Goal: Task Accomplishment & Management: Use online tool/utility

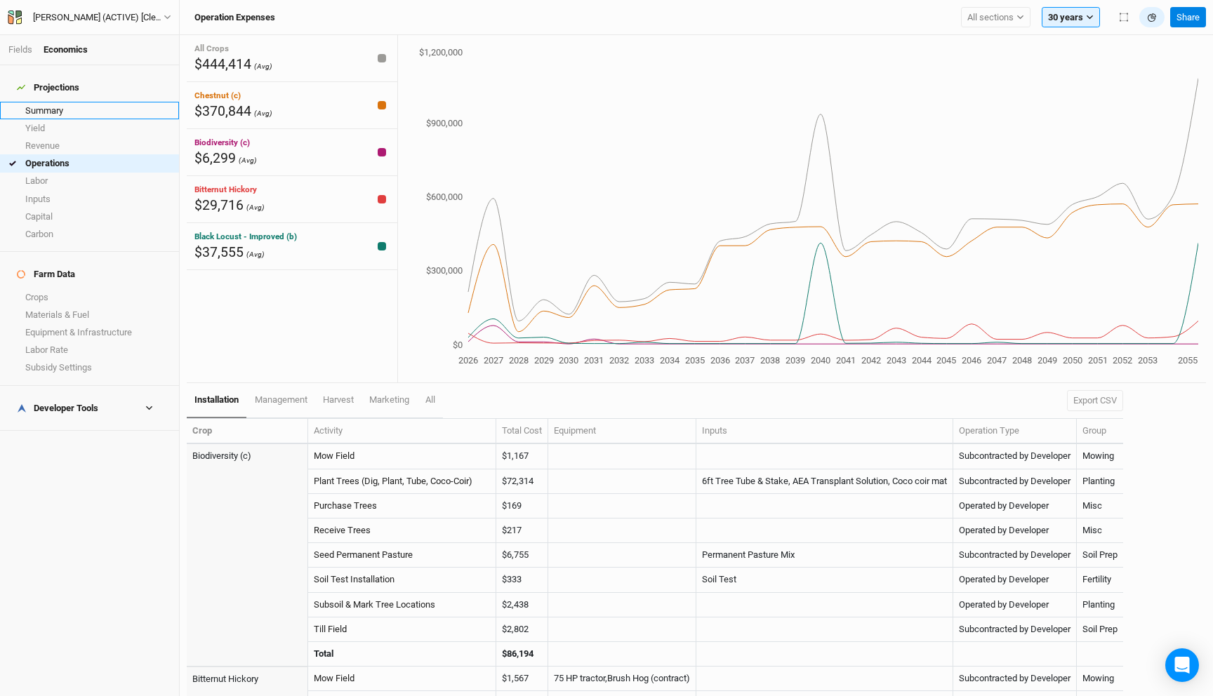
click at [50, 102] on link "Summary" at bounding box center [89, 111] width 179 height 18
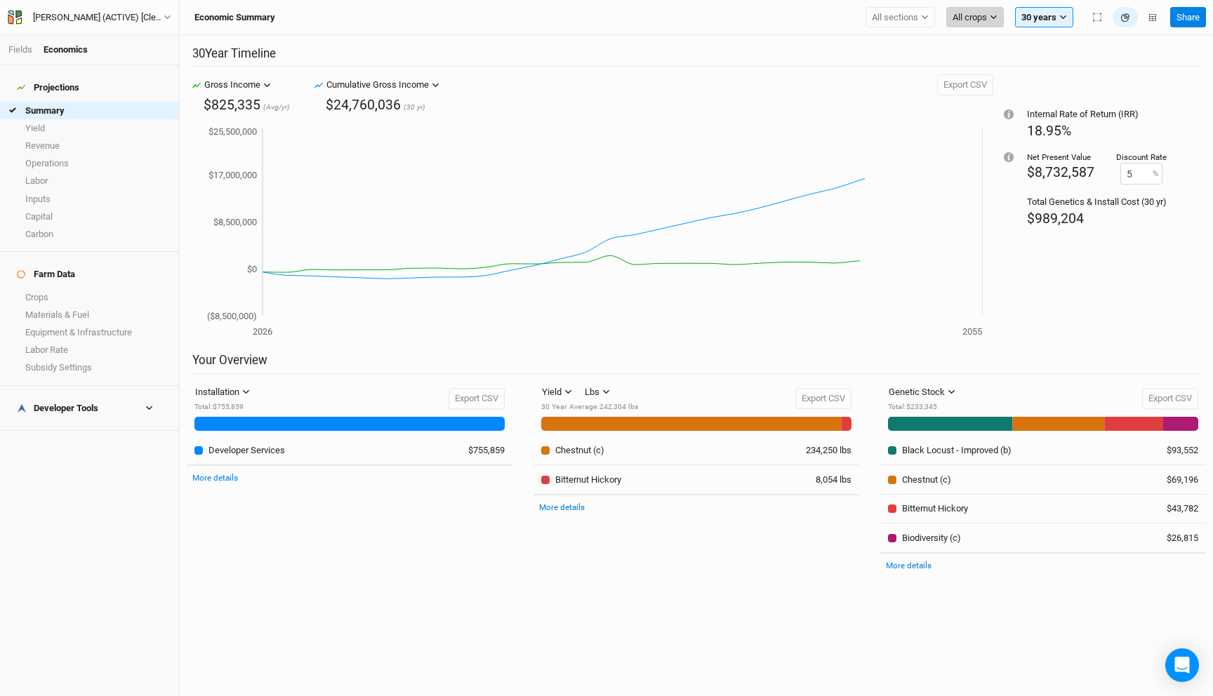
click at [981, 12] on span "All crops" at bounding box center [969, 18] width 34 height 14
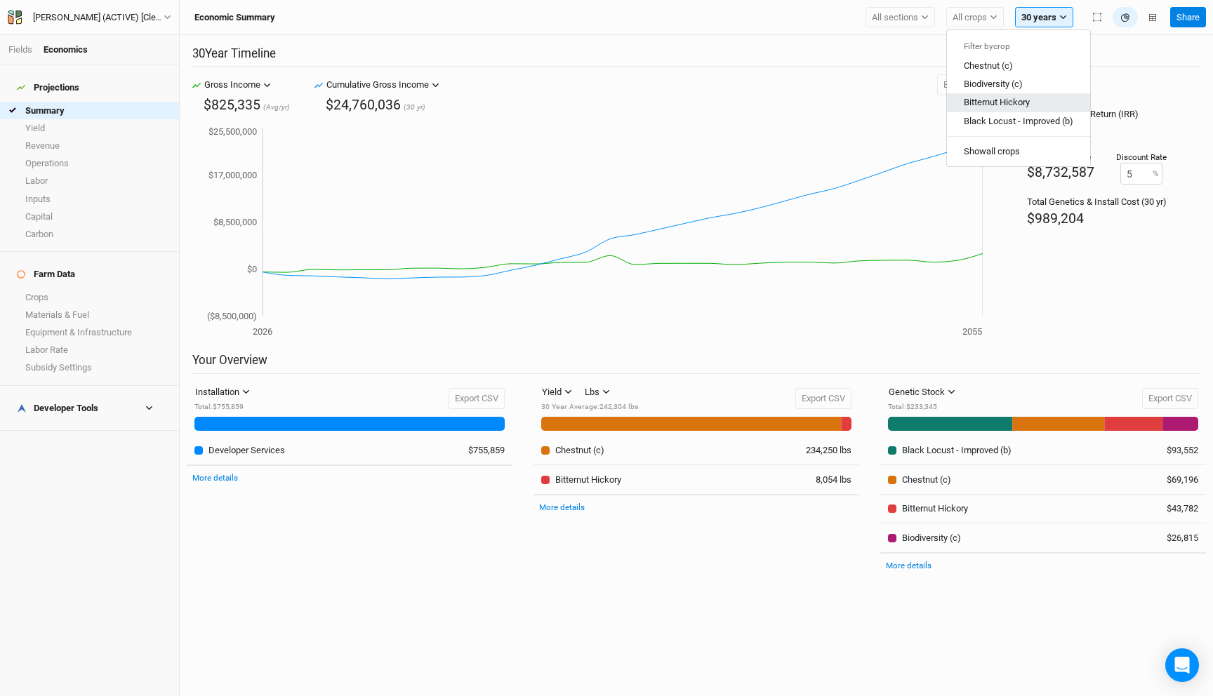
click at [991, 98] on span "Bitternut Hickory" at bounding box center [997, 102] width 66 height 11
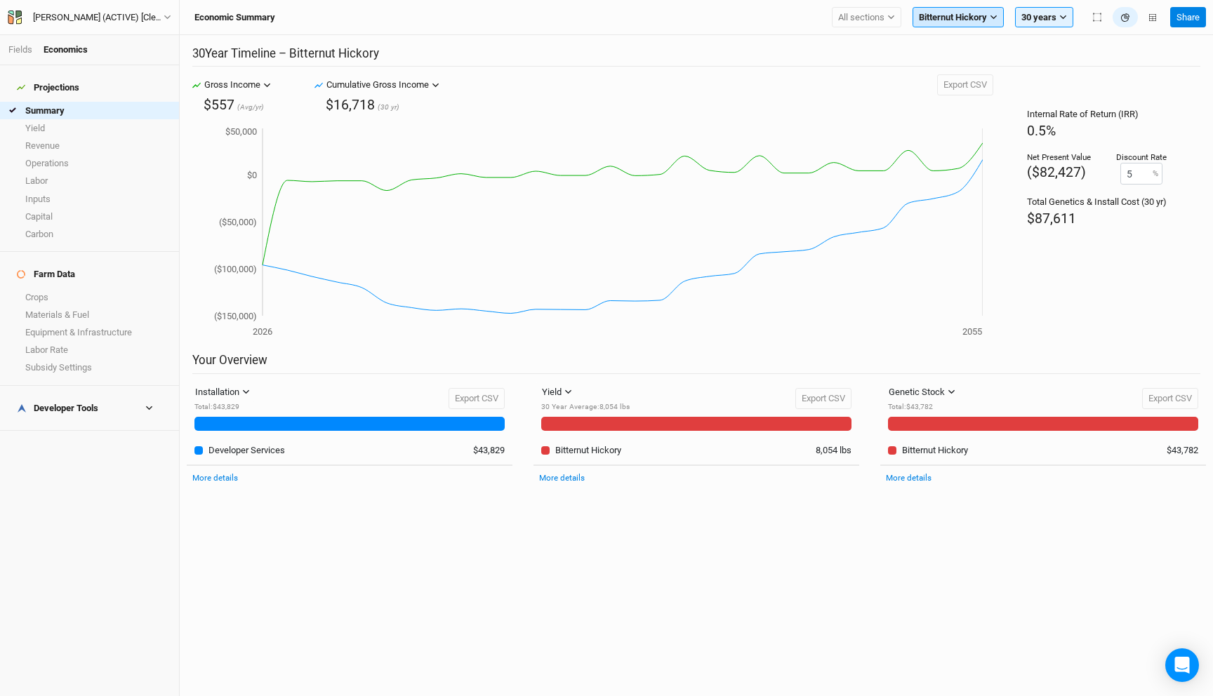
click at [961, 20] on span "Bitternut Hickory" at bounding box center [953, 18] width 68 height 14
click at [978, 150] on button "Show all crops" at bounding box center [984, 151] width 143 height 18
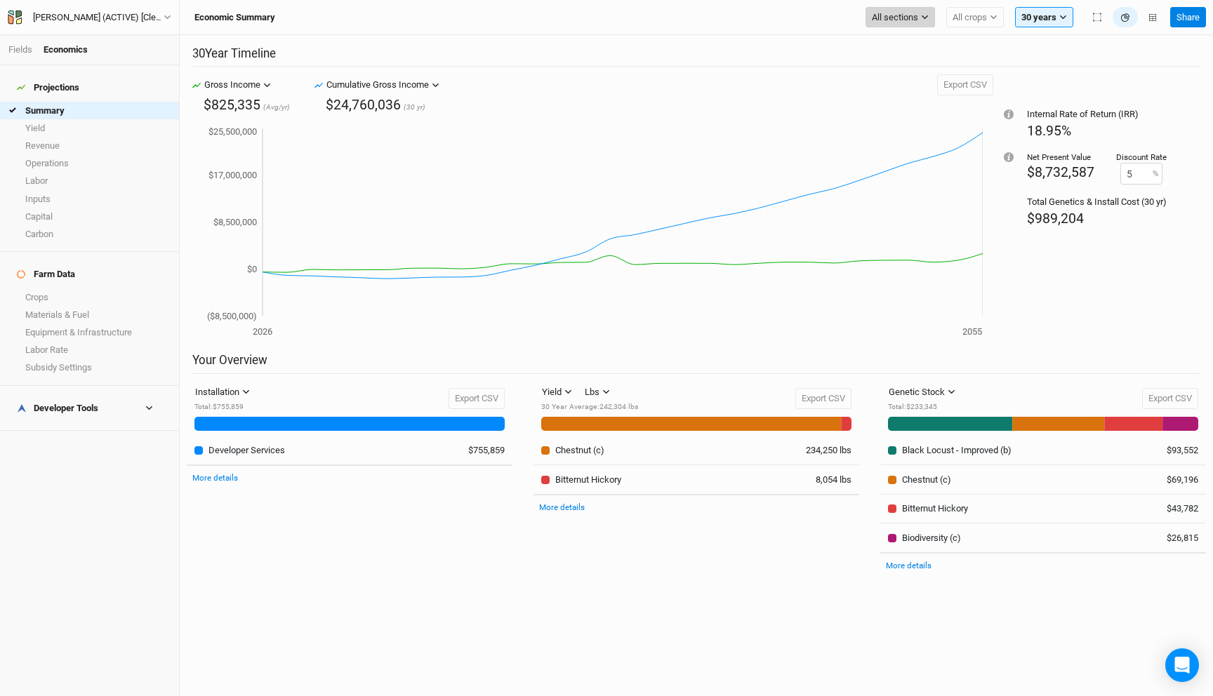
click at [886, 7] on button "All sections" at bounding box center [899, 17] width 69 height 21
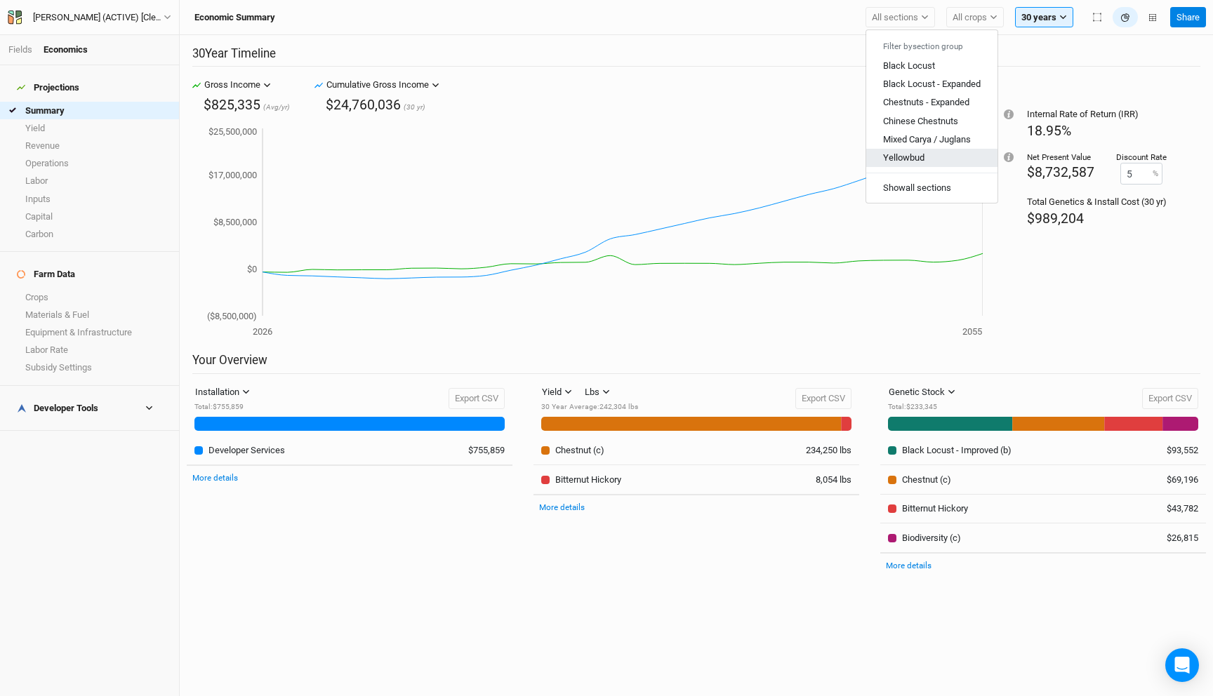
click at [923, 154] on button "Yellowbud" at bounding box center [931, 158] width 131 height 18
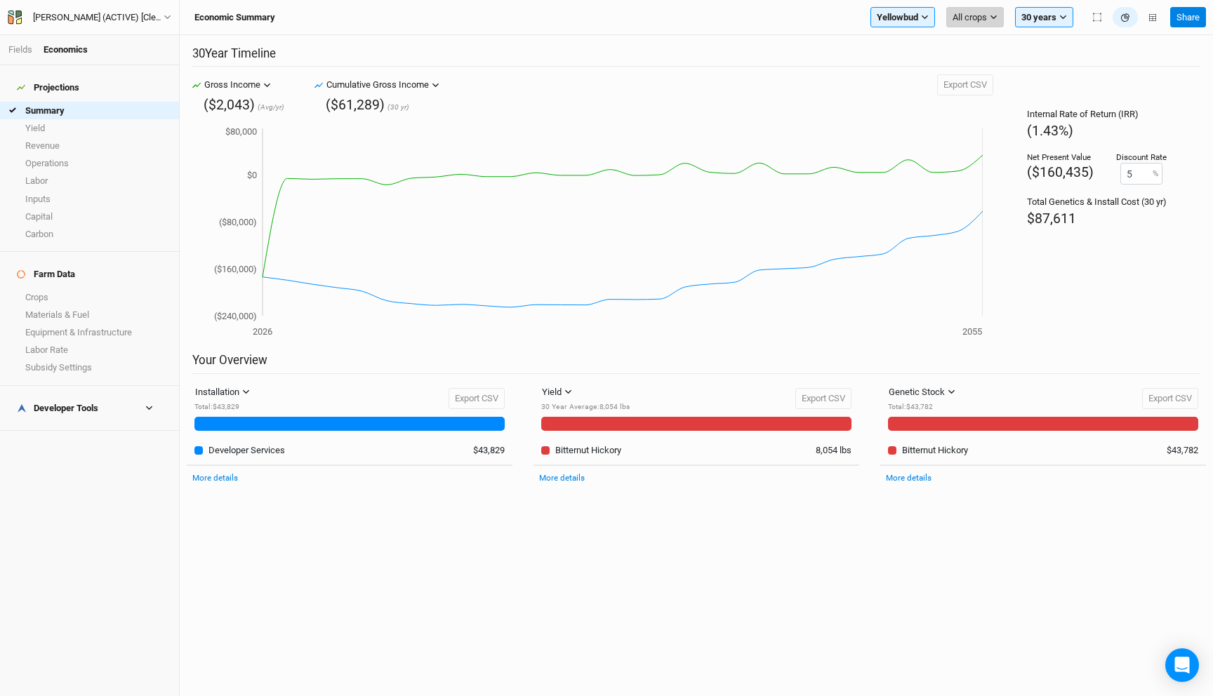
click at [972, 9] on button "All crops" at bounding box center [975, 17] width 58 height 21
click at [983, 66] on span "Bitternut Hickory" at bounding box center [997, 65] width 66 height 11
click at [855, 6] on div "Economic Summary Yellowbud Filter by section group Black Locust Black Locust - …" at bounding box center [696, 17] width 1033 height 35
click at [859, 25] on button "Yellowbud" at bounding box center [869, 17] width 65 height 21
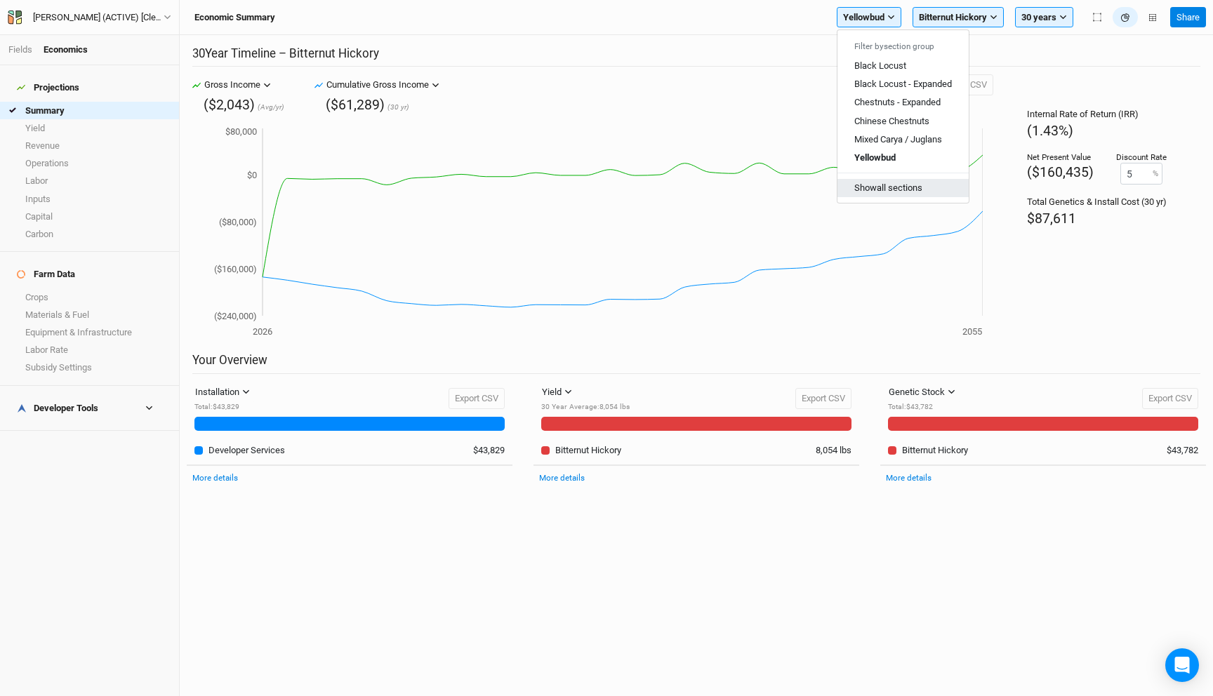
click at [884, 185] on button "Show all sections" at bounding box center [902, 188] width 131 height 18
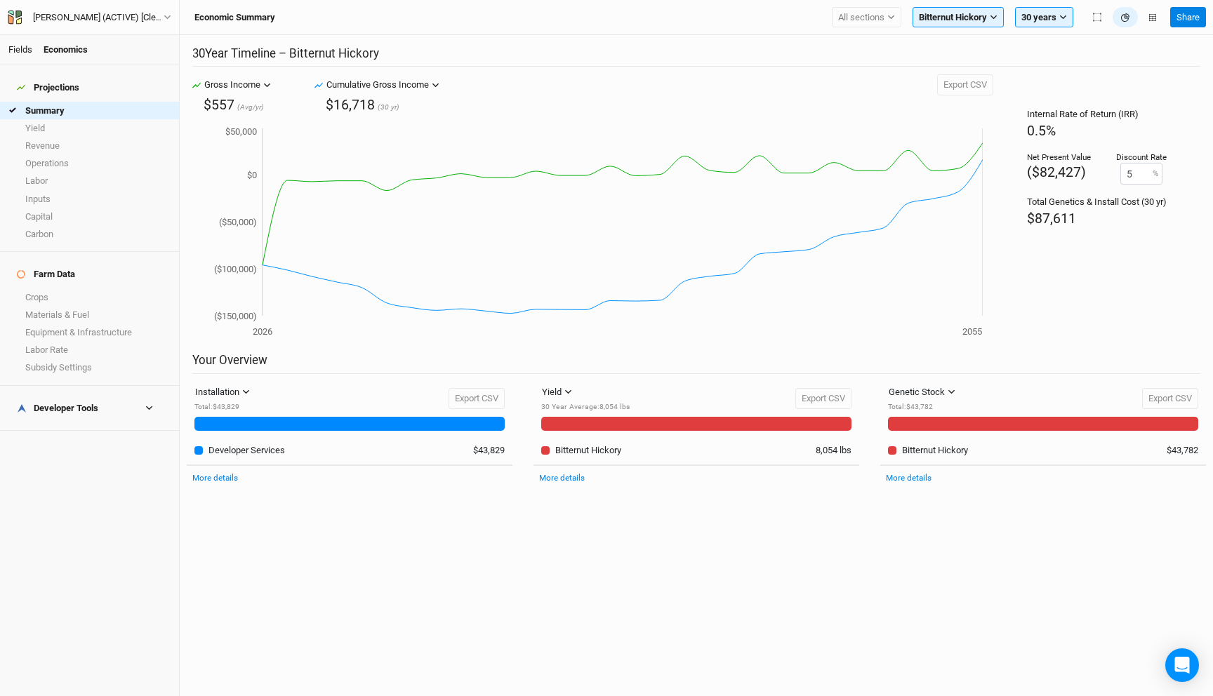
click at [25, 50] on link "Fields" at bounding box center [20, 49] width 24 height 11
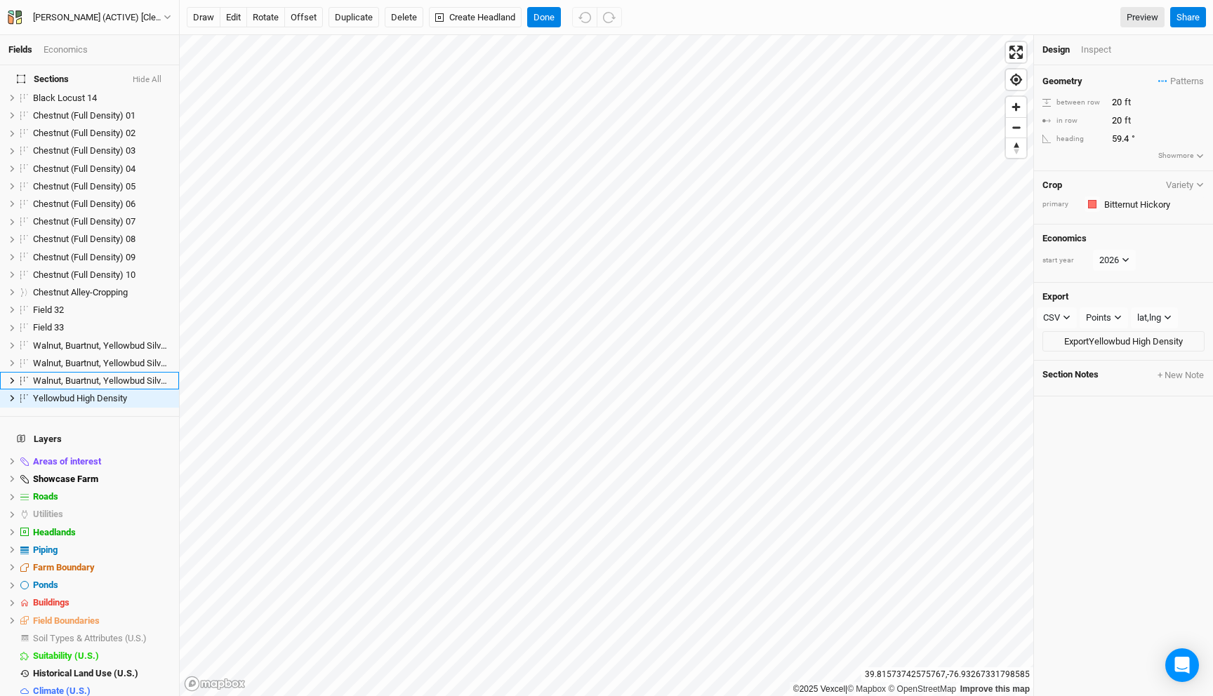
scroll to position [394, 0]
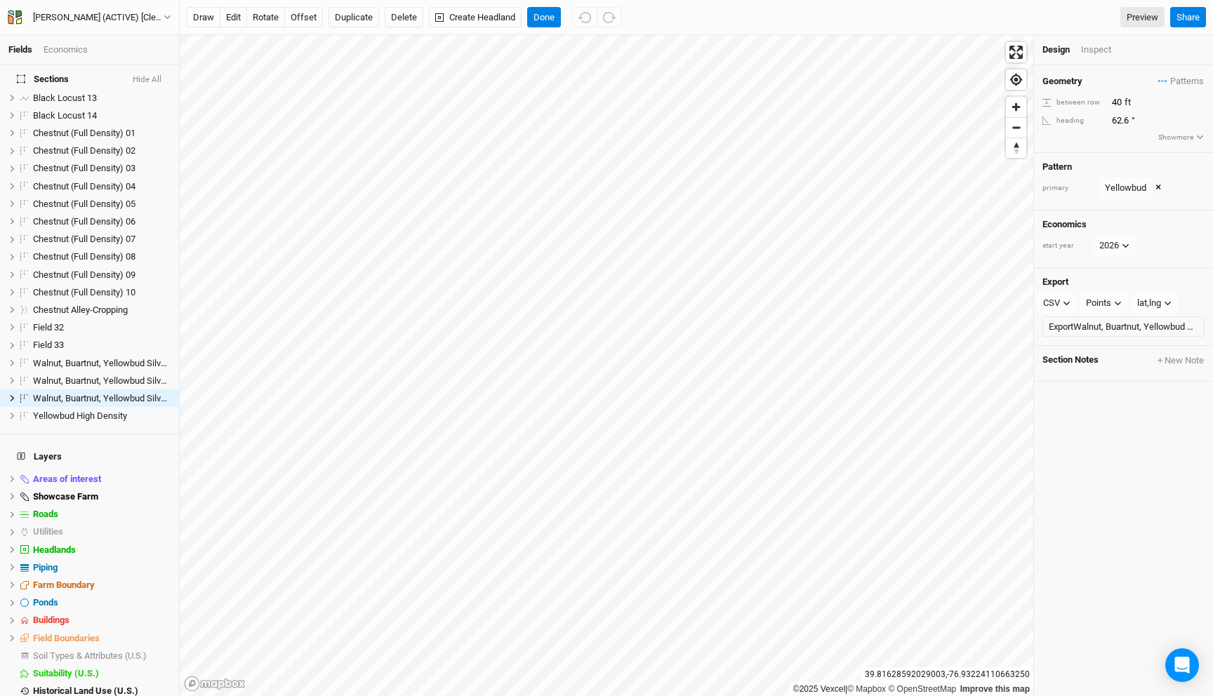
click at [1157, 190] on button "×" at bounding box center [1158, 187] width 6 height 15
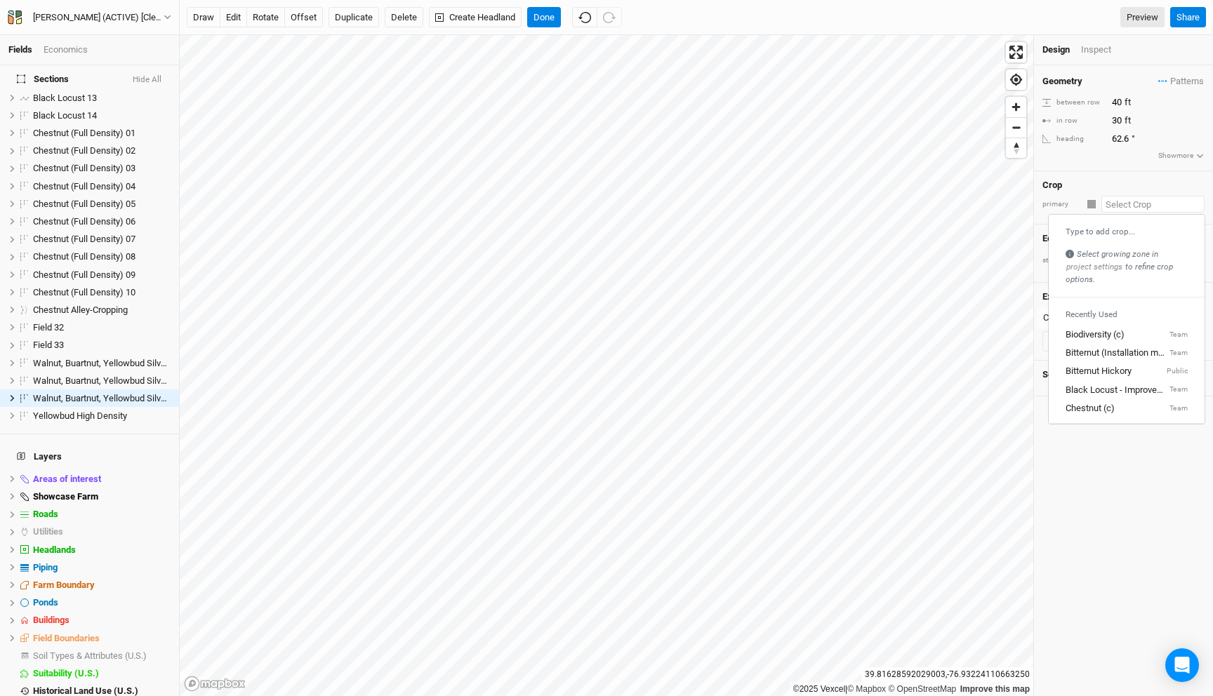
click at [1126, 200] on input "text" at bounding box center [1152, 204] width 103 height 17
type input "b"
type input "biodiversity (c)"
type input "bit"
type input "bitternut (Installation matched Chestnut (c))"
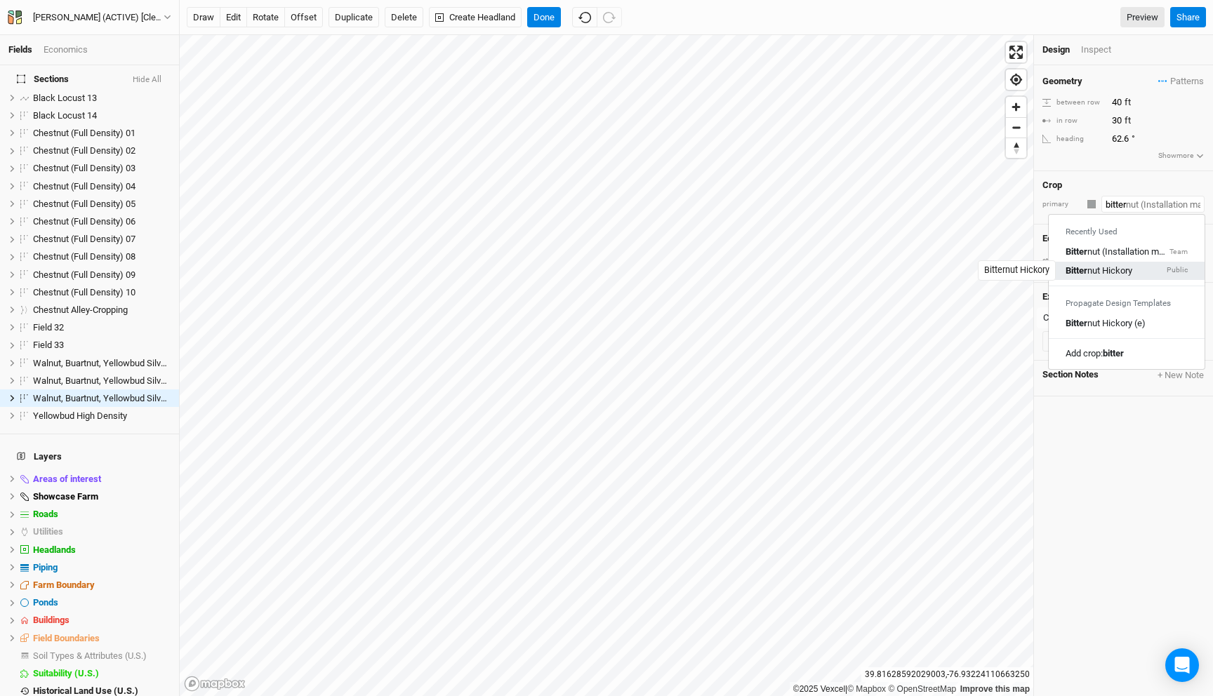
click at [1131, 274] on div "Bitter nut Hickory" at bounding box center [1098, 271] width 67 height 13
type input "Bitternut Hickory"
type input "20"
click at [1115, 98] on input "20" at bounding box center [1169, 102] width 122 height 15
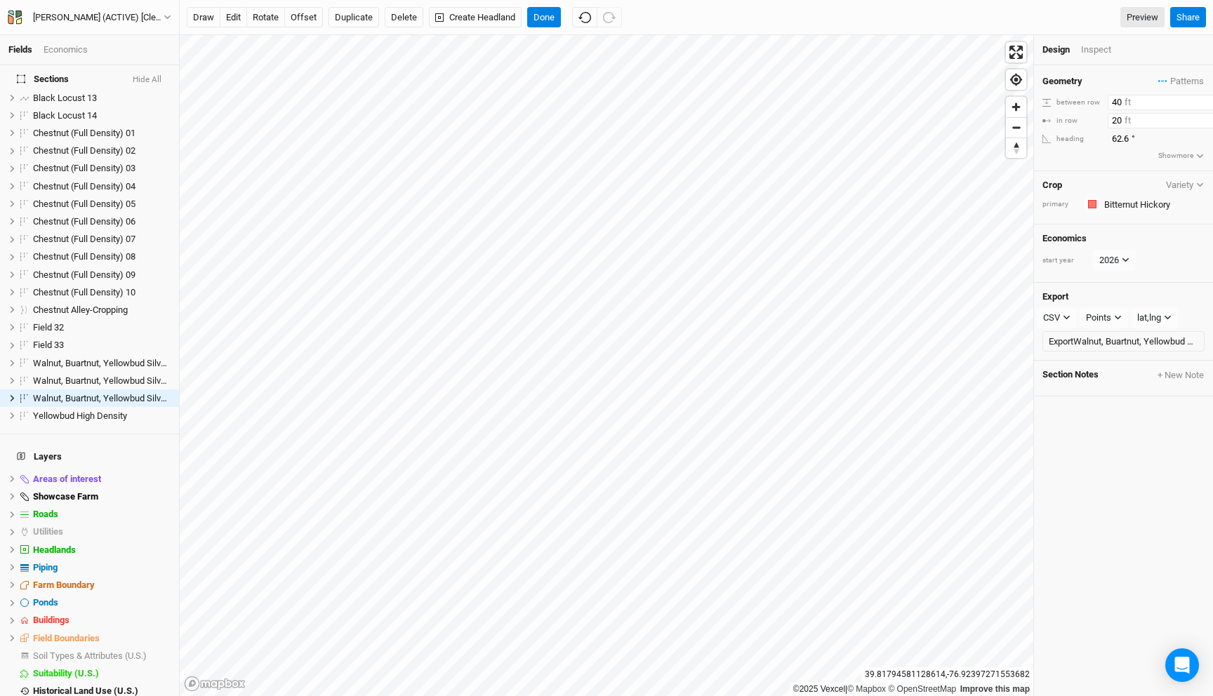
type input "40"
click at [1117, 120] on input "20" at bounding box center [1169, 120] width 122 height 15
type input "40"
click at [545, 18] on button "Done" at bounding box center [544, 17] width 34 height 21
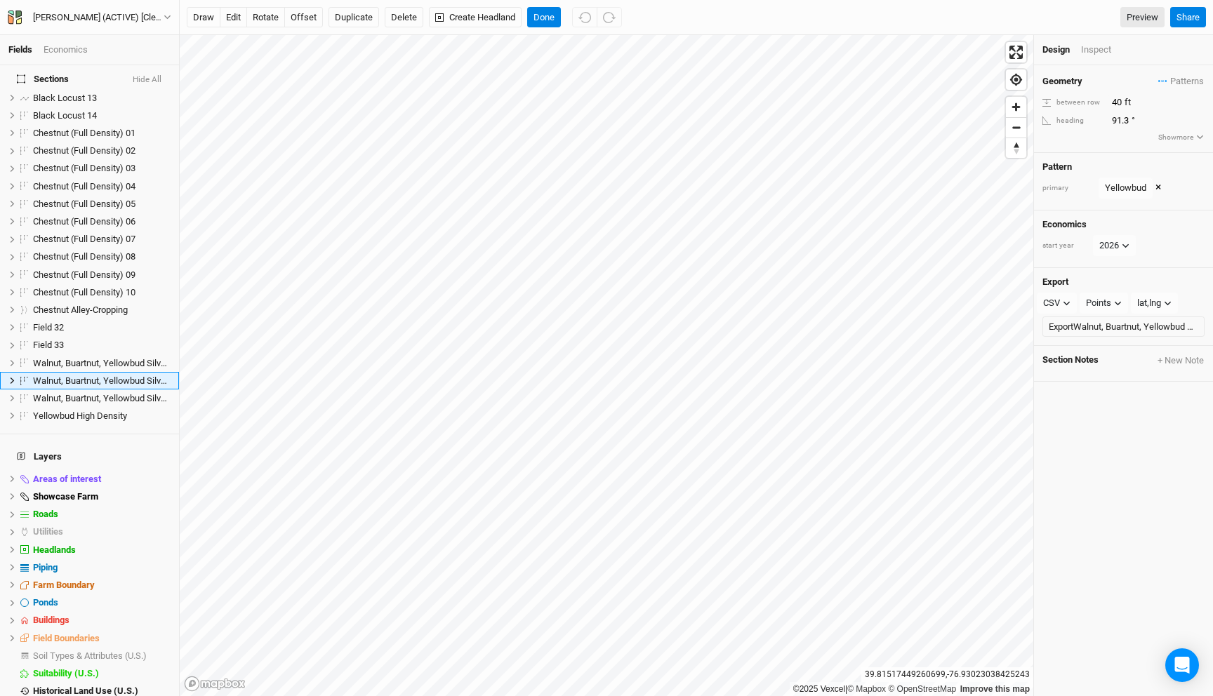
scroll to position [376, 0]
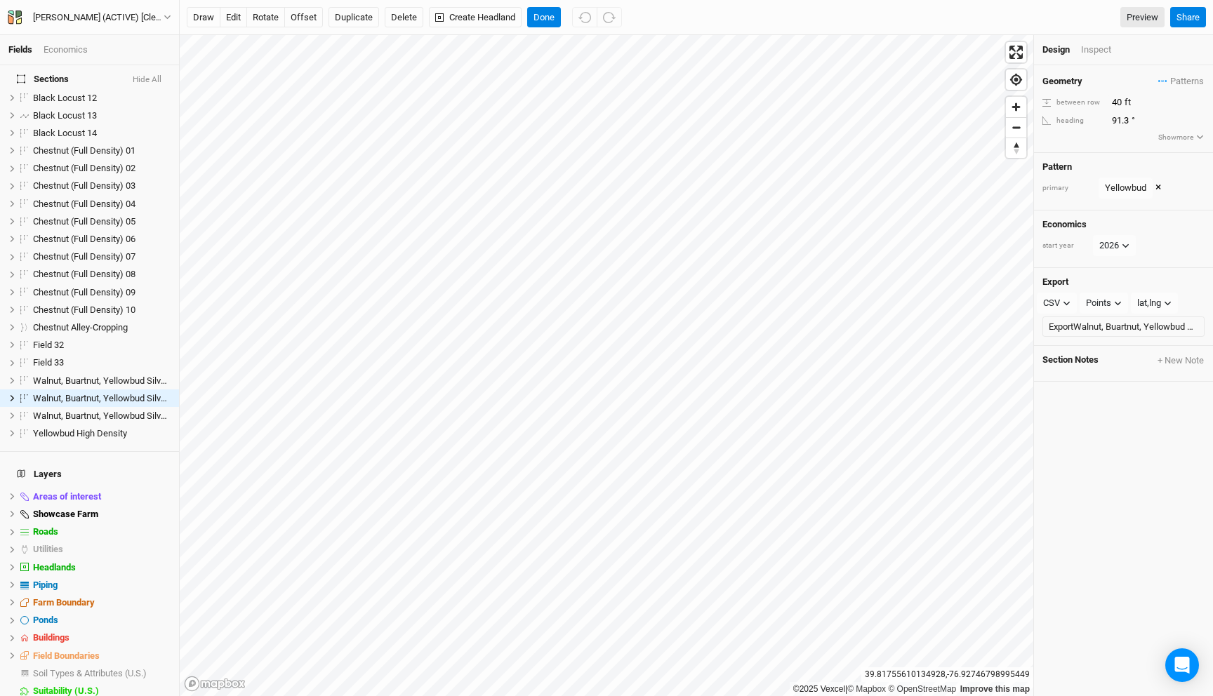
click at [1162, 187] on div "primary Yellowbud Chestnut / Native Hardwood view Chestnut Native Hardwood view…" at bounding box center [1123, 188] width 162 height 21
click at [1152, 187] on div "Yellowbud Chestnut / Native Hardwood view Chestnut Native Hardwood view Yellowb…" at bounding box center [1129, 188] width 62 height 21
click at [1153, 187] on div "Yellowbud Chestnut / Native Hardwood view Chestnut Native Hardwood view Yellowb…" at bounding box center [1129, 188] width 62 height 21
click at [1159, 185] on button "×" at bounding box center [1158, 187] width 6 height 15
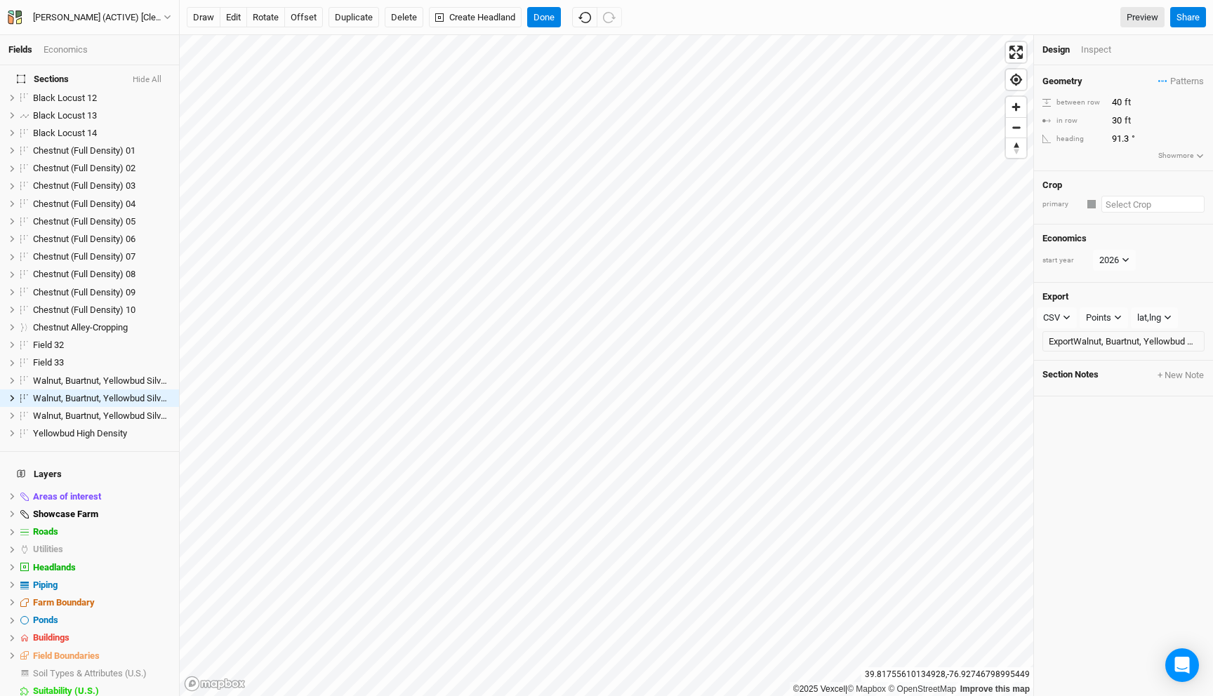
click at [1125, 199] on input "text" at bounding box center [1152, 204] width 103 height 17
type input "b"
type input "biodiversity (c)"
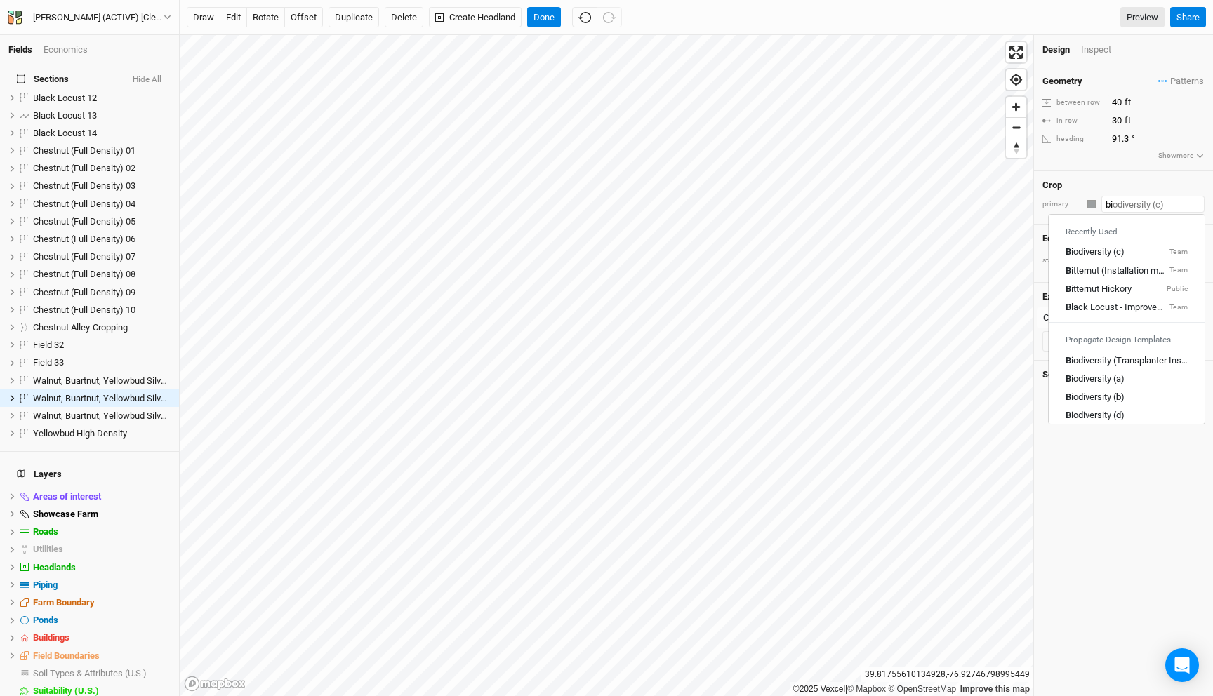
type input "bit"
type input "bitternut (Installation matched Chestnut (c))"
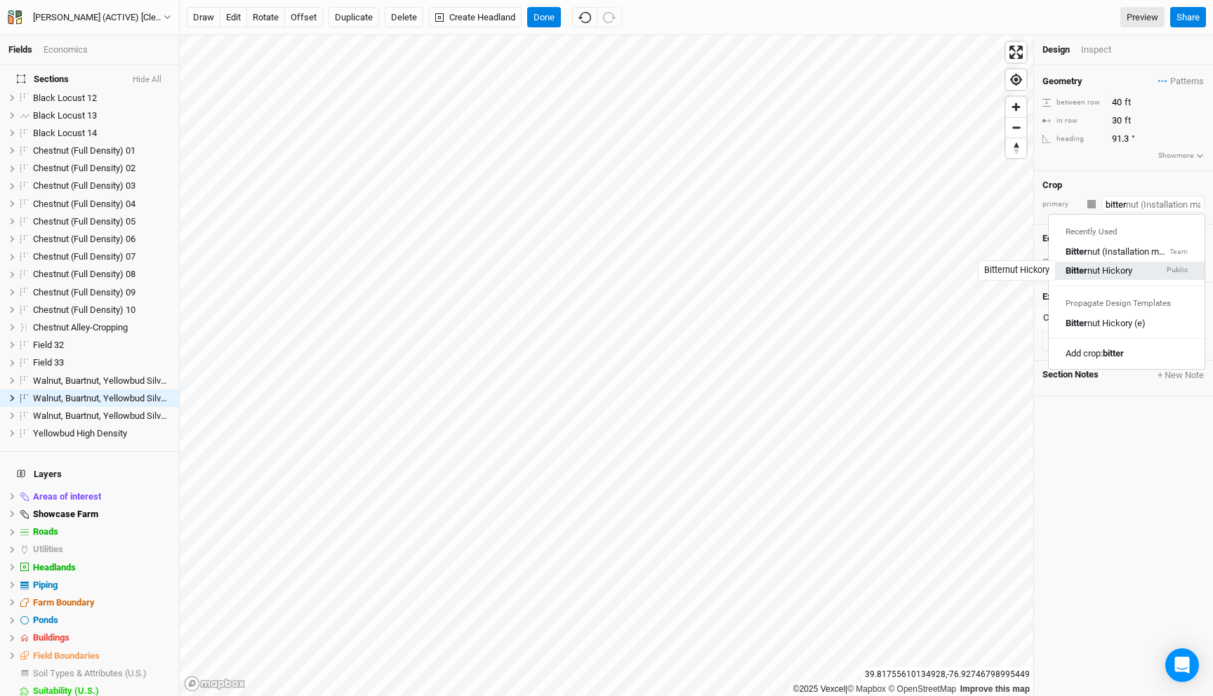
click at [1120, 274] on div "Bitter nut Hickory" at bounding box center [1098, 271] width 67 height 13
type input "Bitternut Hickory"
type input "20"
click at [1115, 101] on input "20" at bounding box center [1169, 102] width 122 height 15
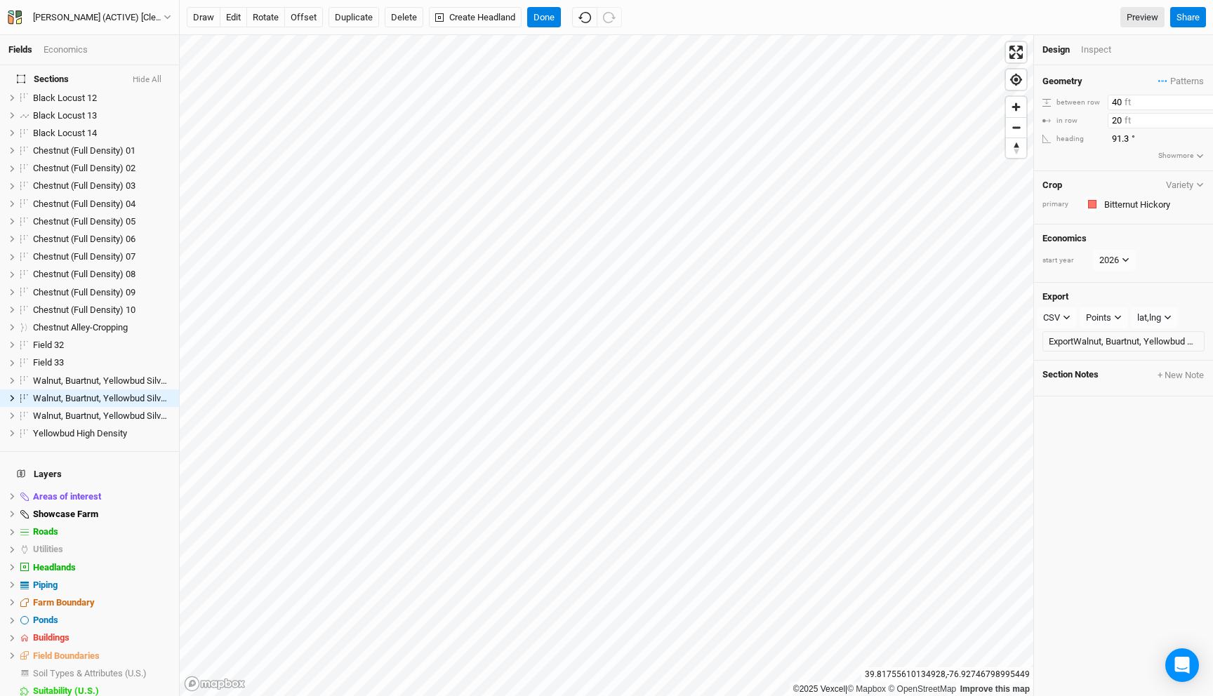
type input "40"
click at [1116, 121] on input "20" at bounding box center [1169, 120] width 122 height 15
type input "40"
click at [549, 14] on button "Done" at bounding box center [544, 17] width 34 height 21
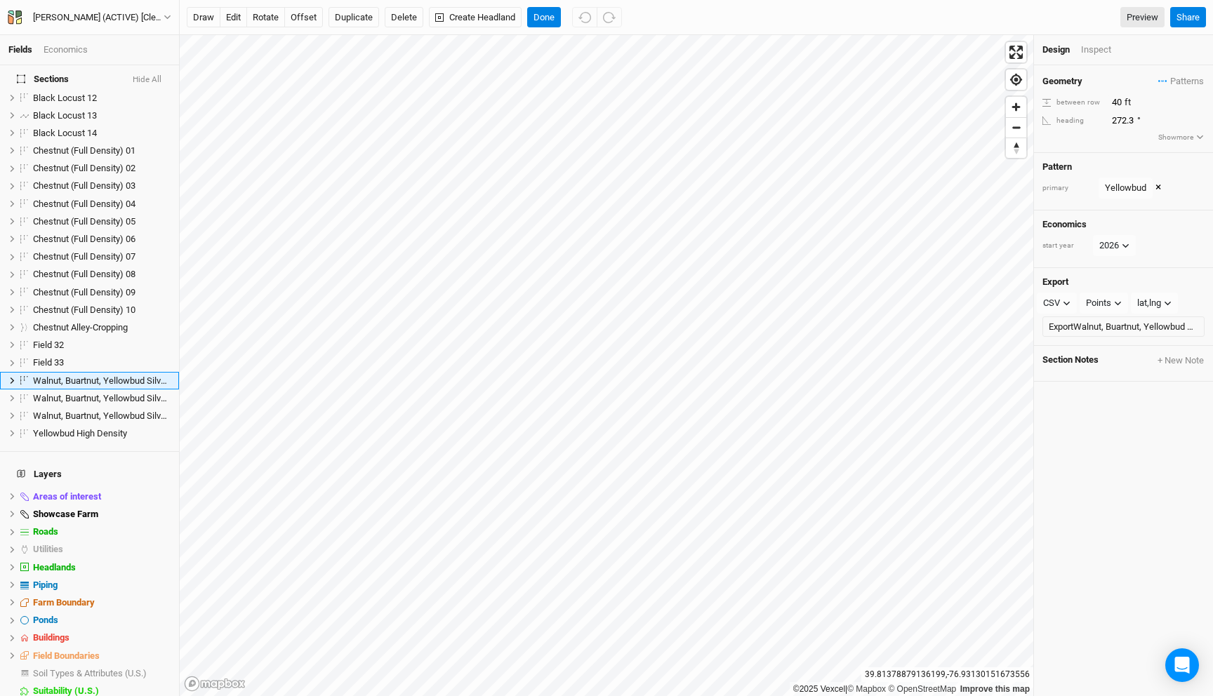
scroll to position [359, 0]
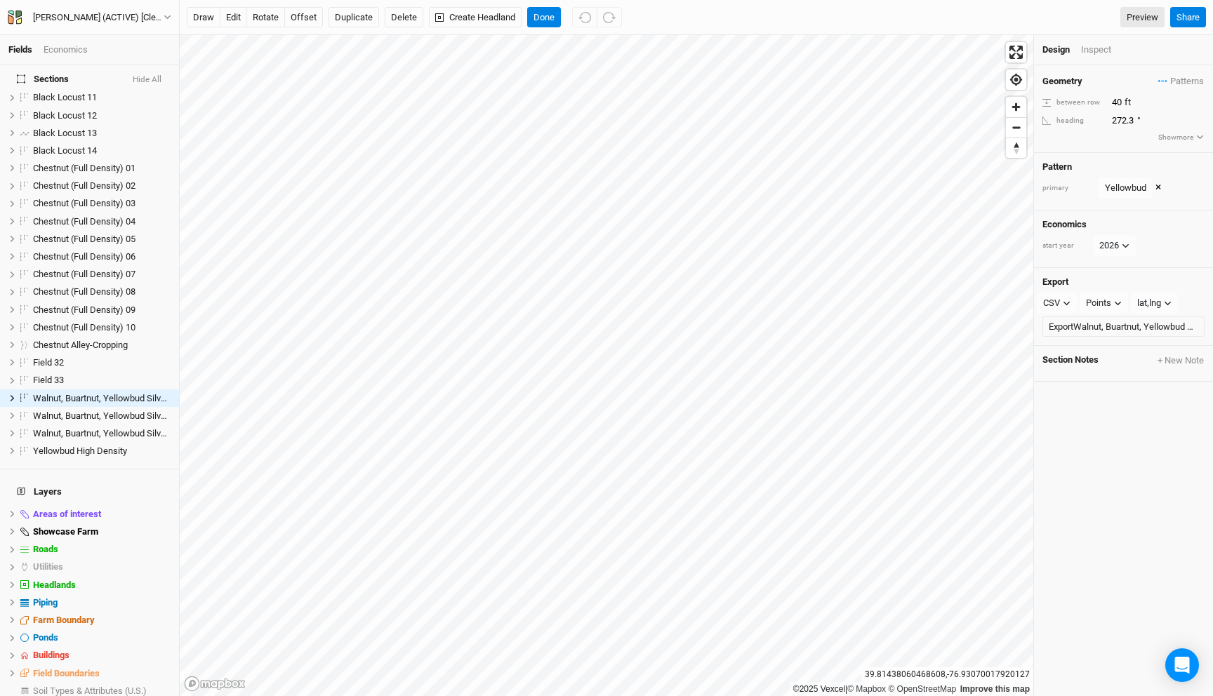
click at [1156, 192] on button "×" at bounding box center [1158, 187] width 6 height 15
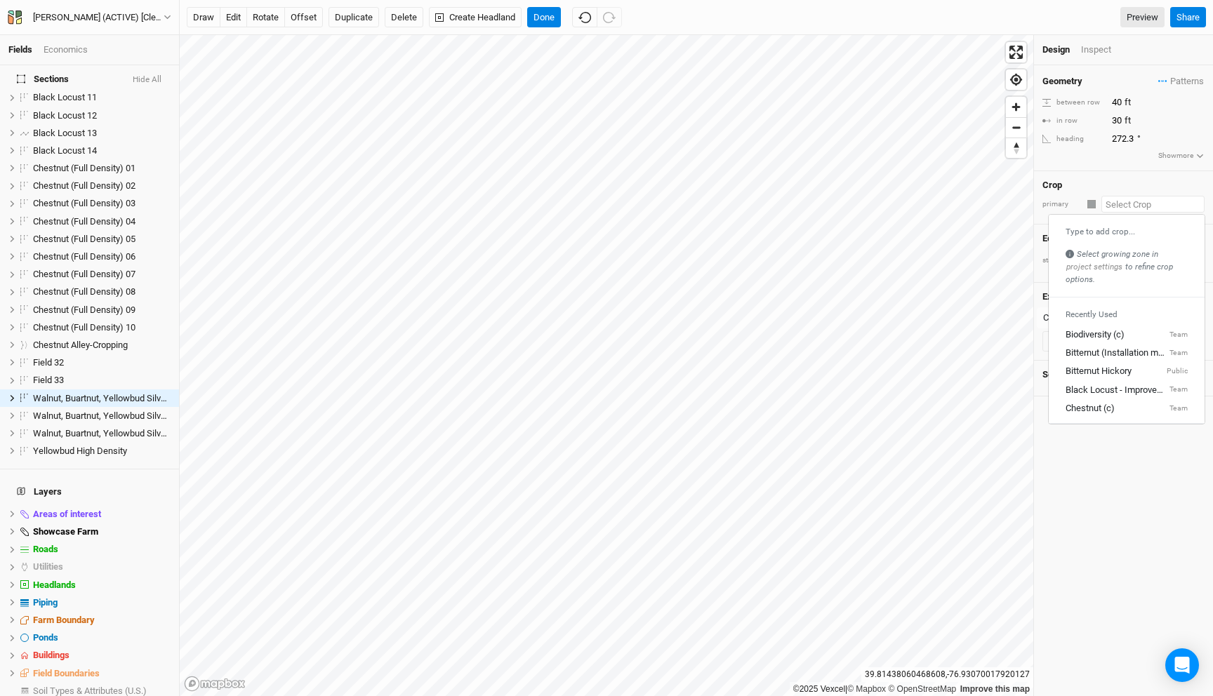
click at [1122, 202] on input "text" at bounding box center [1152, 204] width 103 height 17
type input "b"
type input "biodiversity (c)"
type input "bit"
type input "bitternut (Installation matched Chestnut (c))"
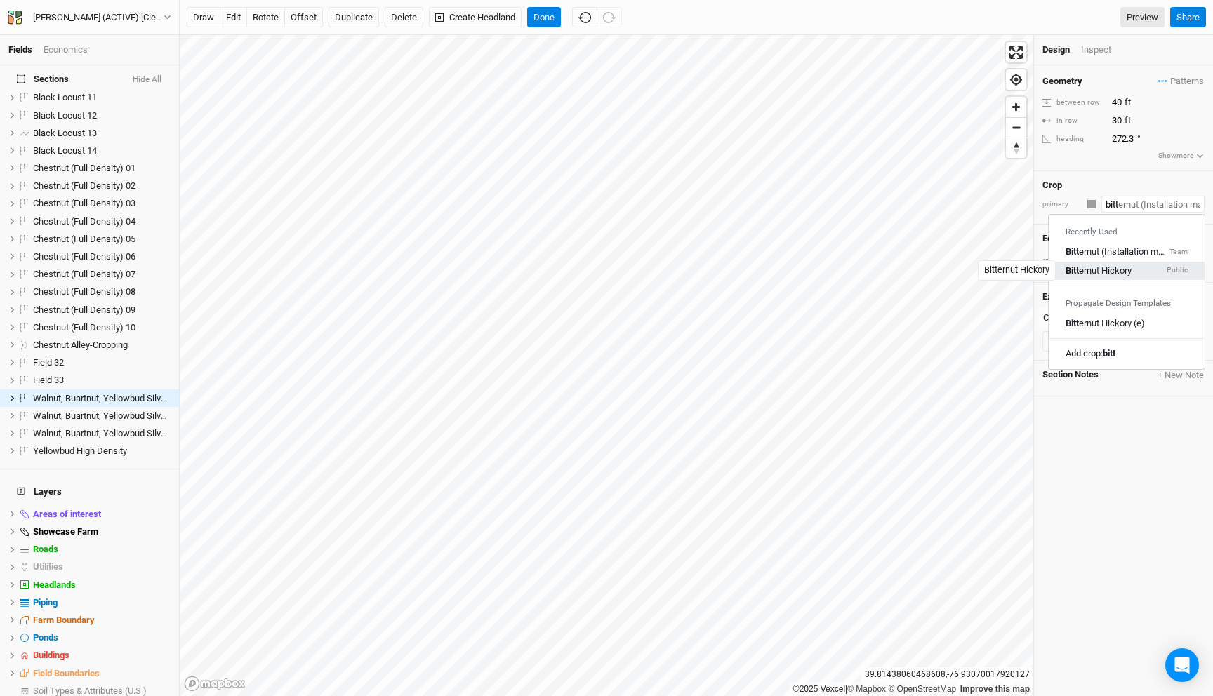
click at [1123, 267] on div "Bitt ernut Hickory" at bounding box center [1098, 271] width 66 height 13
type input "Bitternut Hickory"
type input "20"
click at [1116, 106] on input "20" at bounding box center [1169, 102] width 122 height 15
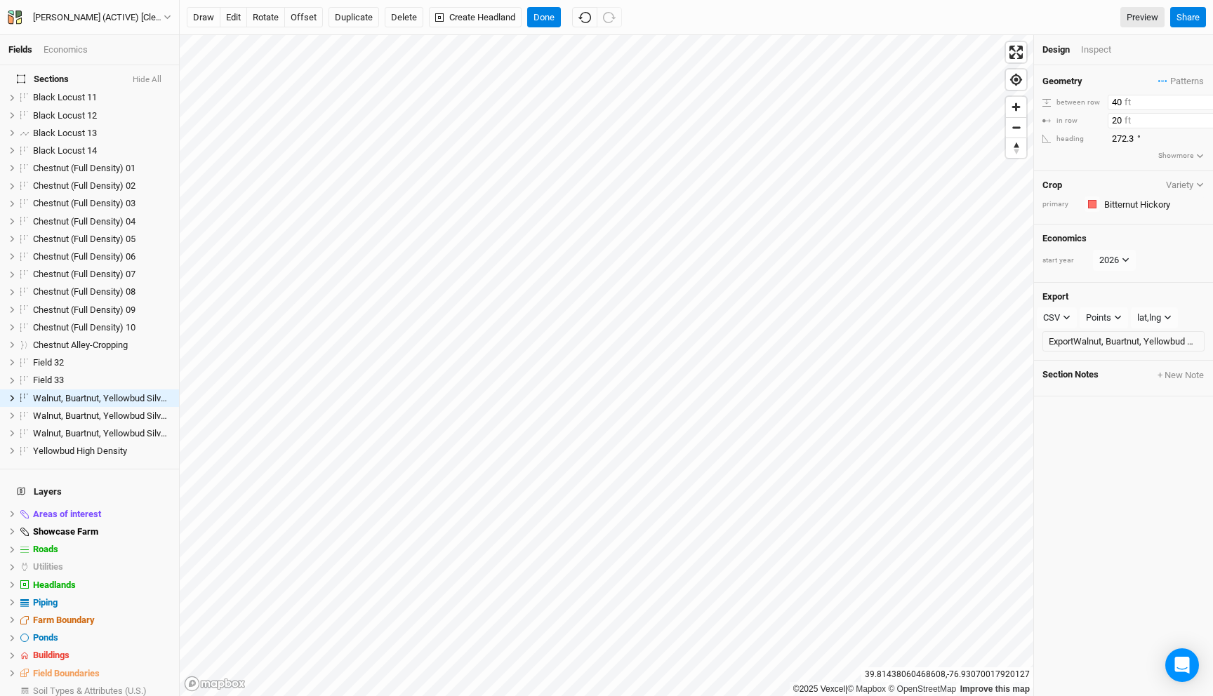
type input "40"
click at [1117, 121] on input "20" at bounding box center [1169, 120] width 122 height 15
type input "40"
click at [547, 20] on button "Done" at bounding box center [544, 17] width 34 height 21
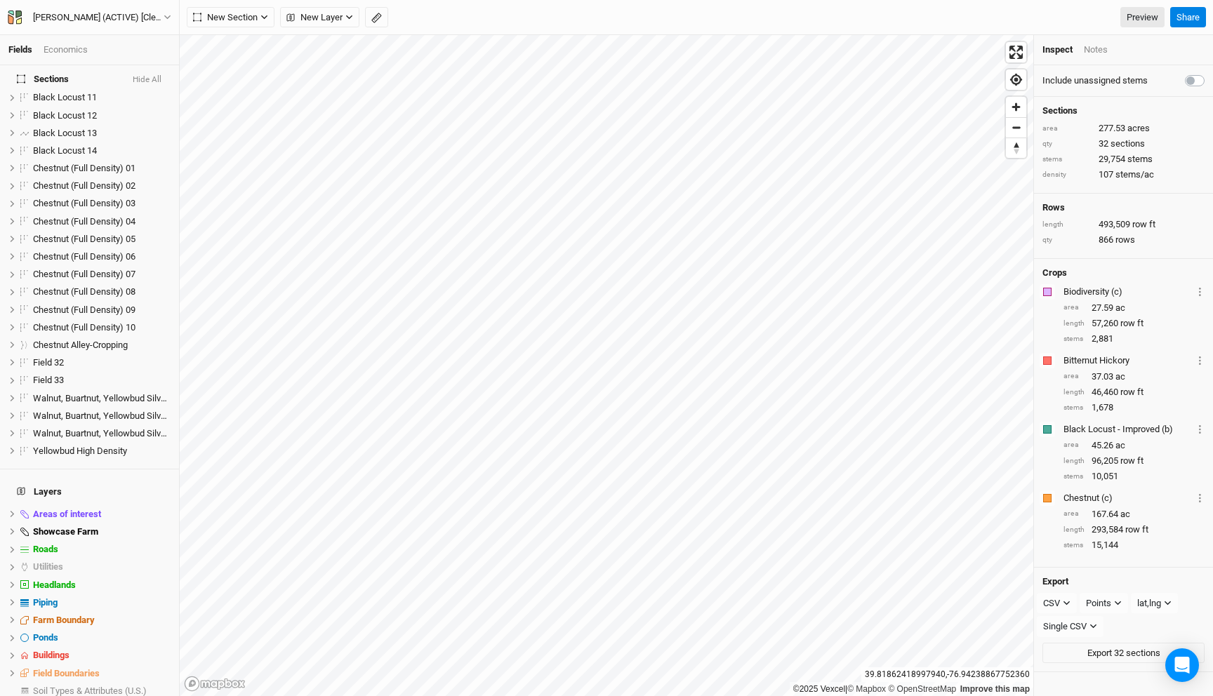
click at [74, 51] on div "Economics" at bounding box center [66, 50] width 44 height 13
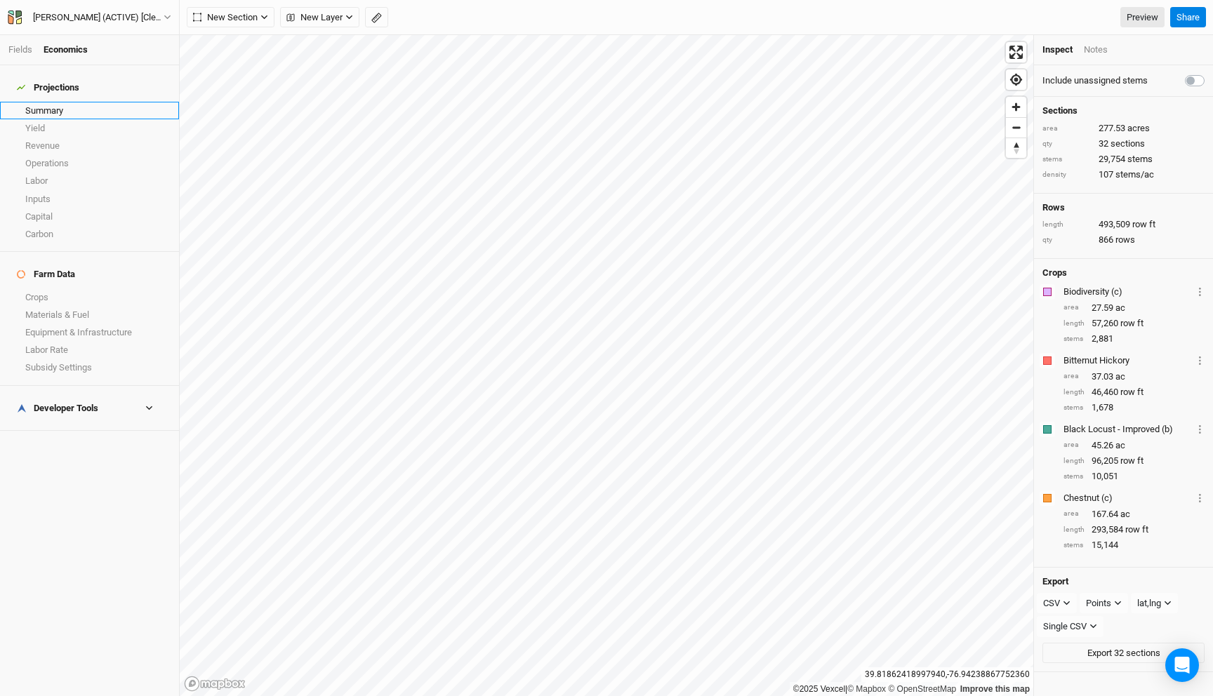
click at [69, 102] on link "Summary" at bounding box center [89, 111] width 179 height 18
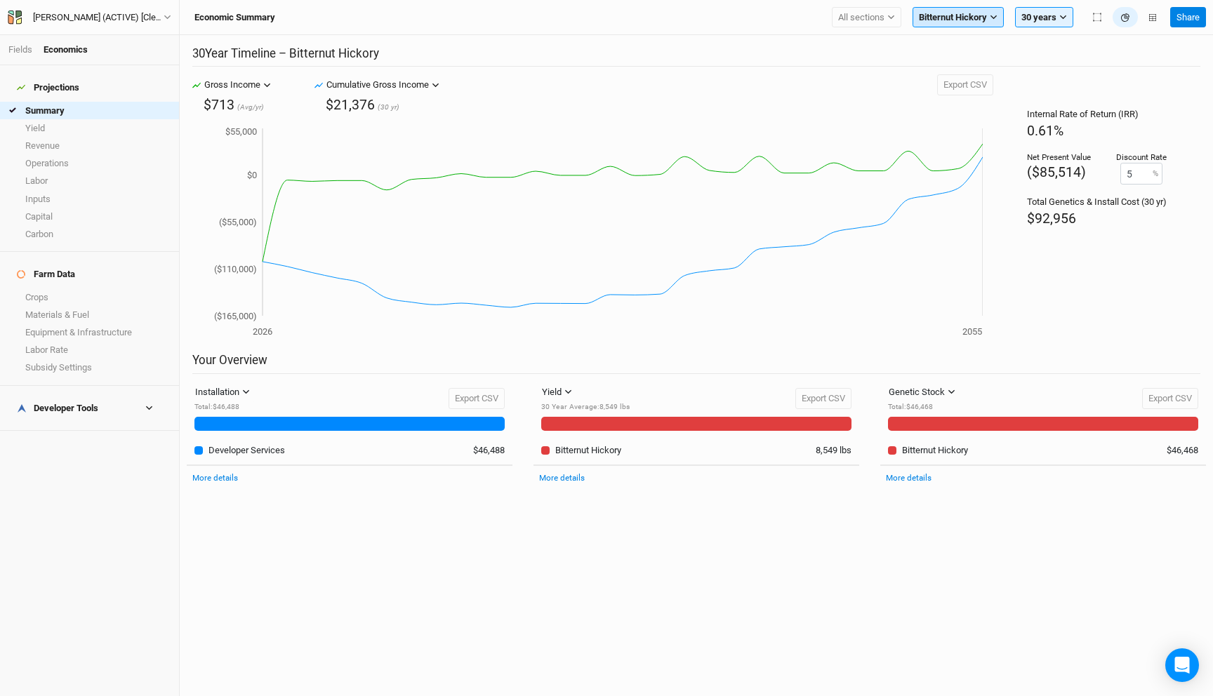
click at [948, 14] on span "Bitternut Hickory" at bounding box center [953, 18] width 68 height 14
click at [876, 11] on span "All sections" at bounding box center [861, 18] width 46 height 14
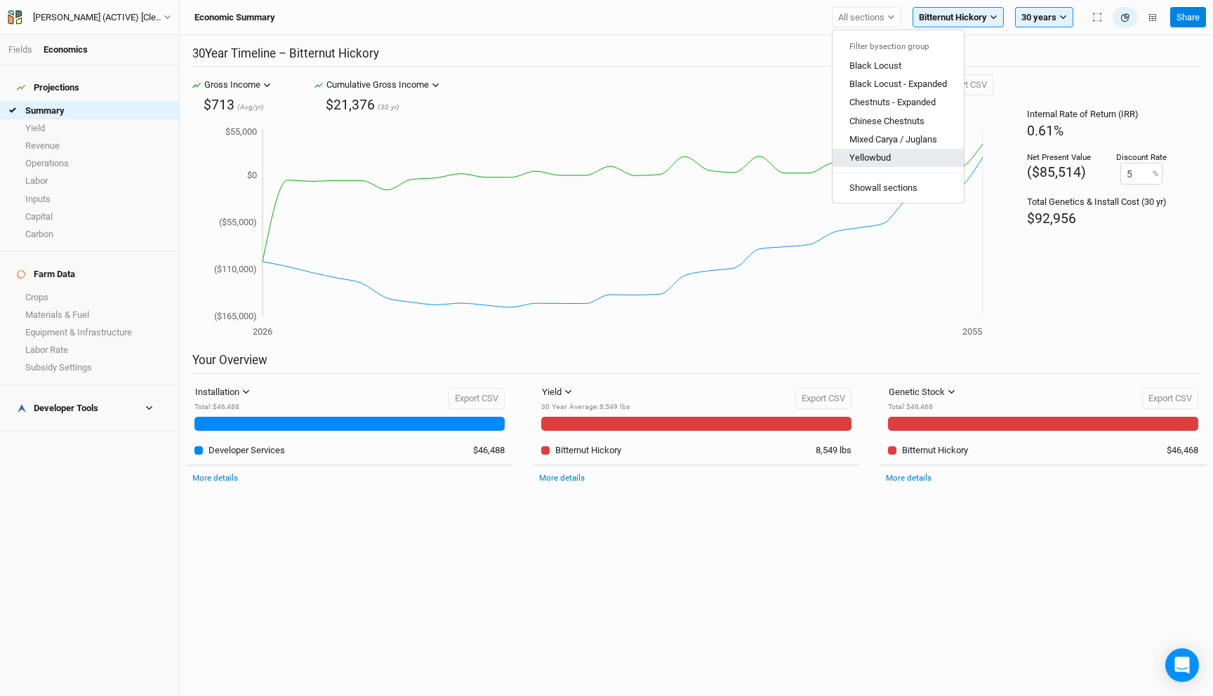
click at [882, 155] on span "Yellowbud" at bounding box center [869, 157] width 41 height 11
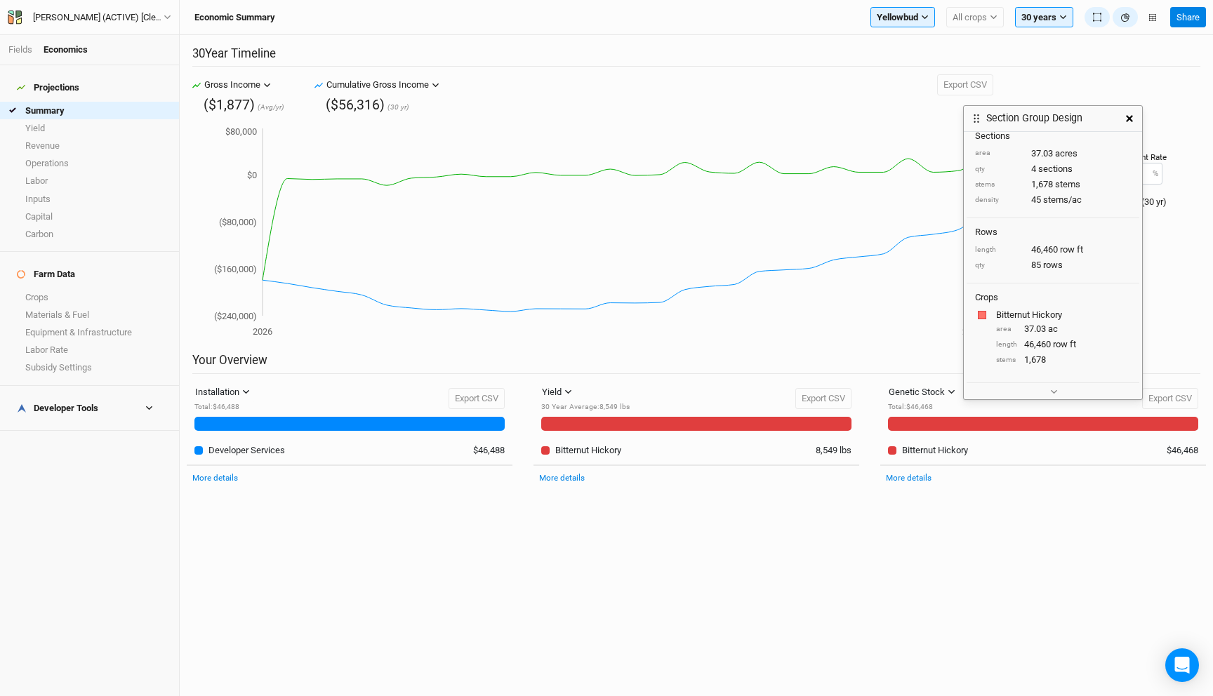
scroll to position [12, 0]
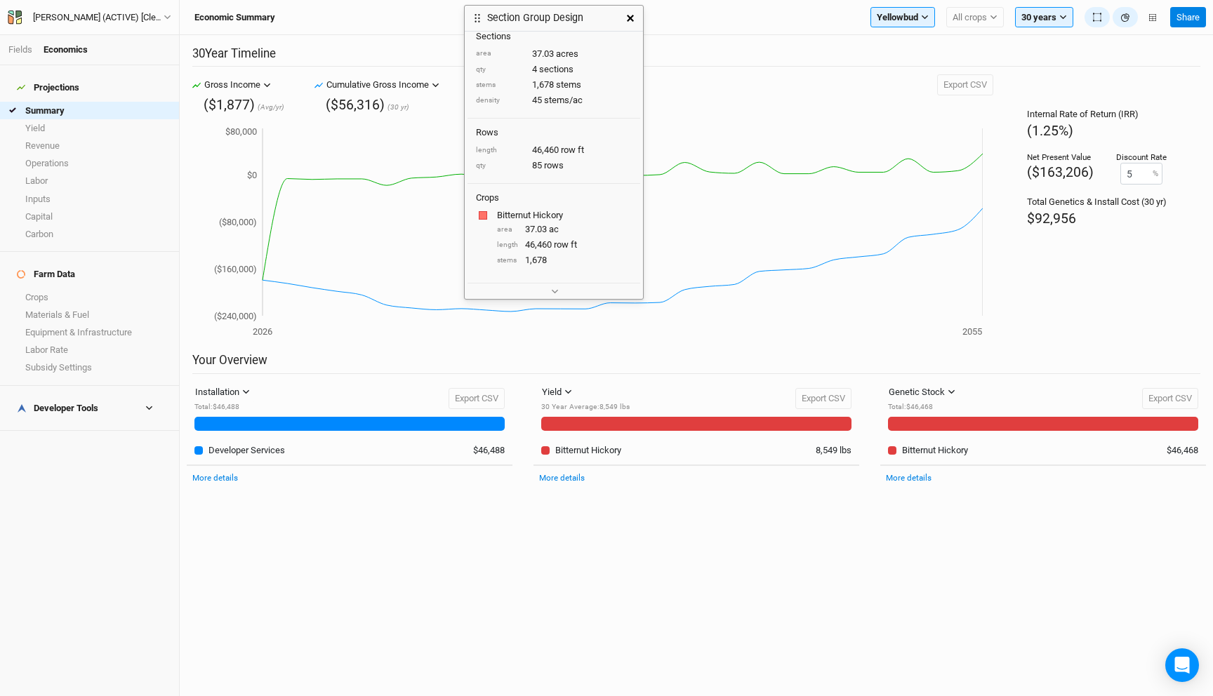
drag, startPoint x: 1078, startPoint y: 119, endPoint x: 579, endPoint y: 14, distance: 510.0
click at [578, 14] on h3 "Section Group Design" at bounding box center [535, 18] width 96 height 12
click at [976, 18] on span "All crops" at bounding box center [969, 18] width 34 height 14
click at [983, 65] on span "Bitternut Hickory" at bounding box center [997, 65] width 66 height 11
click at [882, 19] on button "Yellowbud" at bounding box center [869, 17] width 65 height 21
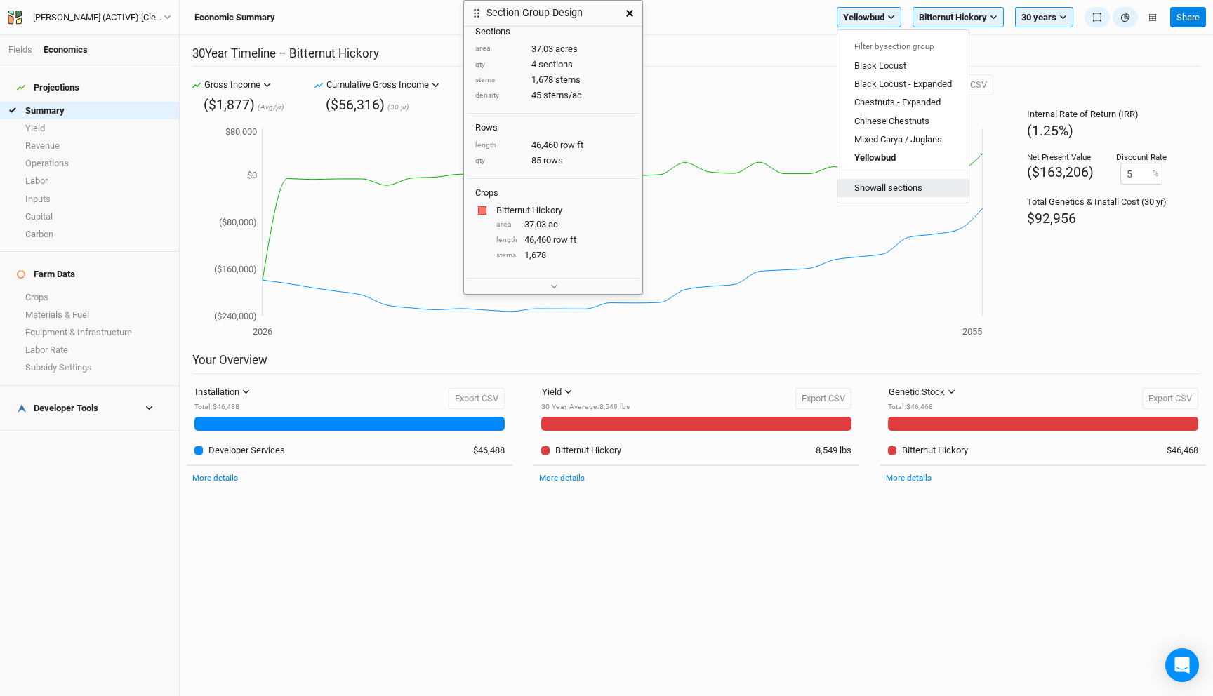
click at [905, 191] on button "Show all sections" at bounding box center [902, 188] width 131 height 18
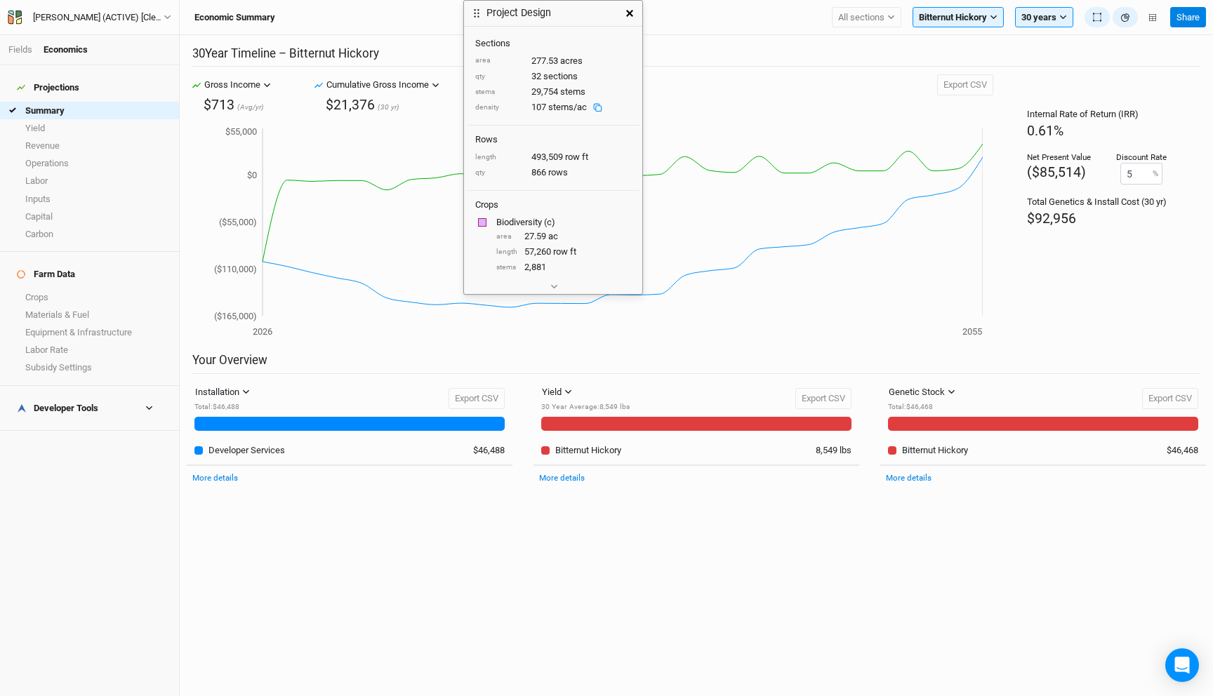
click at [630, 15] on icon "button" at bounding box center [629, 13] width 7 height 7
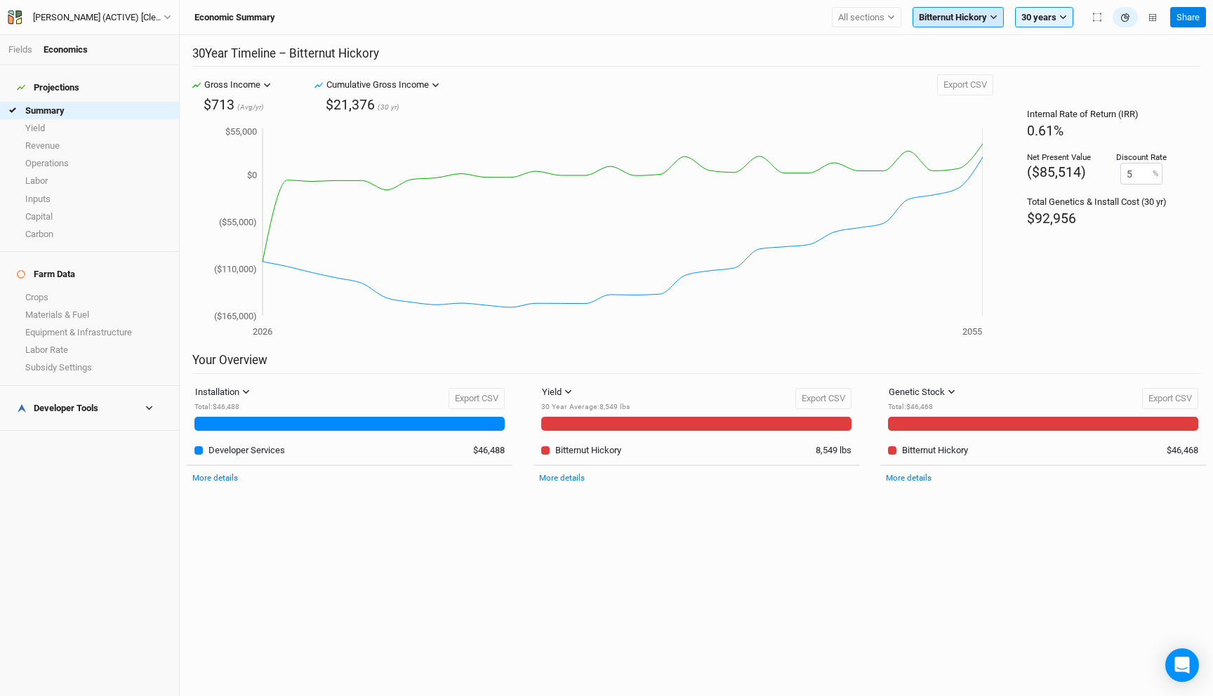
click at [975, 20] on span "Bitternut Hickory" at bounding box center [953, 18] width 68 height 14
click at [964, 154] on button "Show all crops" at bounding box center [984, 151] width 143 height 18
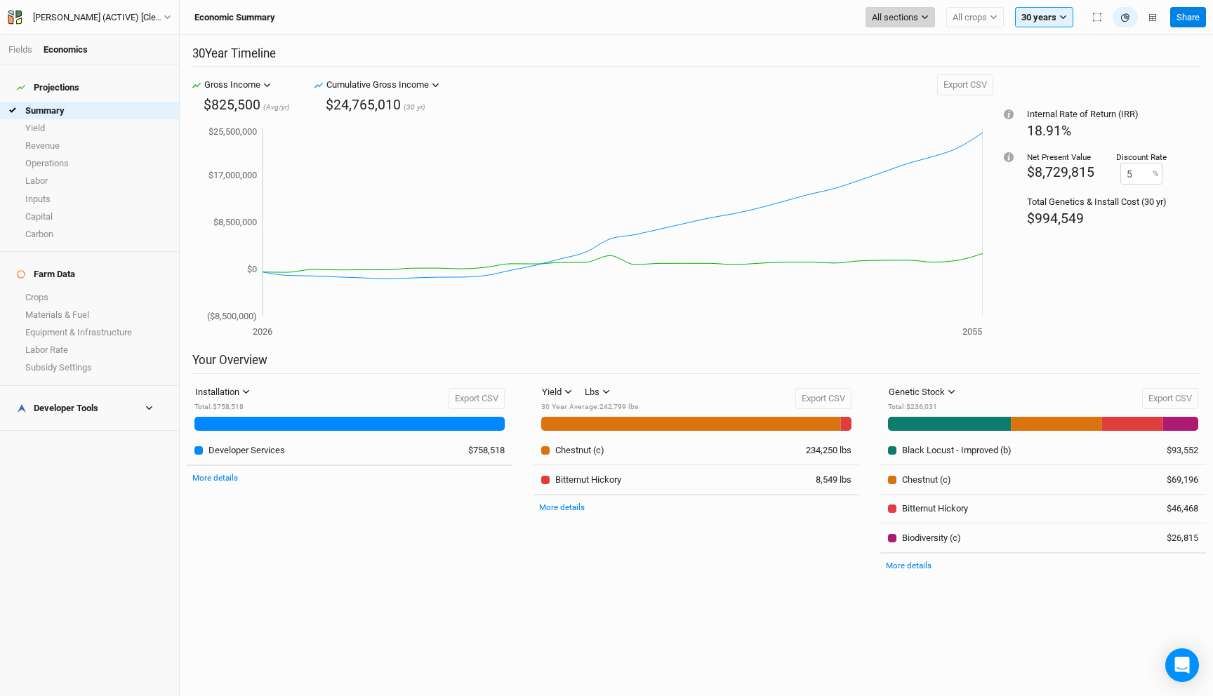
click at [882, 14] on span "All sections" at bounding box center [895, 18] width 46 height 14
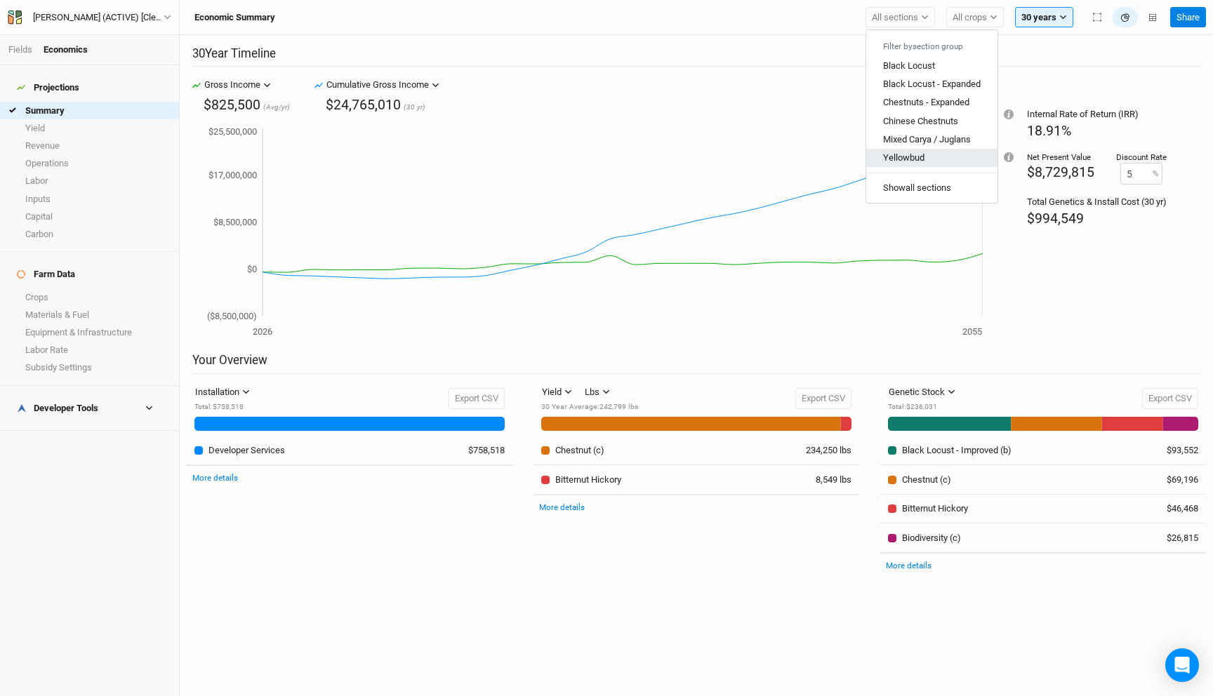
click at [946, 162] on button "Yellowbud" at bounding box center [931, 158] width 131 height 18
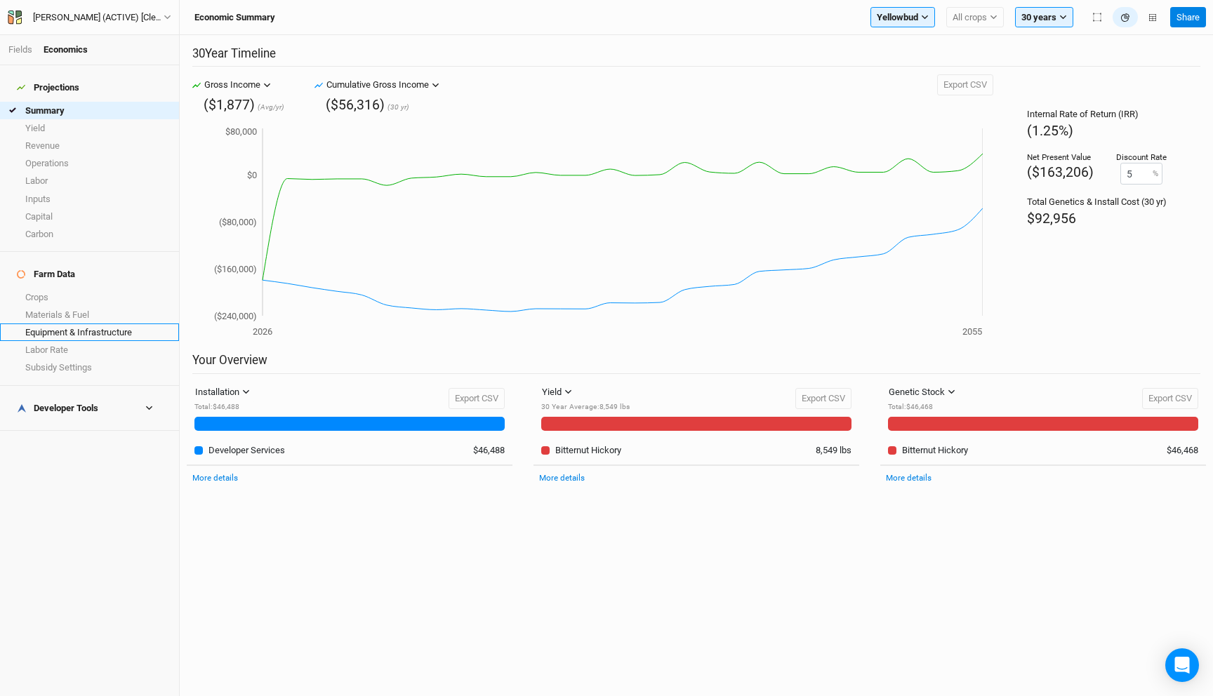
click at [74, 324] on link "Equipment & Infrastructure" at bounding box center [89, 333] width 179 height 18
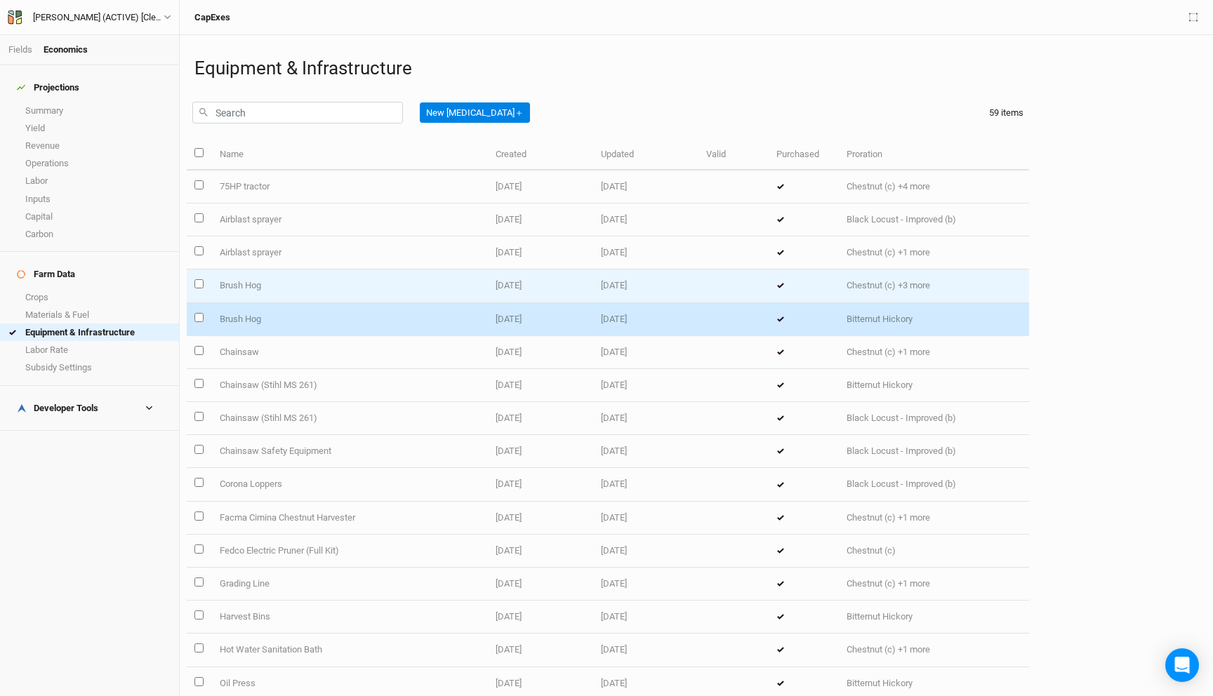
click at [416, 289] on td "Brush Hog" at bounding box center [349, 286] width 276 height 33
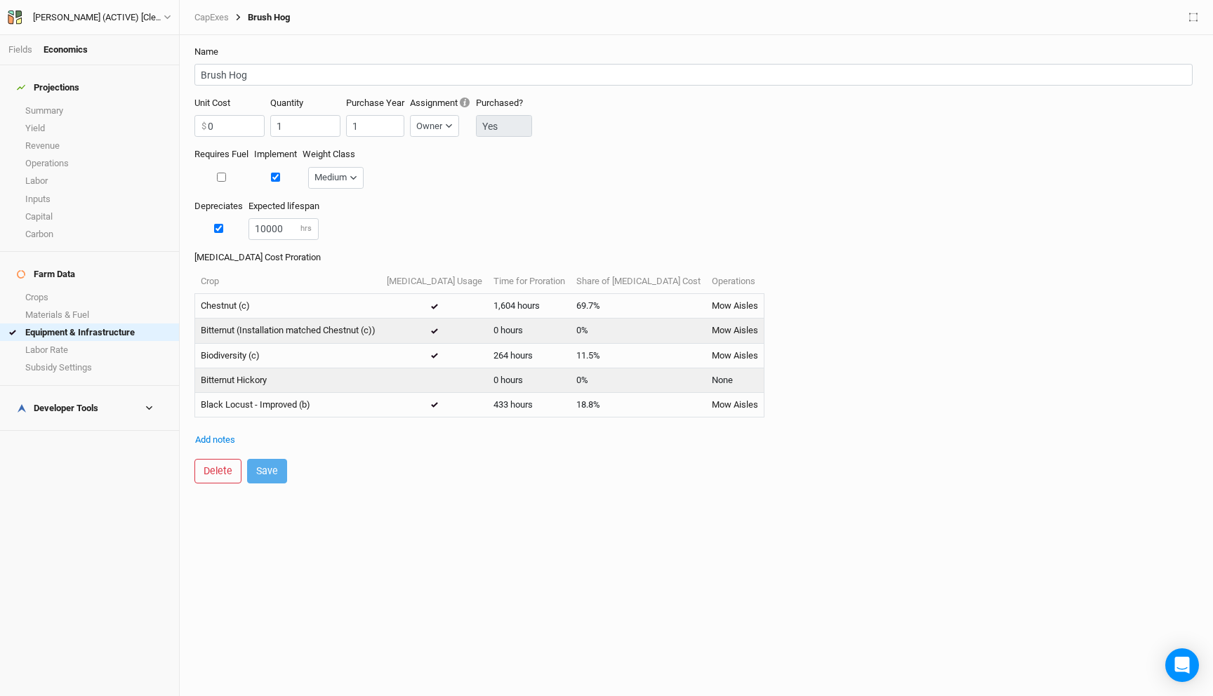
click at [208, 10] on div "CapExes Brush Hog" at bounding box center [696, 17] width 1019 height 18
click at [213, 20] on link "CapExes" at bounding box center [211, 17] width 34 height 11
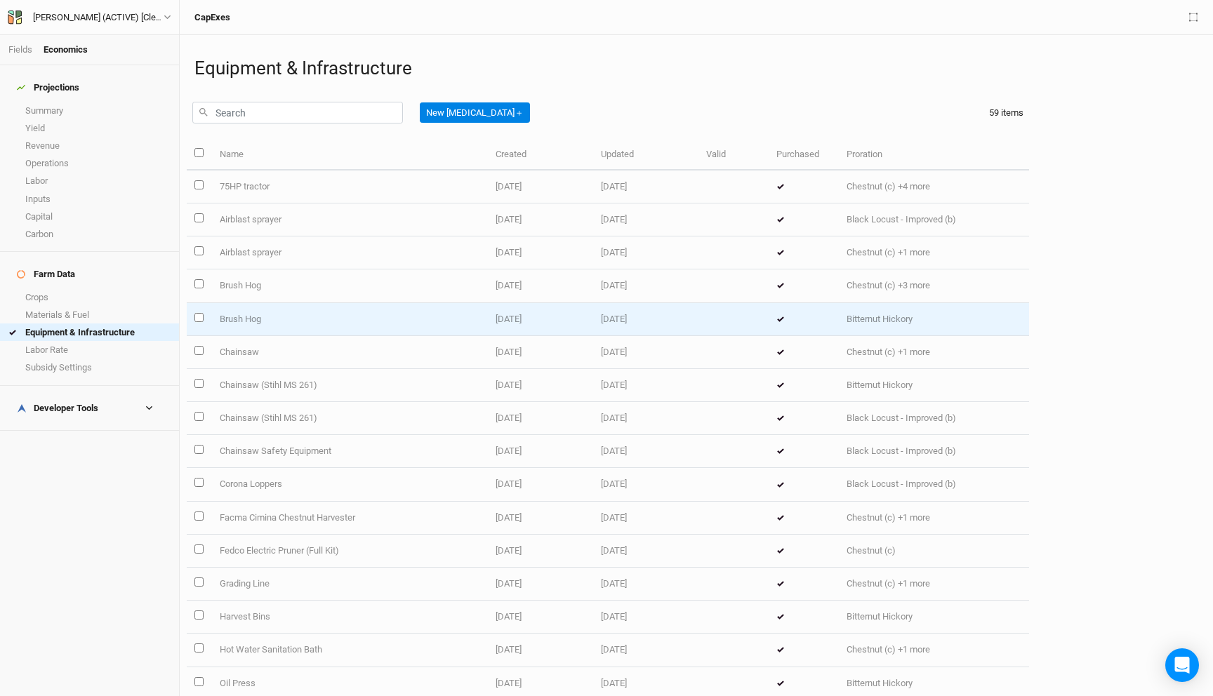
click at [258, 315] on td "Brush Hog" at bounding box center [349, 319] width 276 height 33
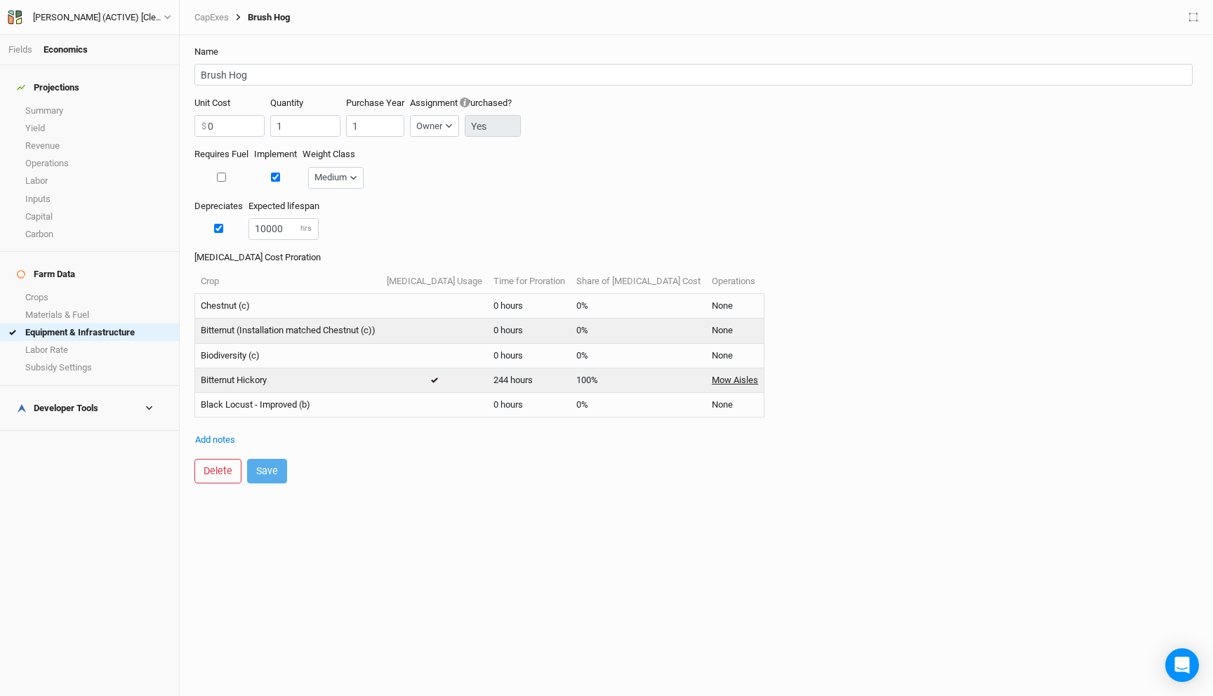
click at [712, 381] on link "Mow Aisles" at bounding box center [735, 380] width 46 height 13
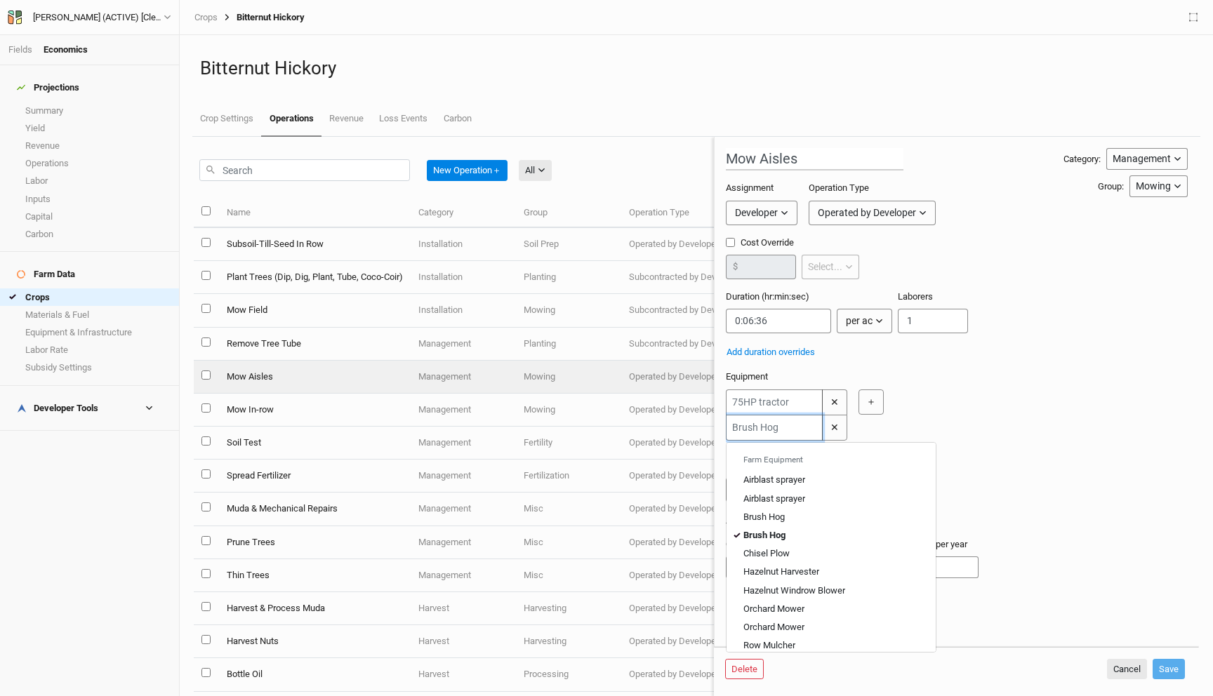
click at [777, 427] on input "text" at bounding box center [774, 428] width 97 height 26
click at [783, 515] on div "Brush Hog" at bounding box center [763, 517] width 41 height 13
type input "Brush Hog"
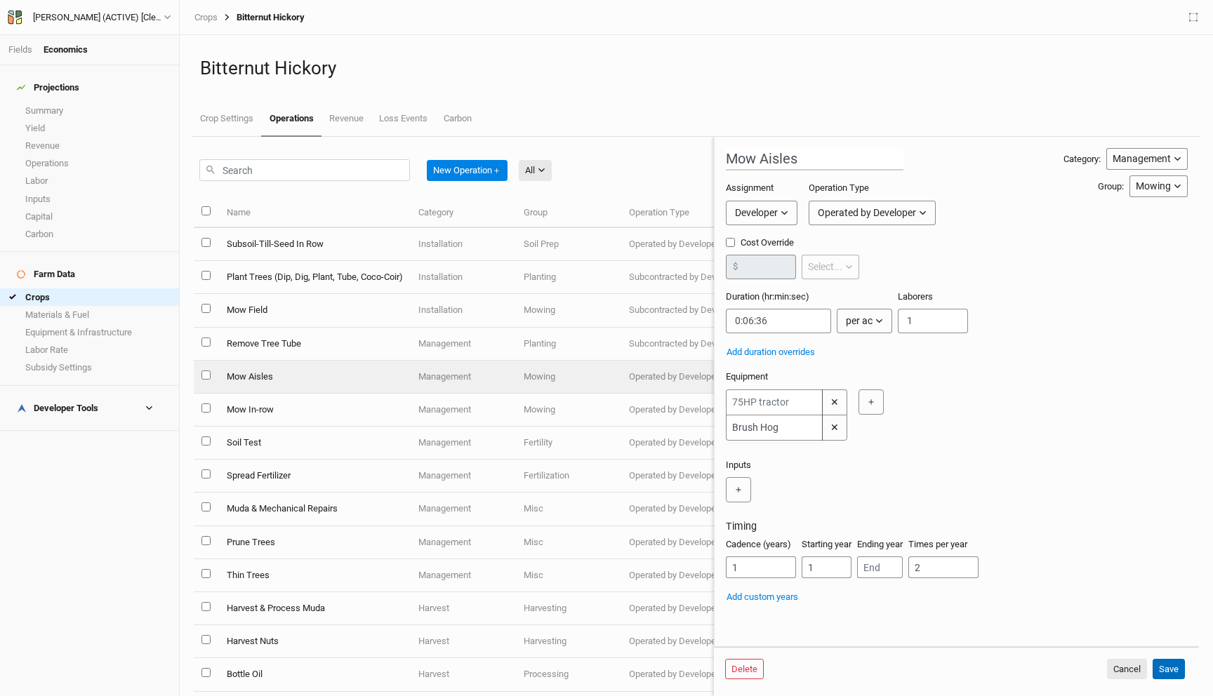
click at [1174, 667] on button "Save" at bounding box center [1168, 669] width 32 height 21
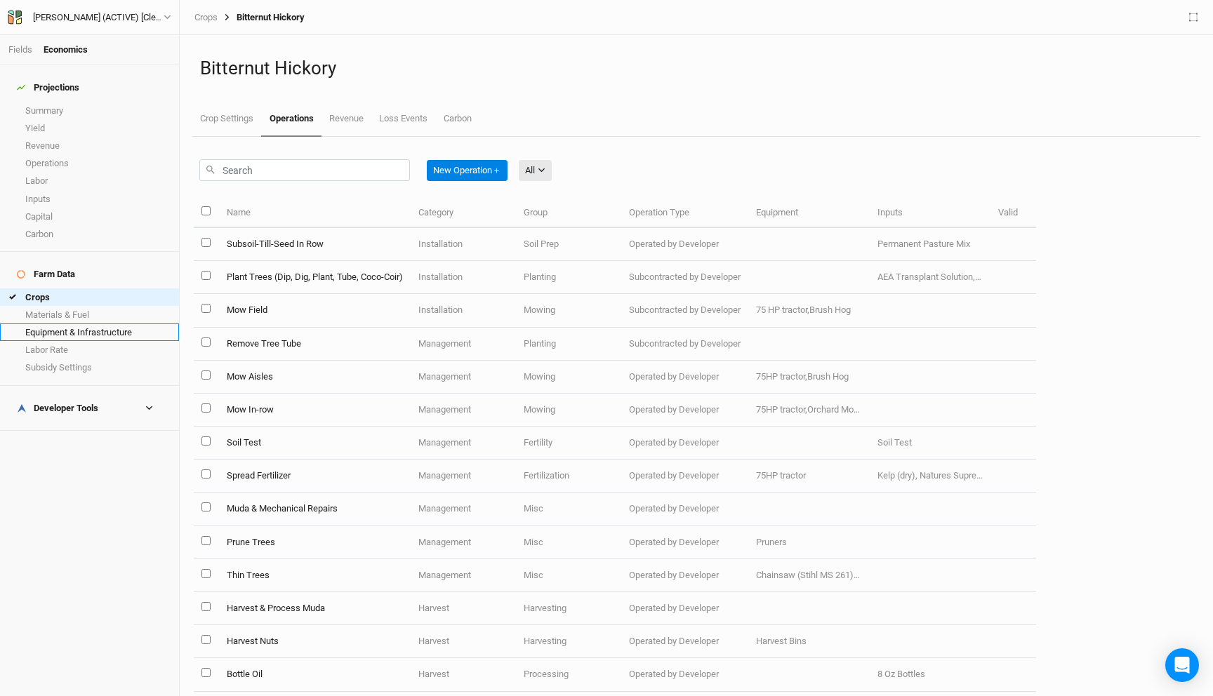
click at [117, 324] on link "Equipment & Infrastructure" at bounding box center [89, 333] width 179 height 18
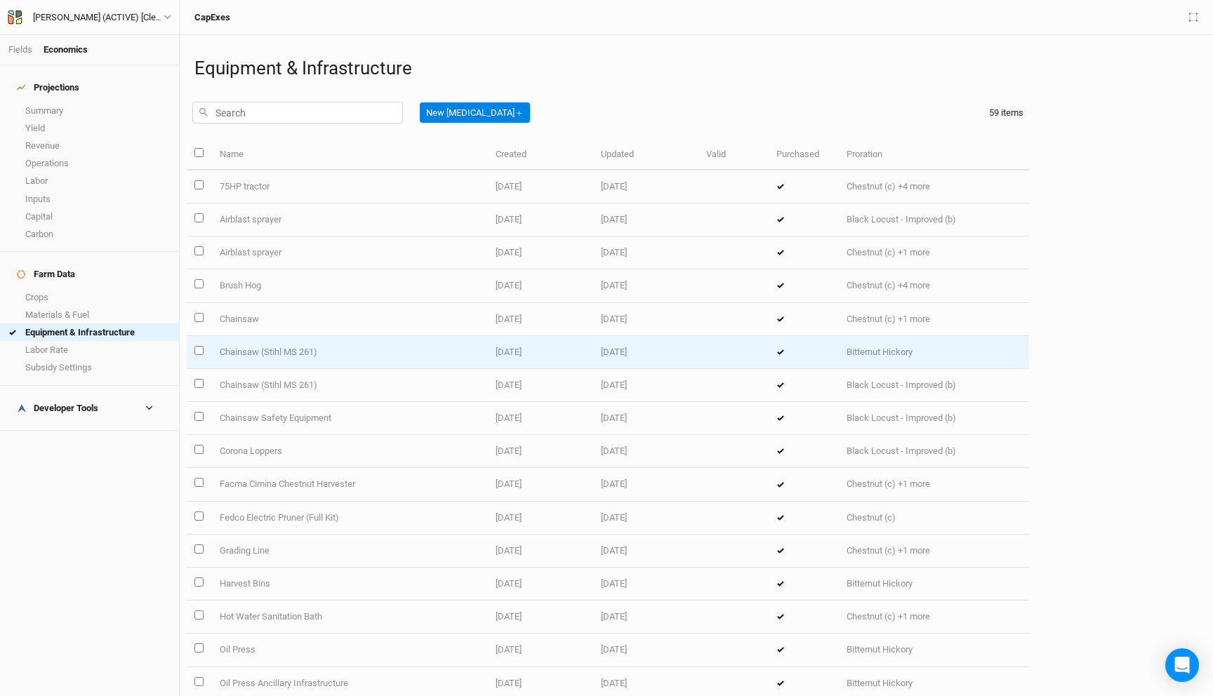
click at [313, 348] on td "Chainsaw (Stihl MS 261)" at bounding box center [349, 352] width 276 height 33
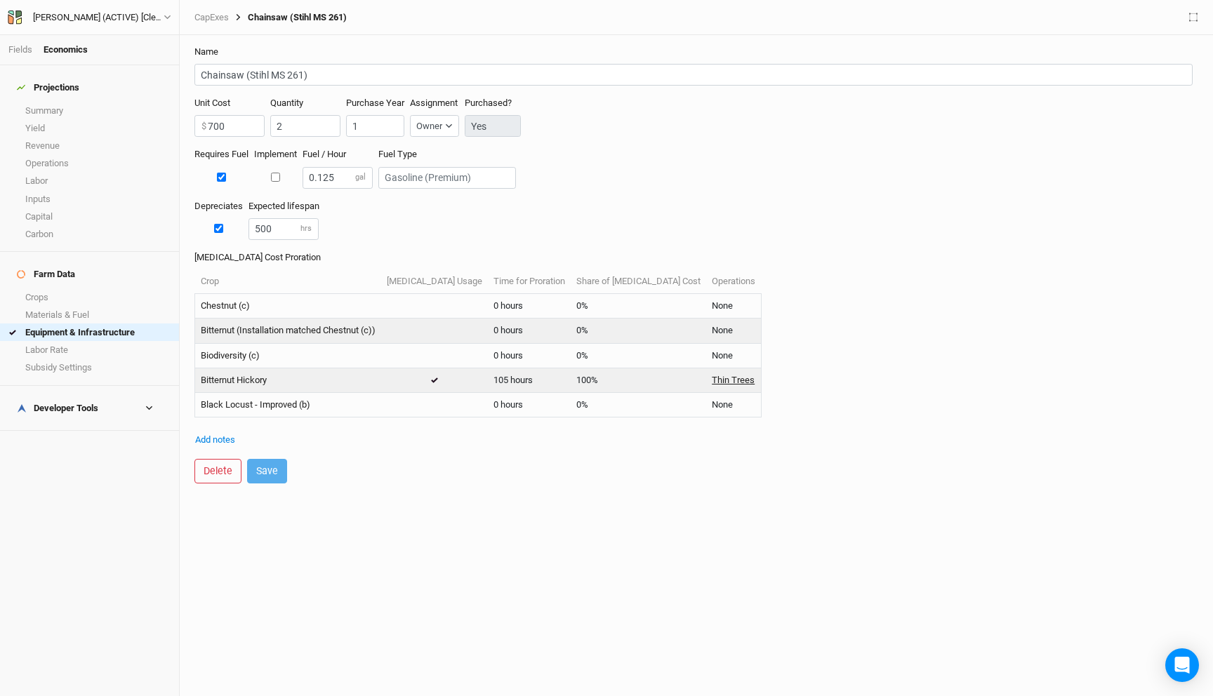
click at [712, 380] on link "Thin Trees" at bounding box center [733, 380] width 43 height 13
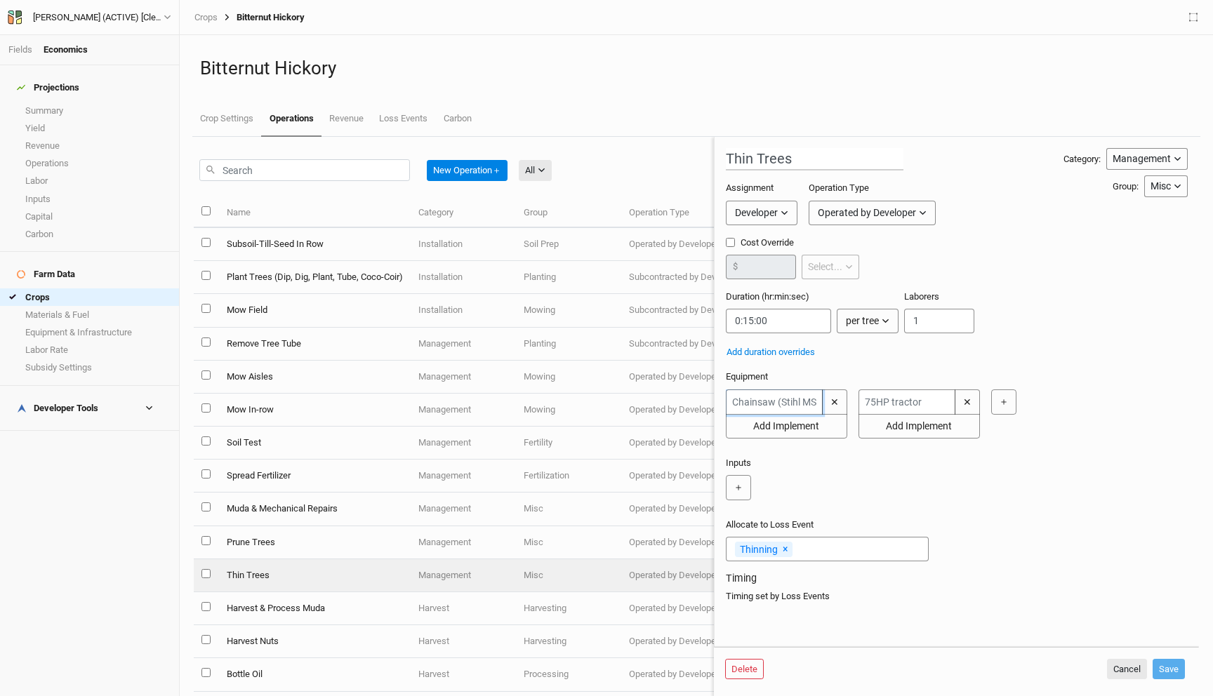
click at [776, 399] on input "text" at bounding box center [774, 402] width 97 height 25
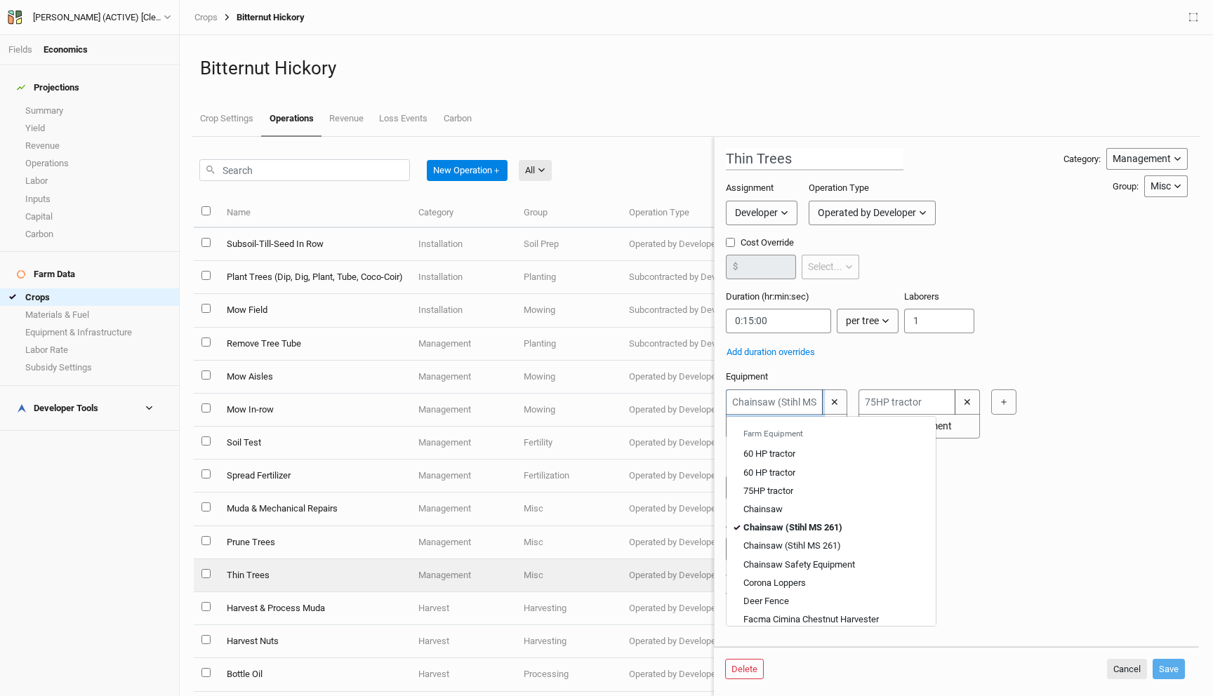
click at [813, 542] on div "Chainsaw (Stihl MS 261)" at bounding box center [792, 546] width 98 height 13
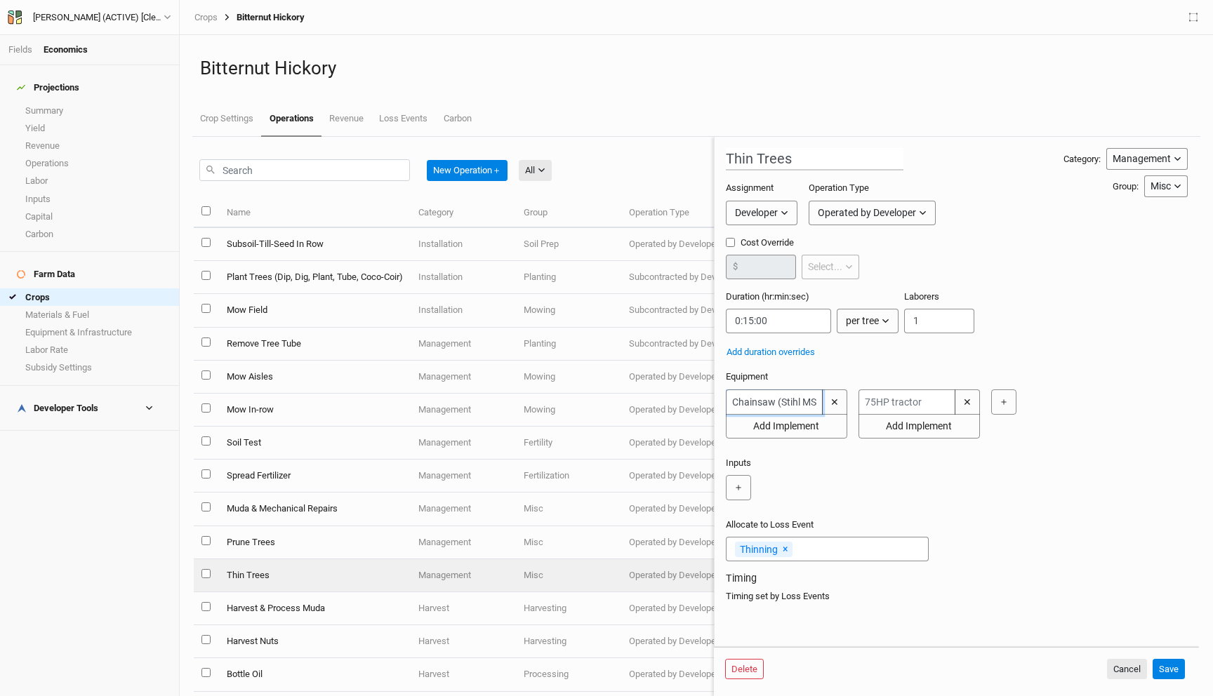
type input "Chainsaw (Stihl MS 261)"
click at [1172, 662] on button "Save" at bounding box center [1168, 669] width 32 height 21
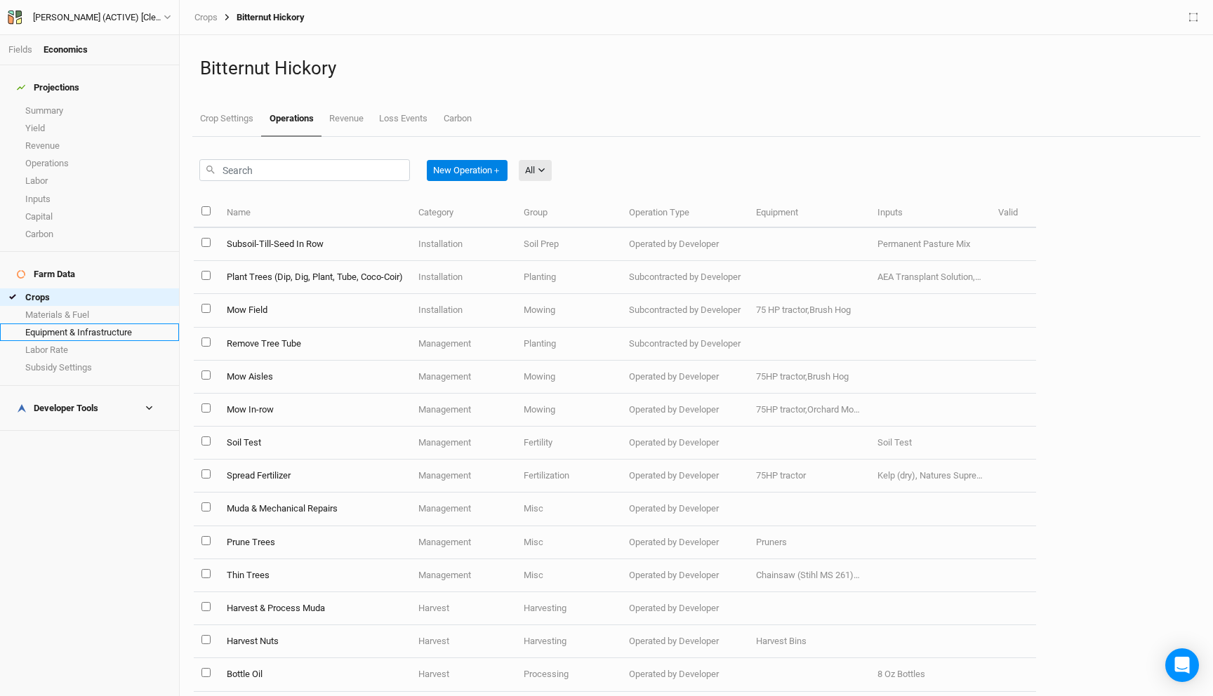
click at [76, 324] on link "Equipment & Infrastructure" at bounding box center [89, 333] width 179 height 18
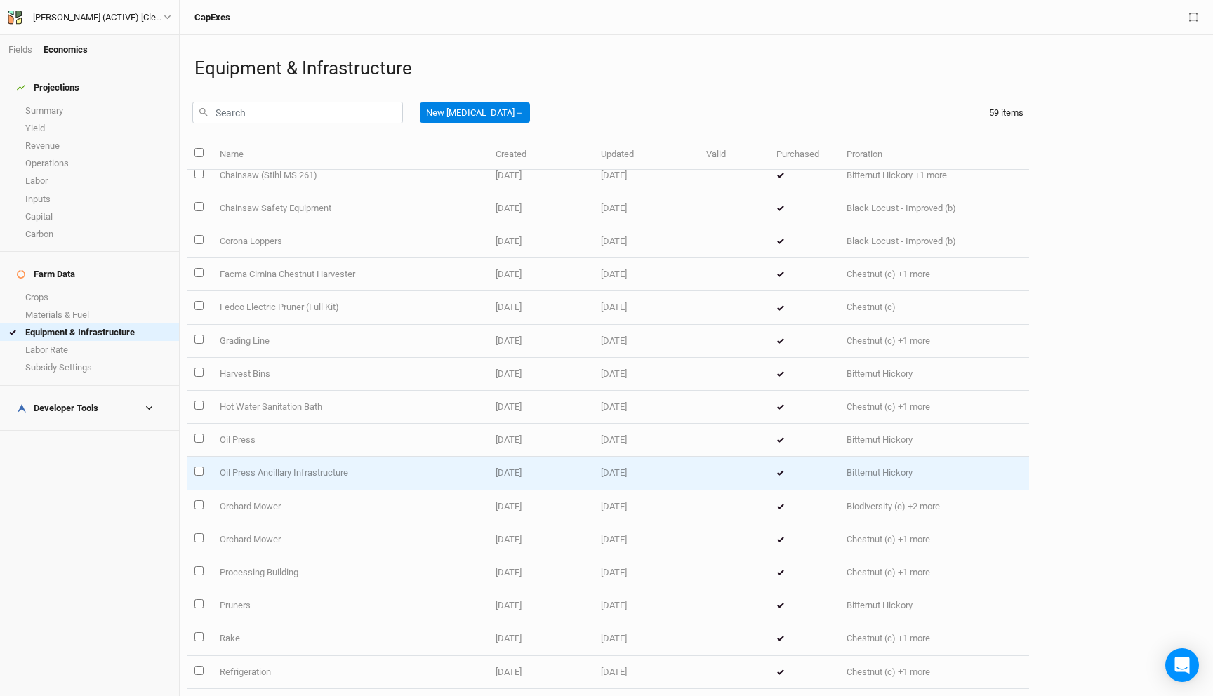
scroll to position [195, 0]
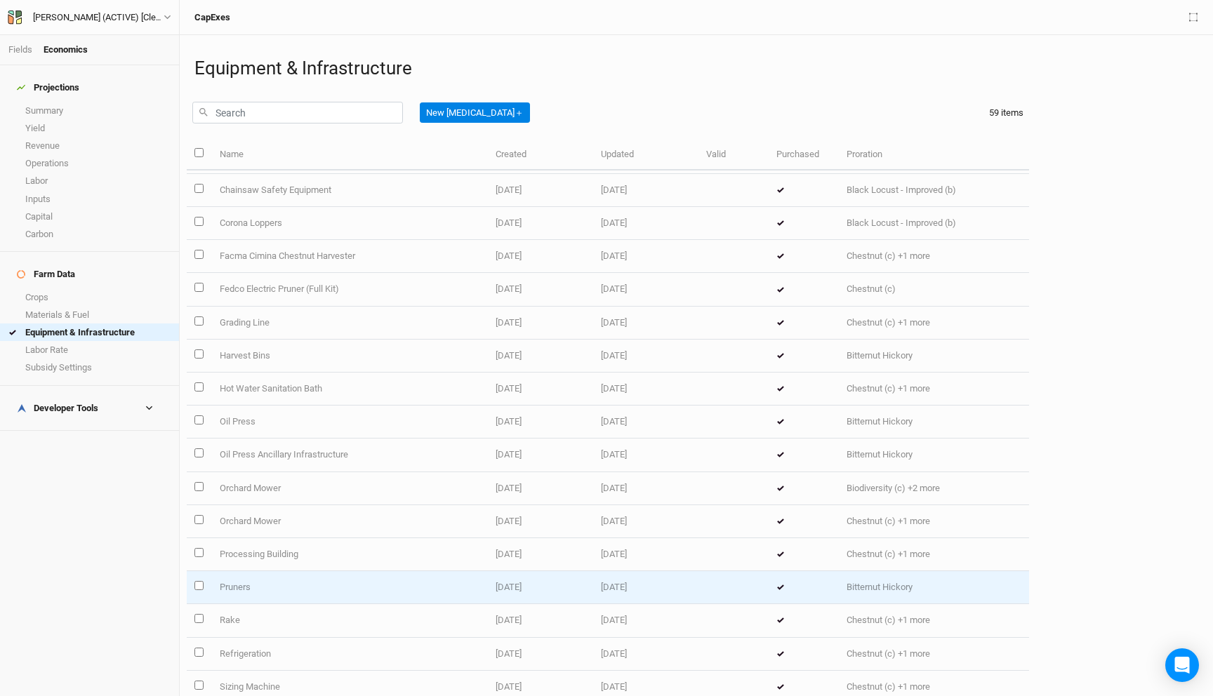
click at [557, 585] on td "[DATE]" at bounding box center [540, 587] width 105 height 33
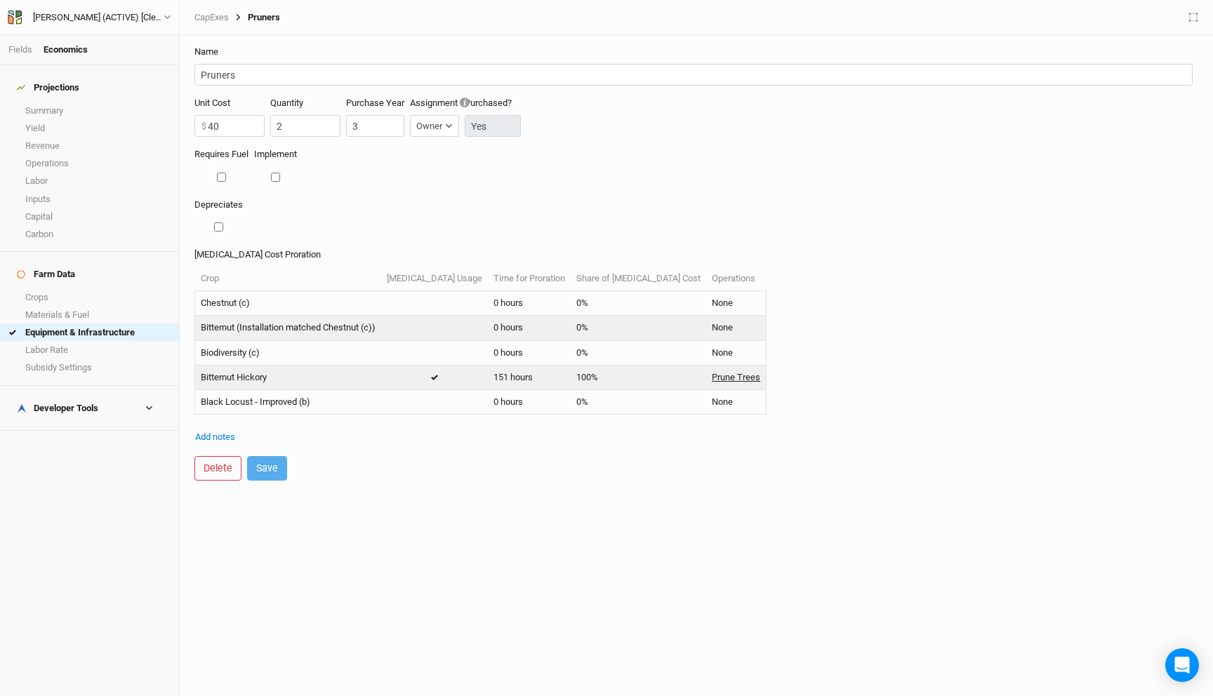
click at [712, 375] on link "Prune Trees" at bounding box center [736, 377] width 48 height 13
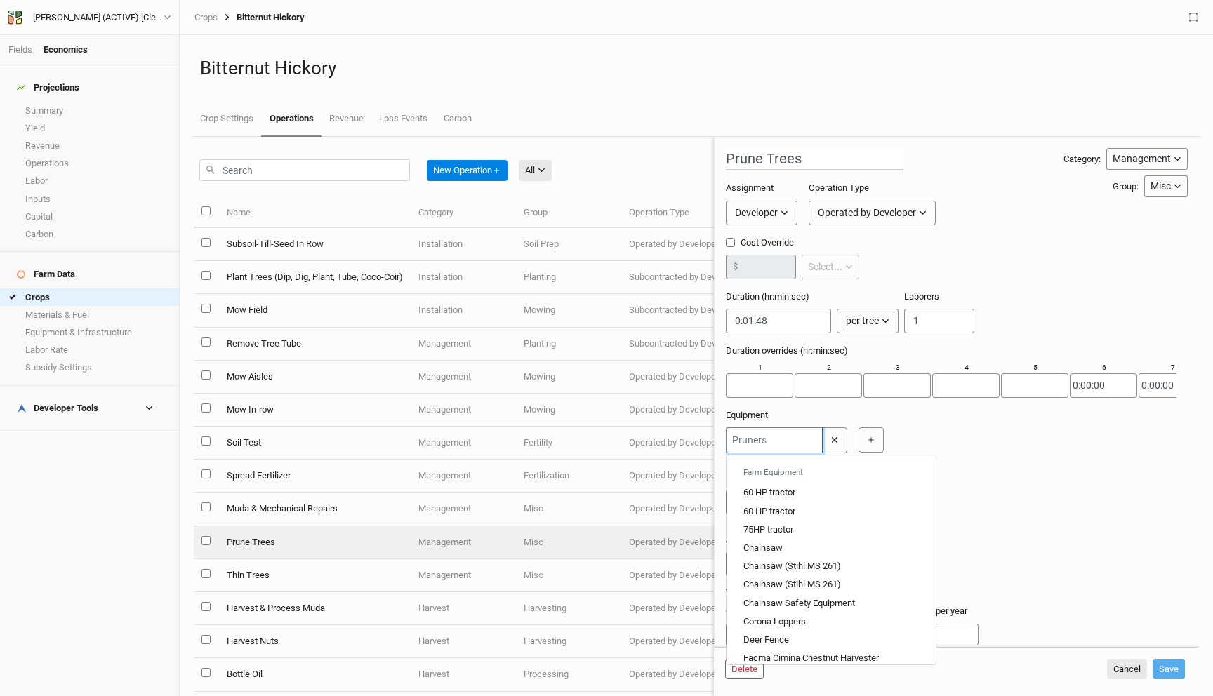
click at [783, 439] on input "text" at bounding box center [774, 440] width 97 height 26
type input "c"
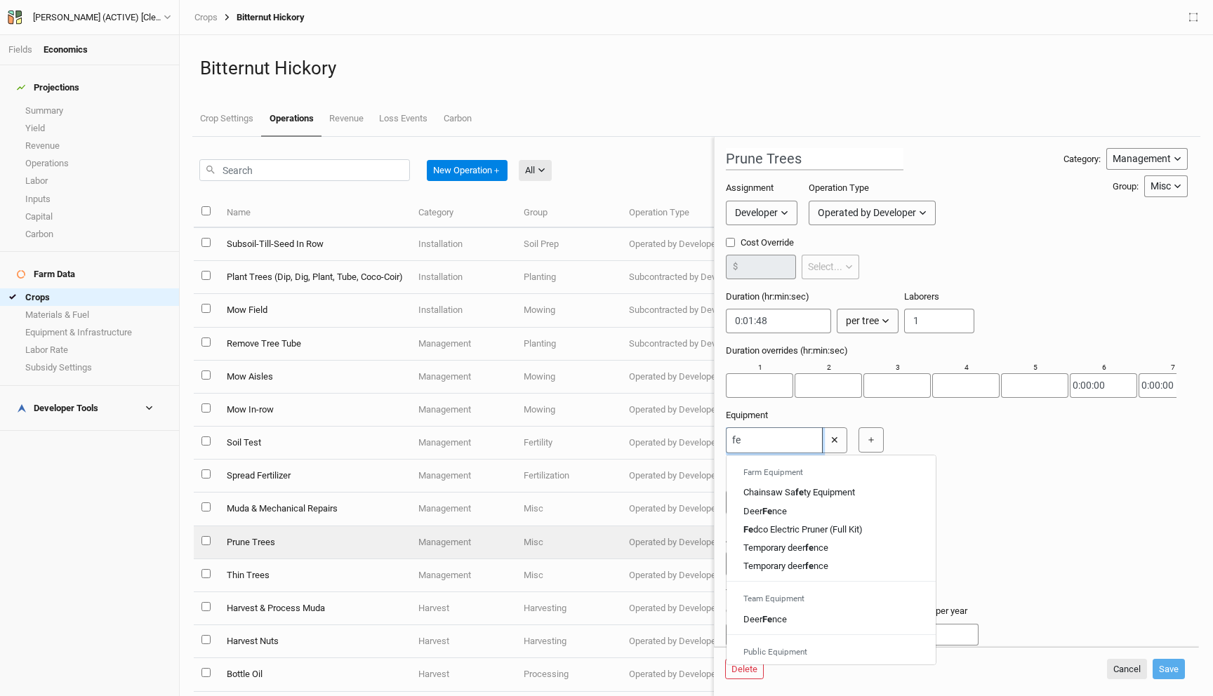
type input "fed"
type input "fedco Electric Pruner (Full Kit)"
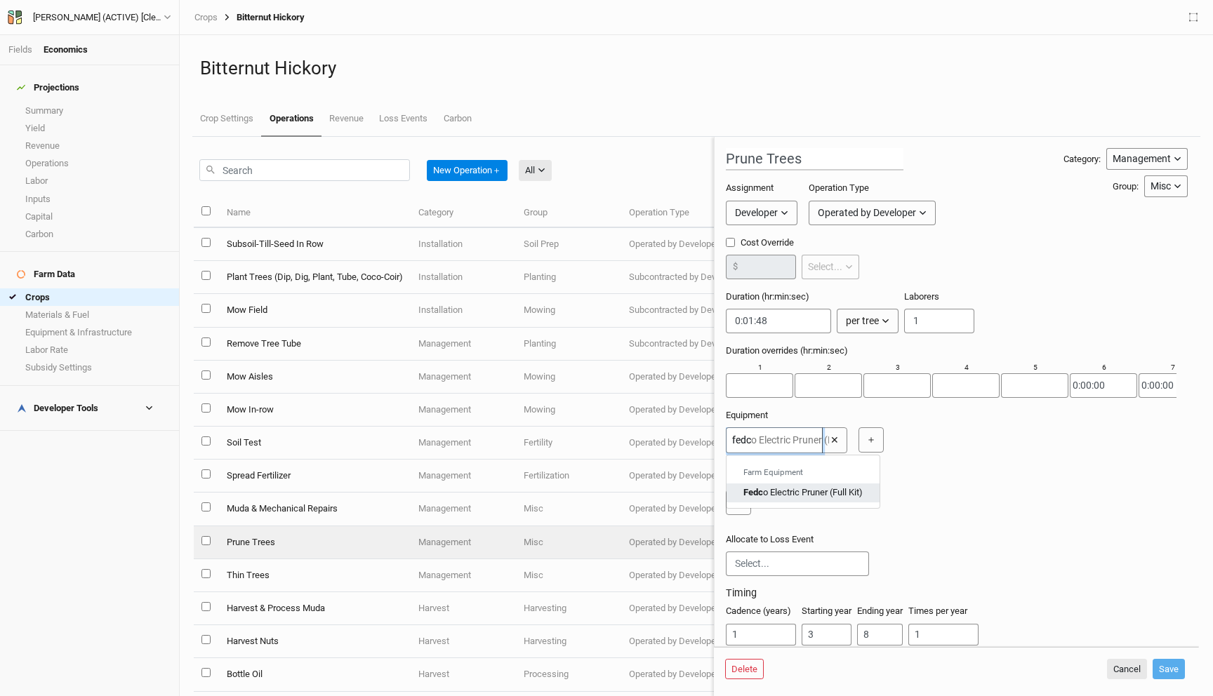
click at [809, 493] on div "Fedc o Electric Pruner (Full Kit)" at bounding box center [802, 492] width 119 height 13
type input "Fedco Electric Pruner (Full Kit)"
click at [1171, 670] on button "Save" at bounding box center [1168, 669] width 32 height 21
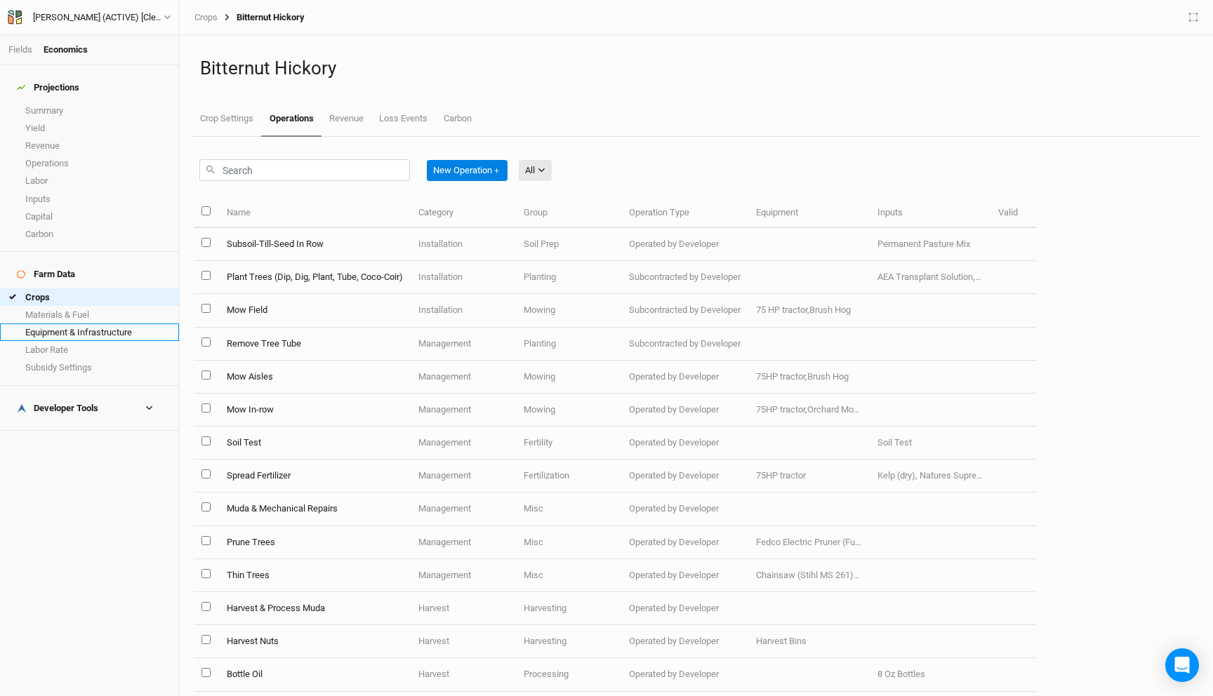
click at [86, 324] on link "Equipment & Infrastructure" at bounding box center [89, 333] width 179 height 18
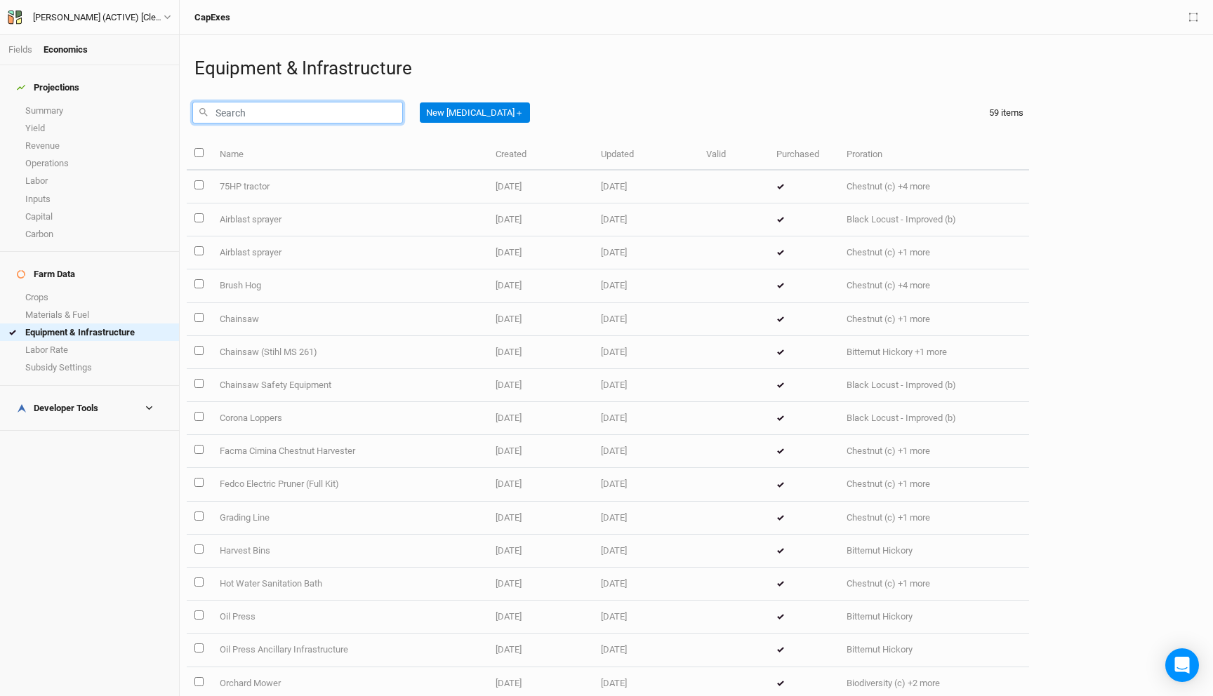
click at [265, 108] on input "text" at bounding box center [297, 113] width 211 height 22
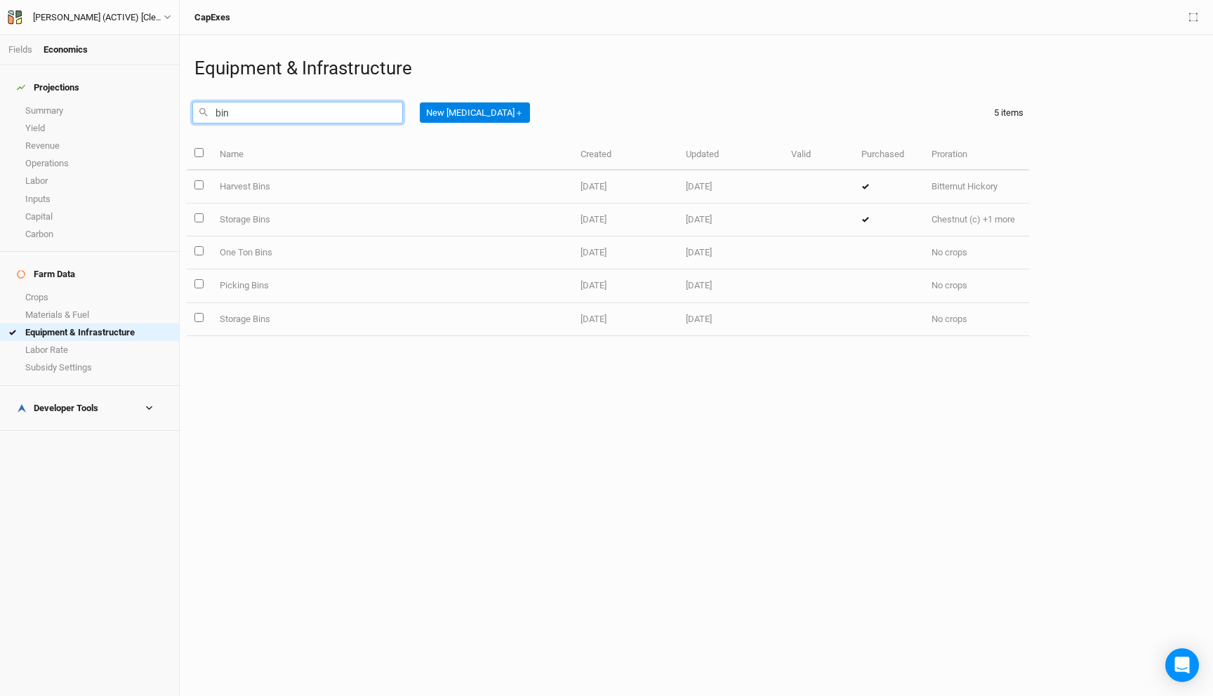
type input "bins"
click at [65, 105] on link "Summary" at bounding box center [89, 111] width 179 height 18
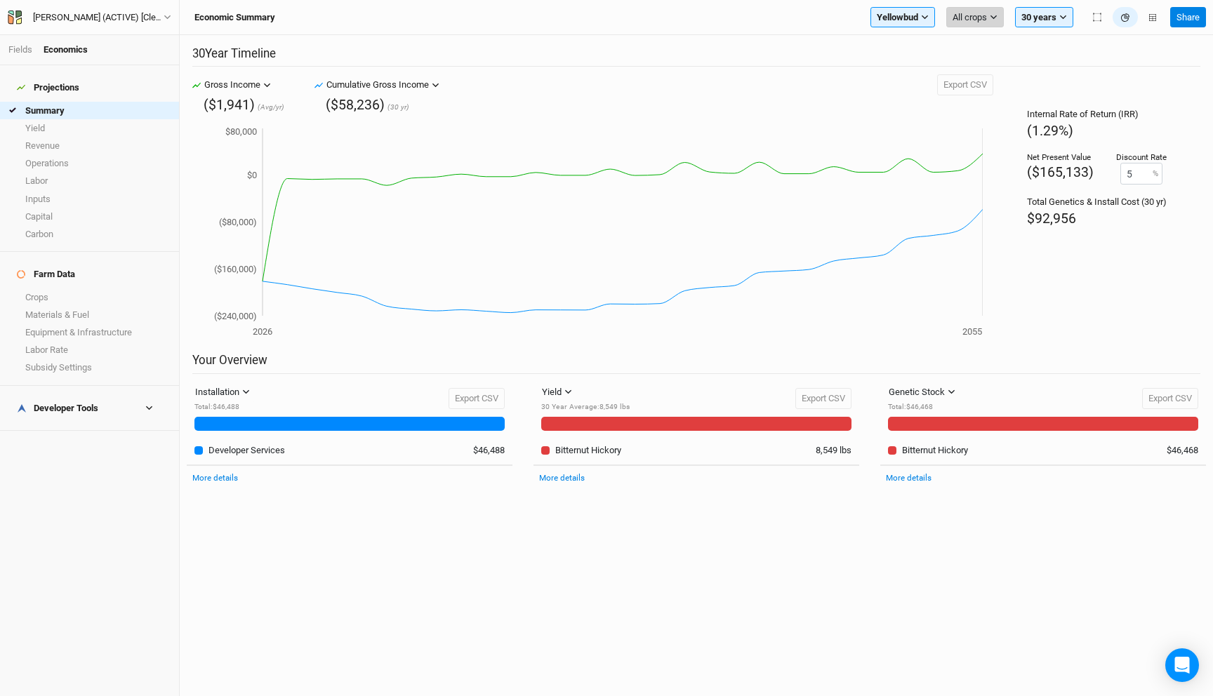
click at [973, 20] on span "All crops" at bounding box center [969, 18] width 34 height 14
click at [984, 69] on span "Bitternut Hickory" at bounding box center [997, 65] width 66 height 11
click at [884, 15] on button "Yellowbud" at bounding box center [869, 17] width 65 height 21
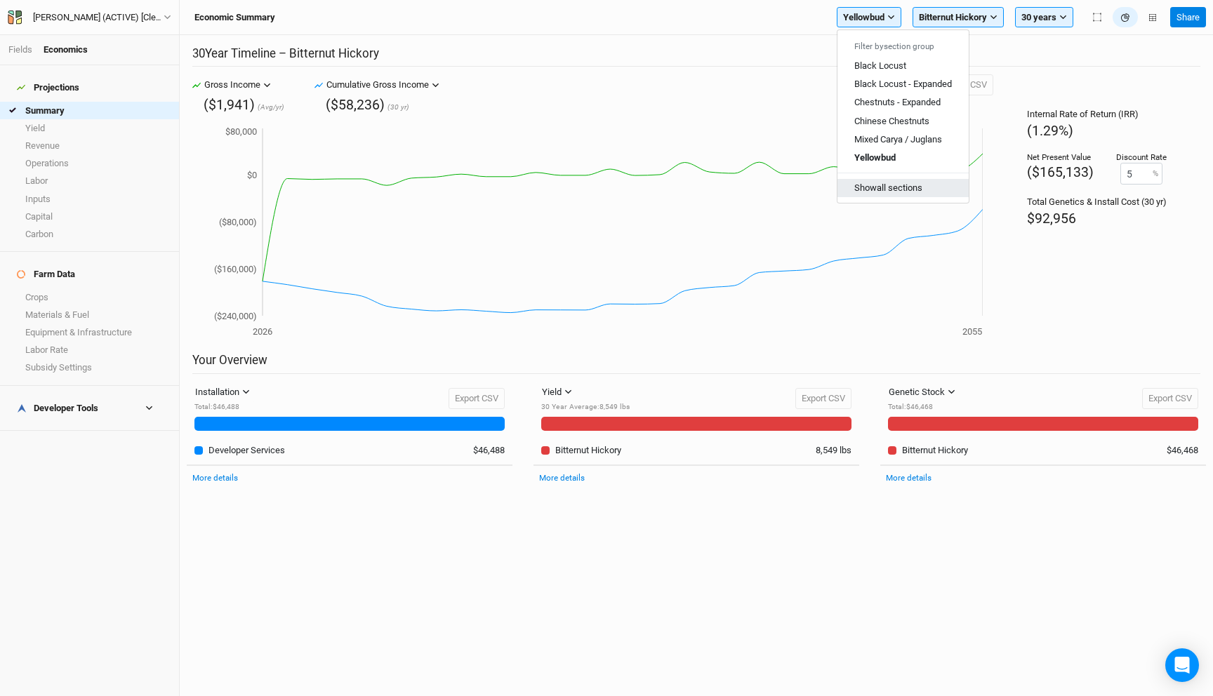
click at [888, 193] on button "Show all sections" at bounding box center [902, 188] width 131 height 18
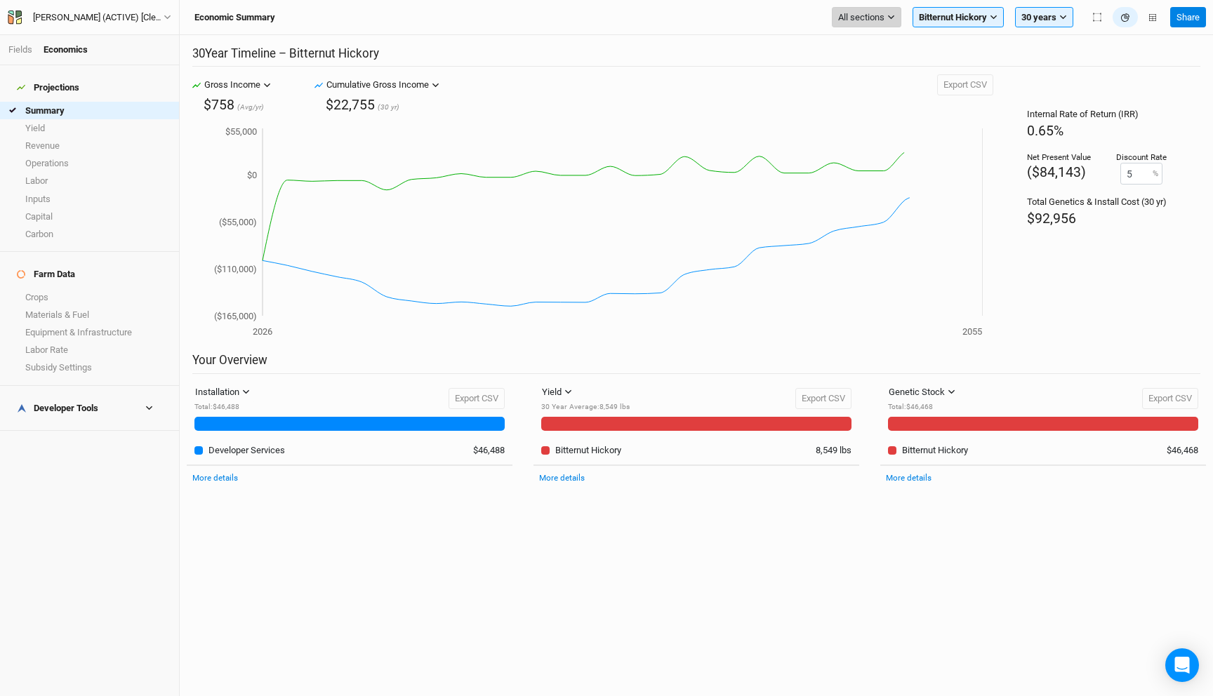
click at [889, 18] on icon "button" at bounding box center [891, 17] width 8 height 8
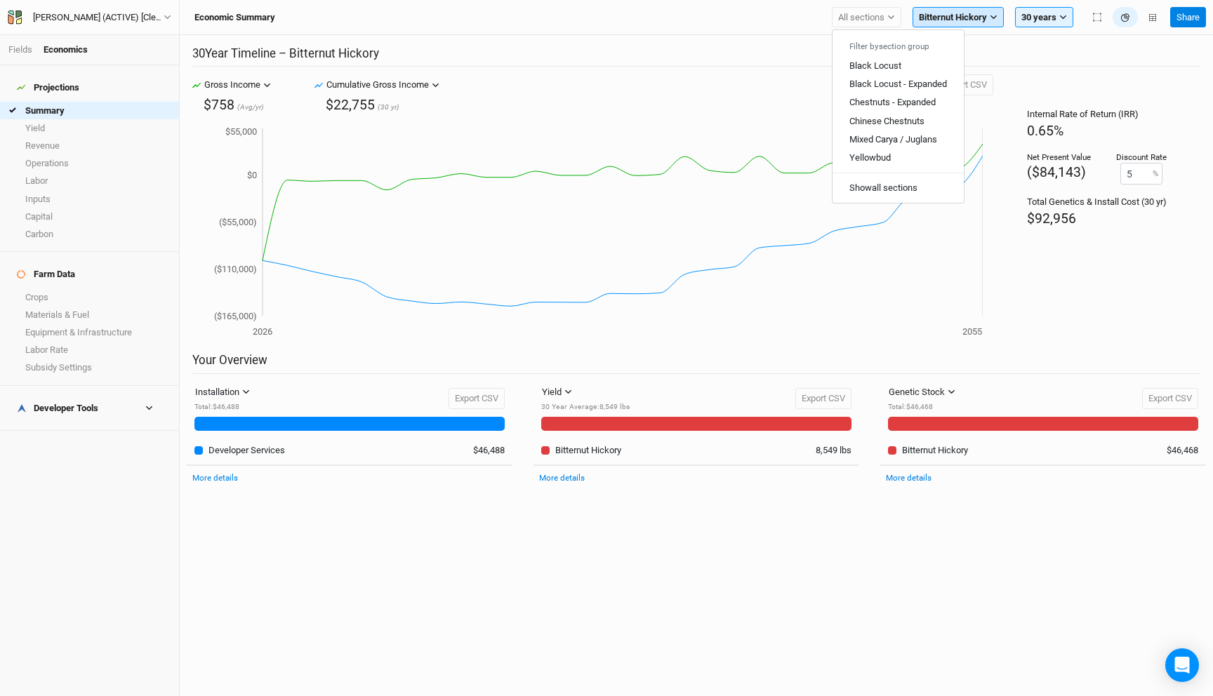
click at [945, 20] on span "Bitternut Hickory" at bounding box center [953, 18] width 68 height 14
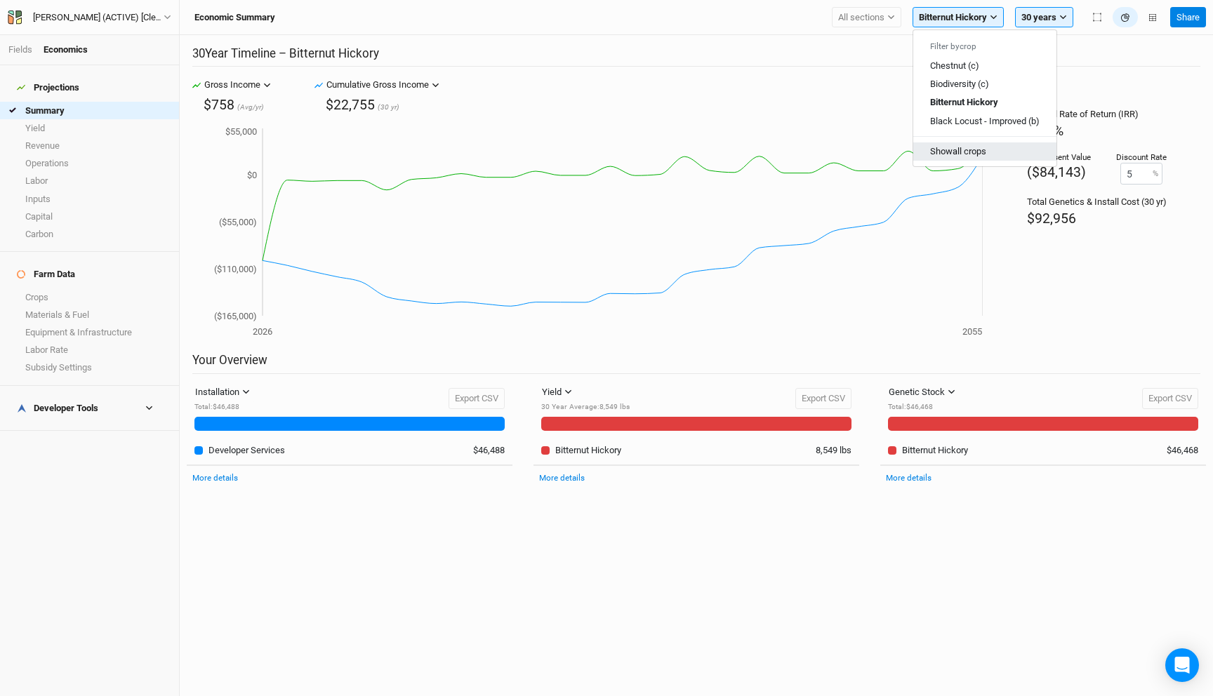
click at [962, 154] on button "Show all crops" at bounding box center [984, 151] width 143 height 18
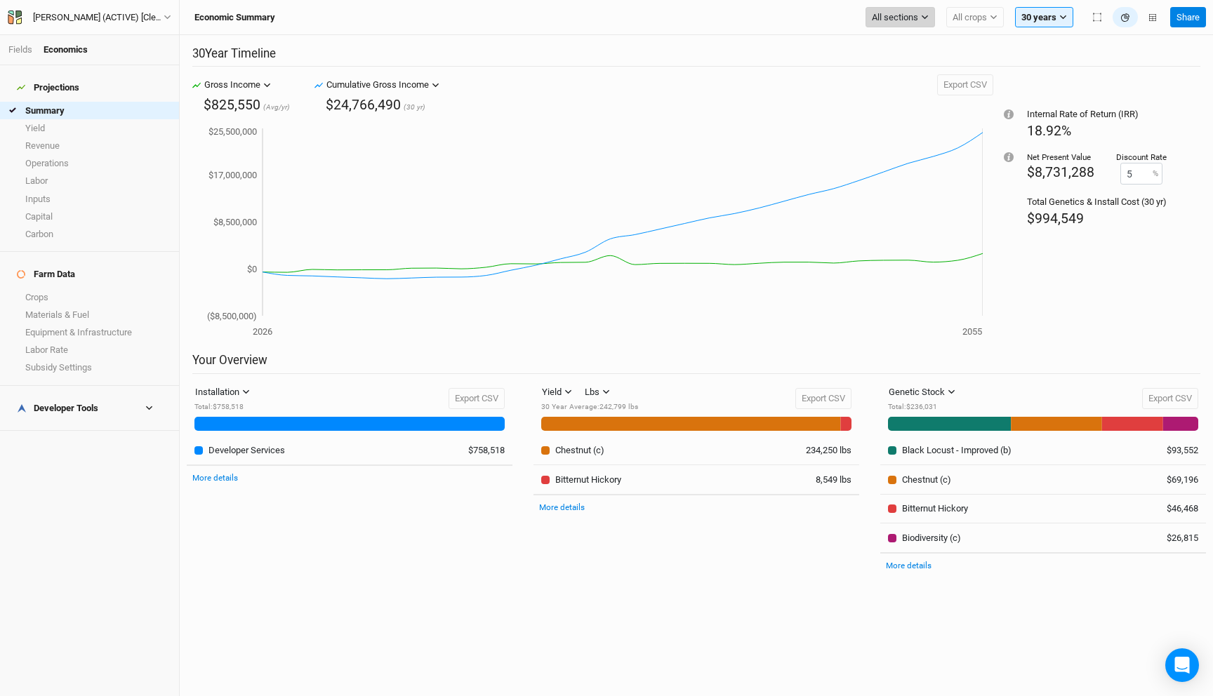
click at [894, 8] on button "All sections" at bounding box center [899, 17] width 69 height 21
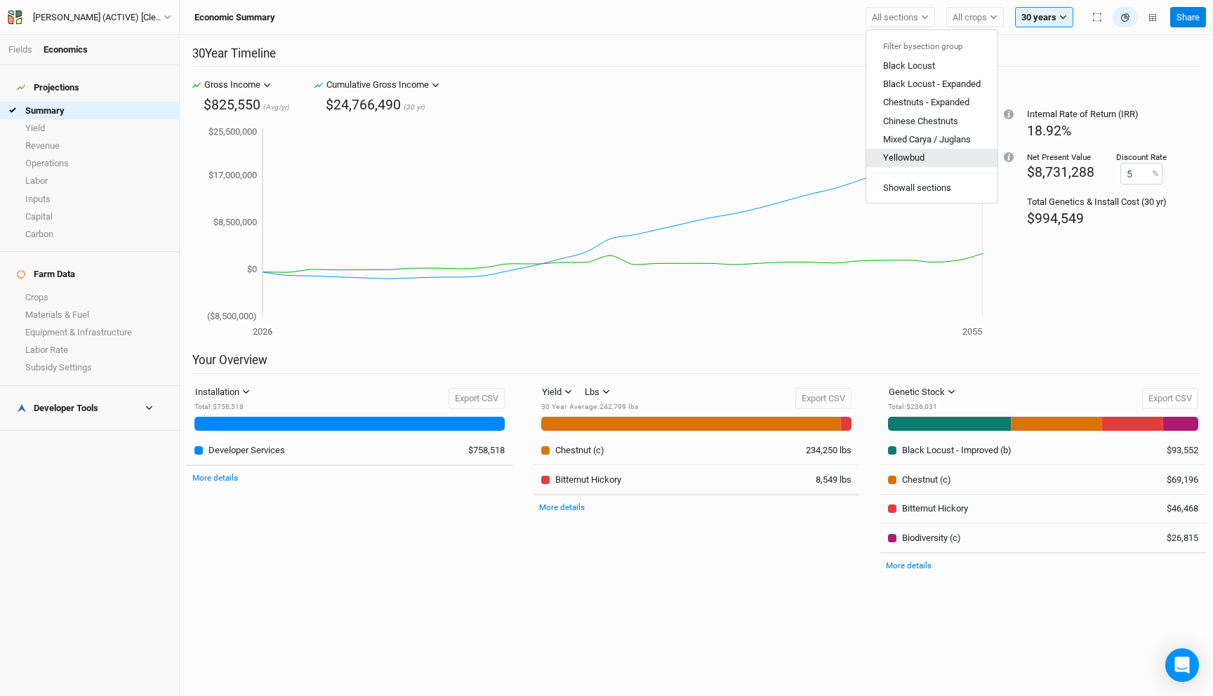
click at [921, 154] on span "Yellowbud" at bounding box center [903, 157] width 41 height 11
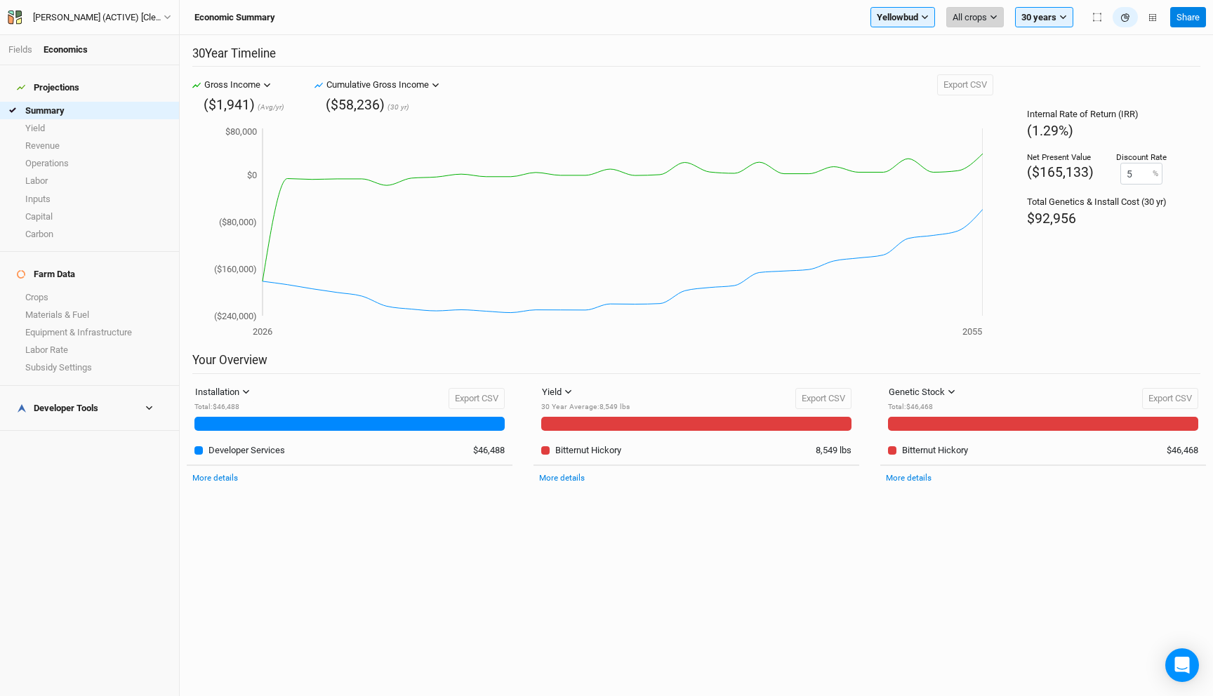
click at [970, 20] on span "All crops" at bounding box center [969, 18] width 34 height 14
click at [988, 69] on span "Bitternut Hickory" at bounding box center [997, 65] width 66 height 11
click at [881, 19] on span "Yellowbud" at bounding box center [863, 18] width 41 height 14
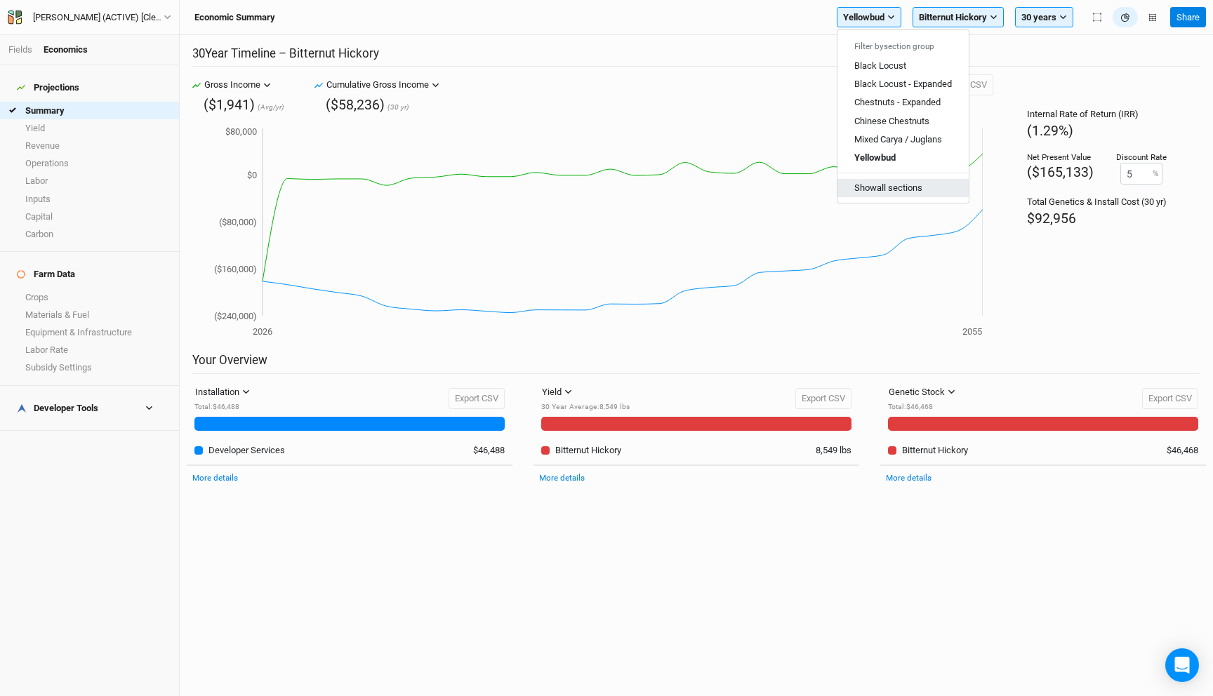
click at [915, 189] on button "Show all sections" at bounding box center [902, 188] width 131 height 18
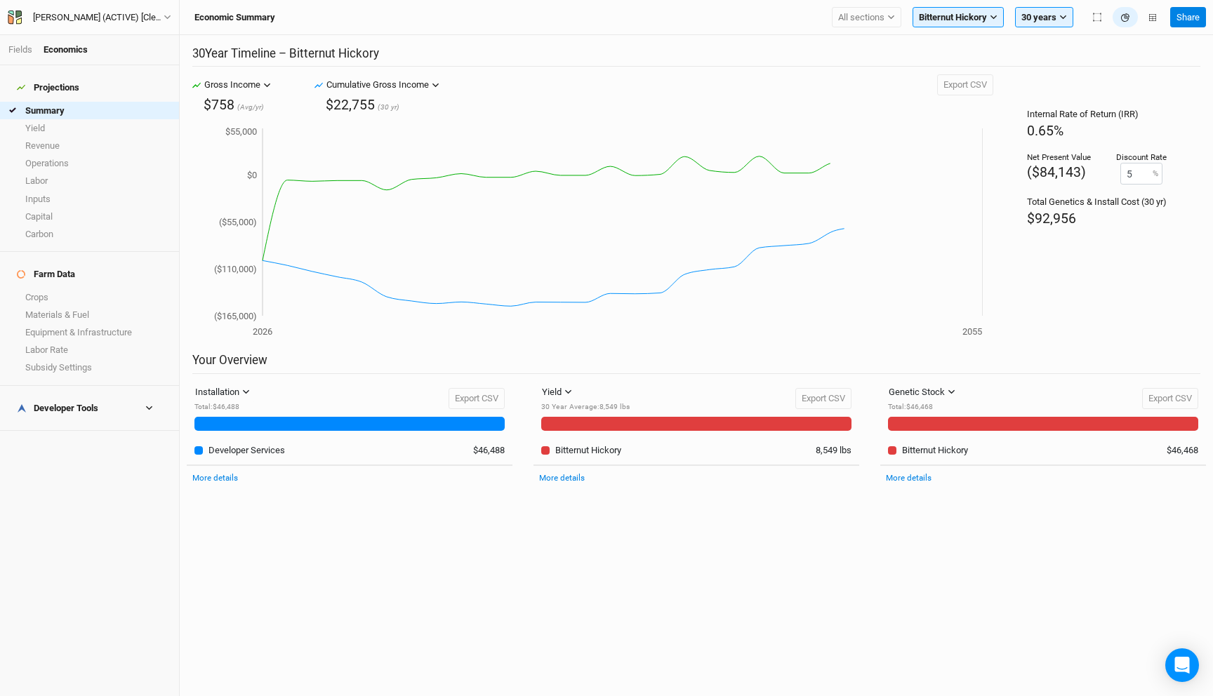
click at [1075, 178] on span "($84,143)" at bounding box center [1056, 172] width 59 height 16
click at [237, 396] on div "Installation" at bounding box center [217, 392] width 44 height 14
click at [235, 444] on span "Management" at bounding box center [239, 442] width 67 height 16
click at [253, 385] on button "Management" at bounding box center [227, 392] width 76 height 21
click at [253, 465] on button "Harvest" at bounding box center [245, 464] width 111 height 22
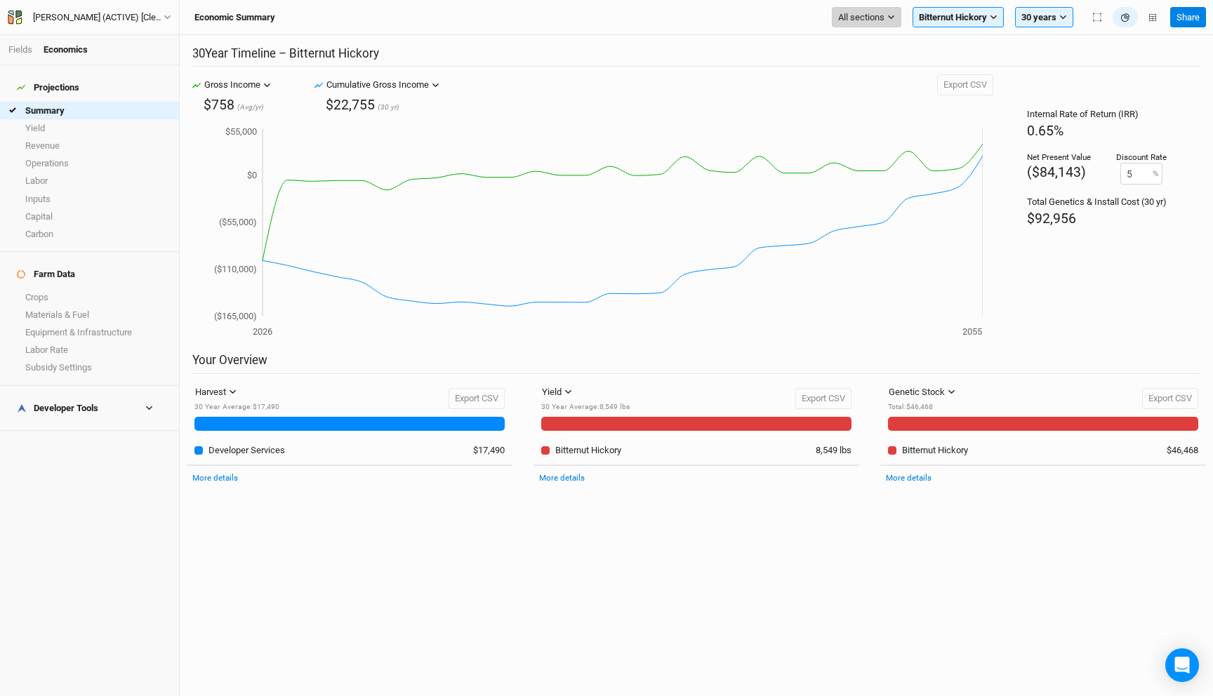
click at [849, 18] on span "All sections" at bounding box center [861, 18] width 46 height 14
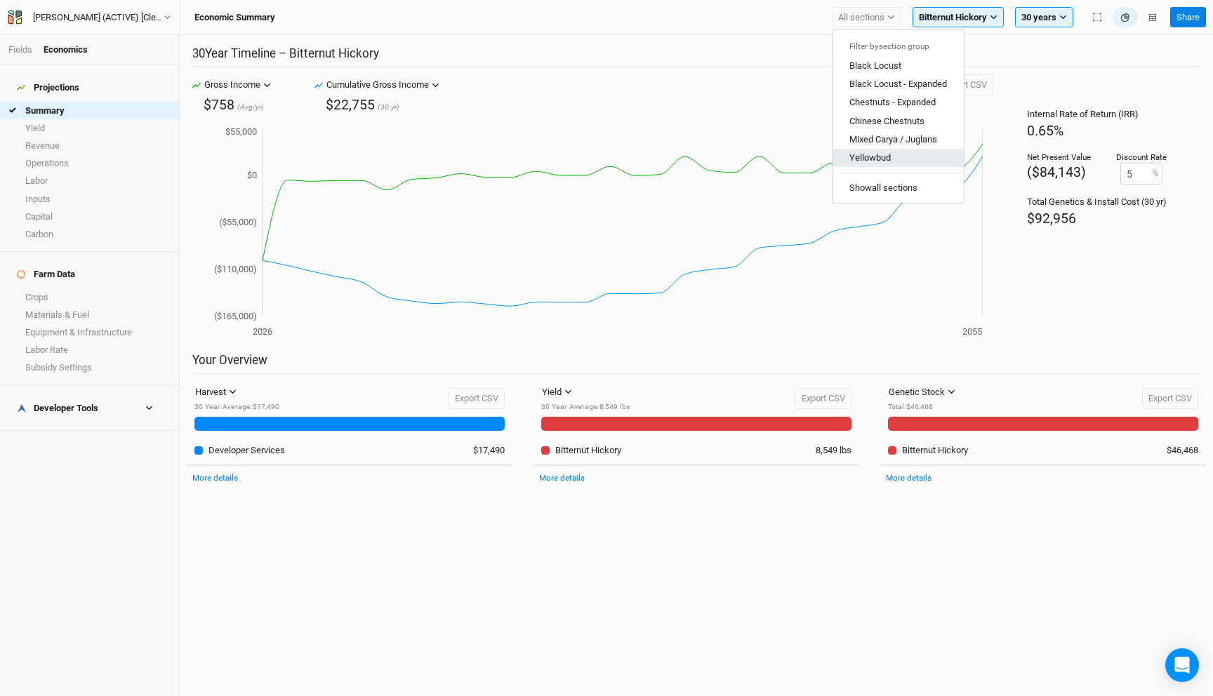
click at [870, 155] on span "Yellowbud" at bounding box center [869, 157] width 41 height 11
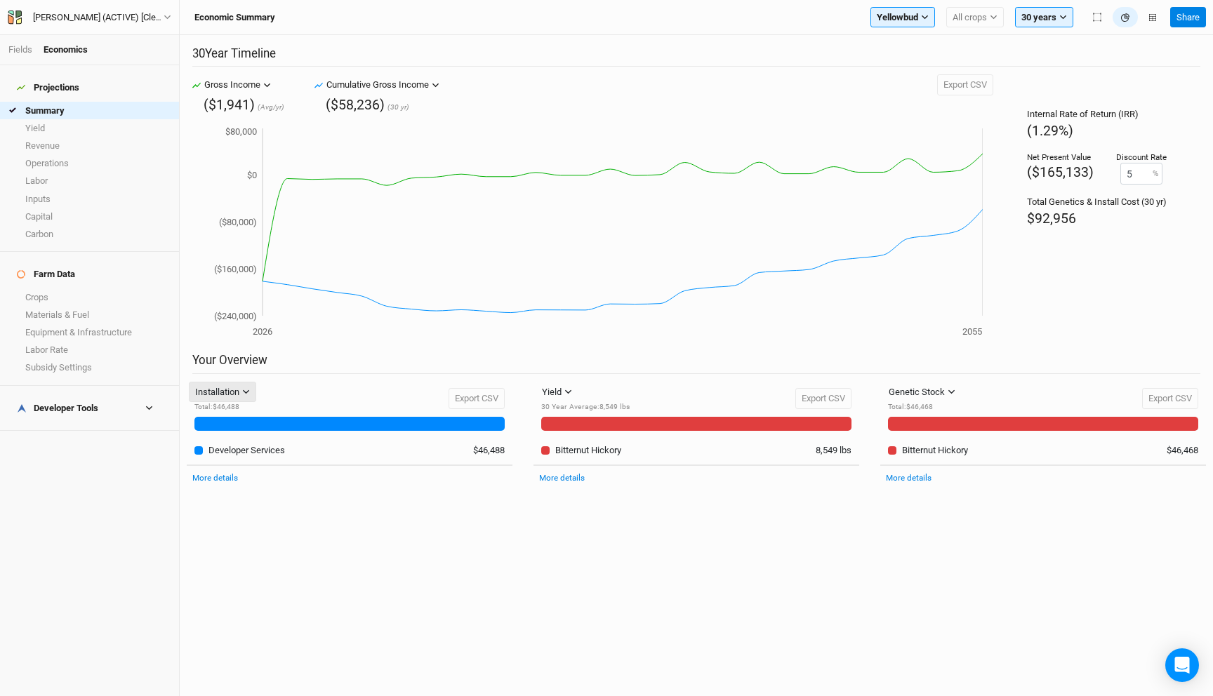
click at [230, 392] on div "Installation" at bounding box center [217, 392] width 44 height 14
click at [236, 446] on span "Management" at bounding box center [239, 442] width 67 height 16
click at [248, 397] on div "Management" at bounding box center [221, 392] width 53 height 14
click at [251, 469] on button "Harvest" at bounding box center [245, 464] width 111 height 22
click at [225, 392] on div "Harvest" at bounding box center [210, 392] width 31 height 14
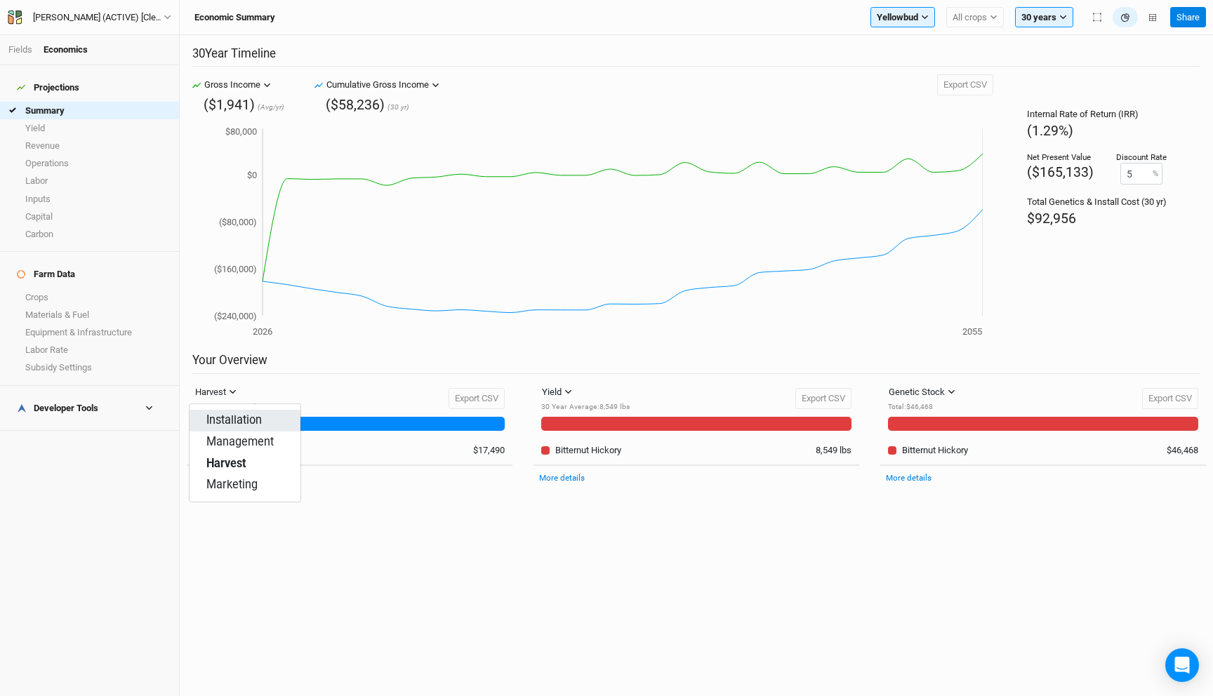
click at [228, 414] on span "Installation" at bounding box center [233, 421] width 55 height 16
click at [238, 397] on div "Installation" at bounding box center [217, 392] width 44 height 14
click at [230, 490] on span "Marketing" at bounding box center [231, 485] width 51 height 16
click at [938, 394] on div "Genetic Stock" at bounding box center [917, 392] width 56 height 14
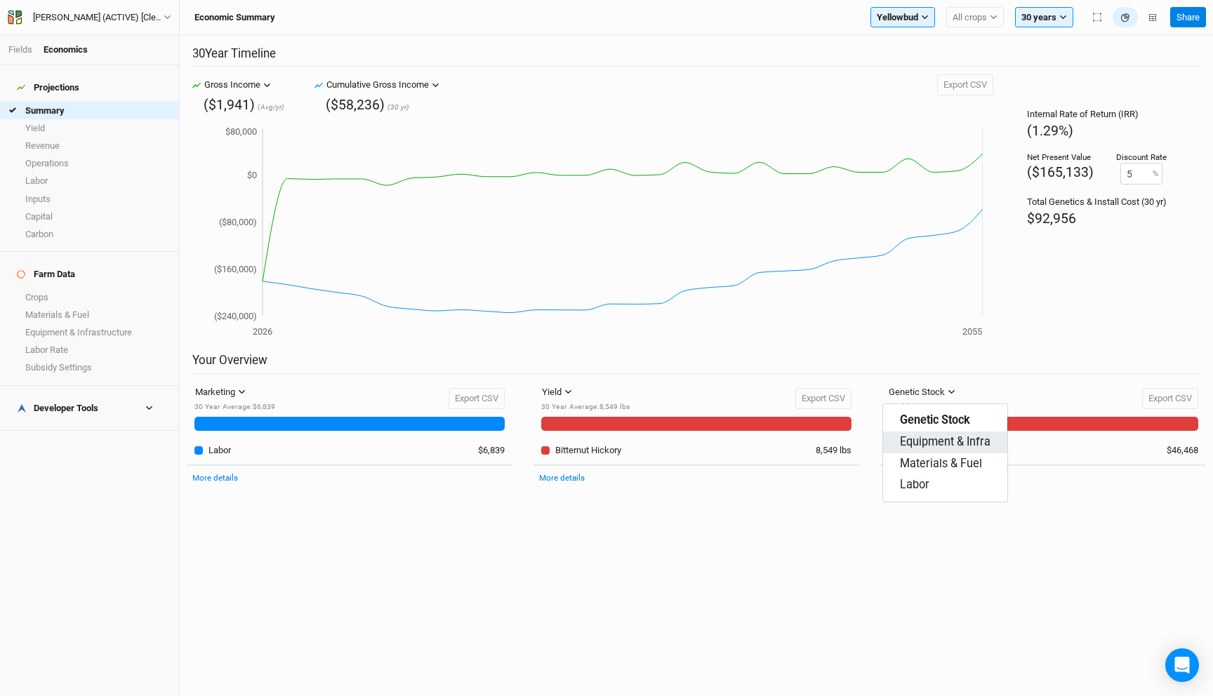
click at [933, 437] on span "Equipment & Infra" at bounding box center [945, 442] width 91 height 16
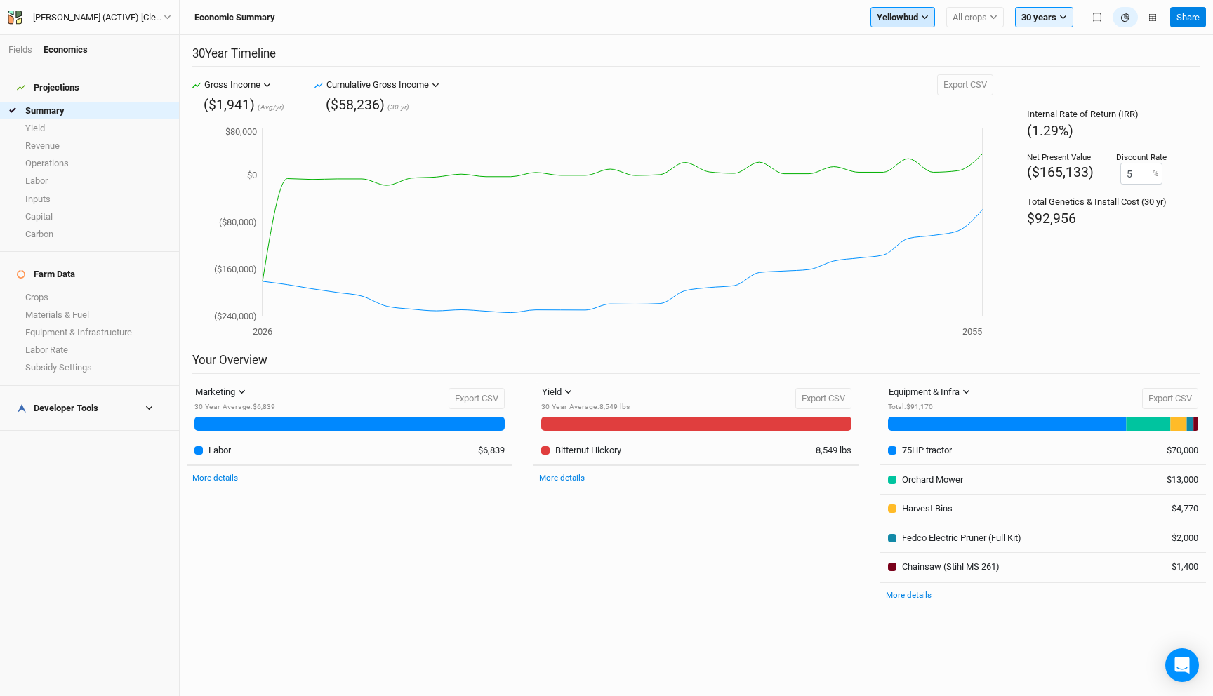
click at [891, 22] on span "Yellowbud" at bounding box center [897, 18] width 41 height 14
click at [839, 42] on div "30 Year Timeline Gross Income Gross Income Cumulative Gross Income Revenue [MED…" at bounding box center [696, 365] width 1033 height 661
click at [965, 392] on icon "button" at bounding box center [966, 392] width 8 height 8
click at [955, 466] on span "Materials & Fuel" at bounding box center [941, 464] width 82 height 16
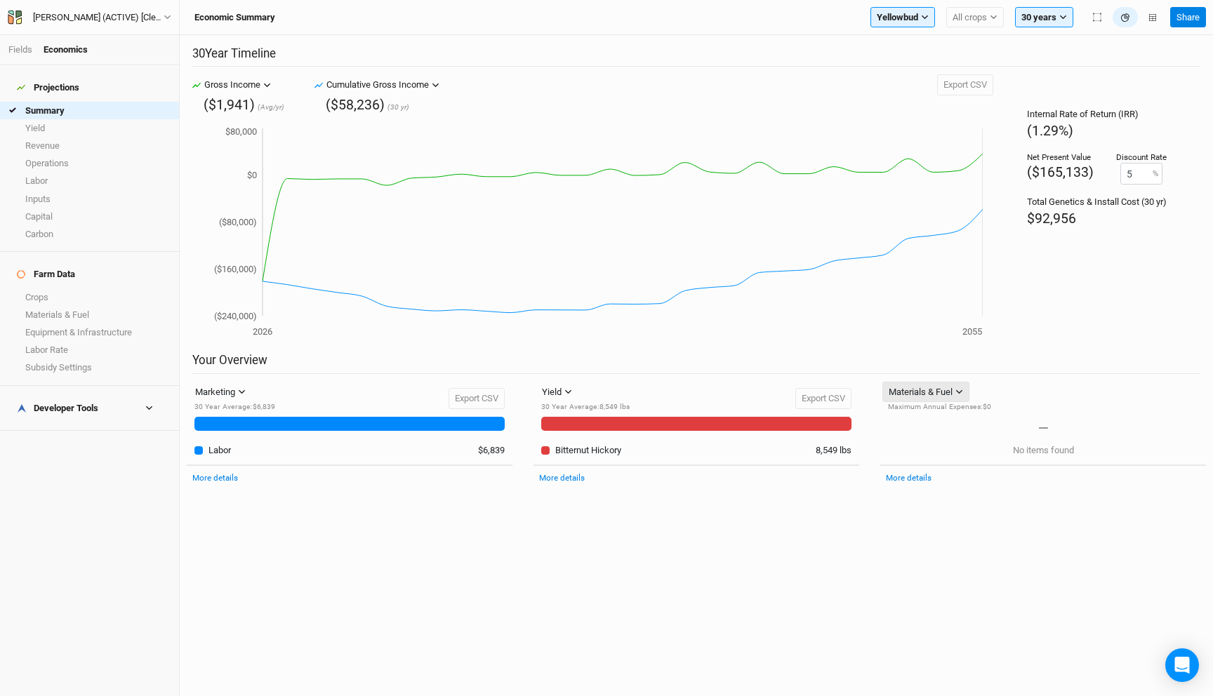
click at [935, 393] on div "Materials & Fuel" at bounding box center [921, 392] width 64 height 14
click at [948, 449] on span "Equipment & Infra" at bounding box center [945, 442] width 91 height 16
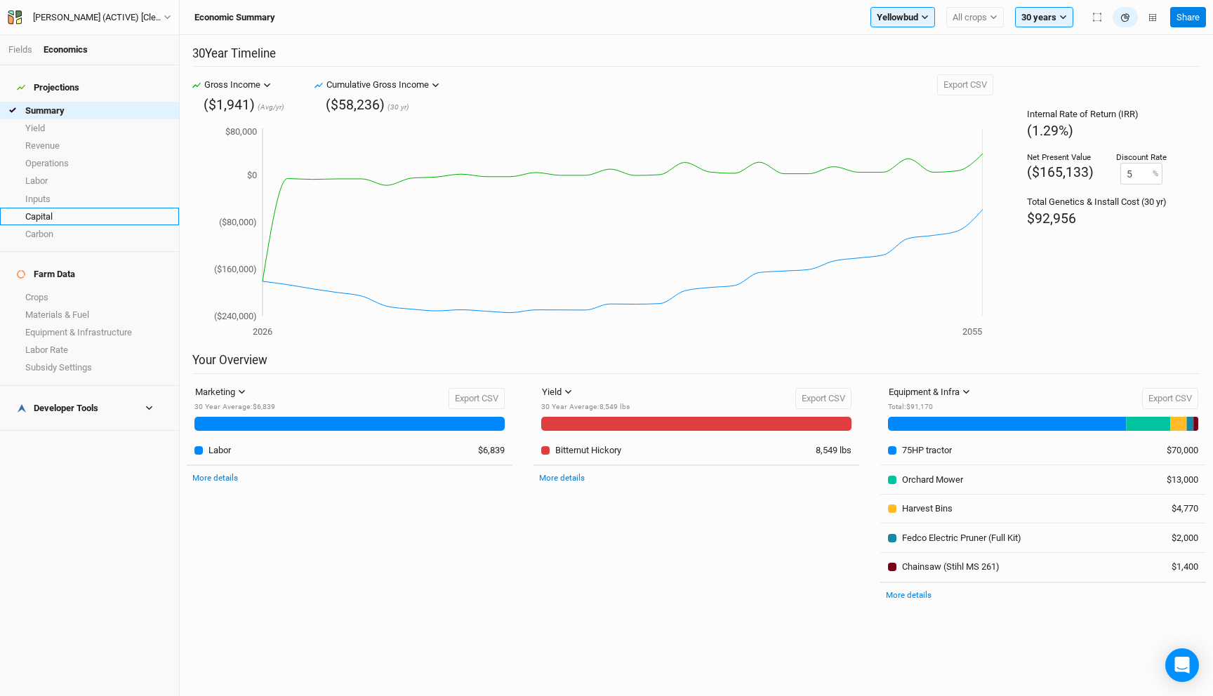
click at [70, 208] on link "Capital" at bounding box center [89, 217] width 179 height 18
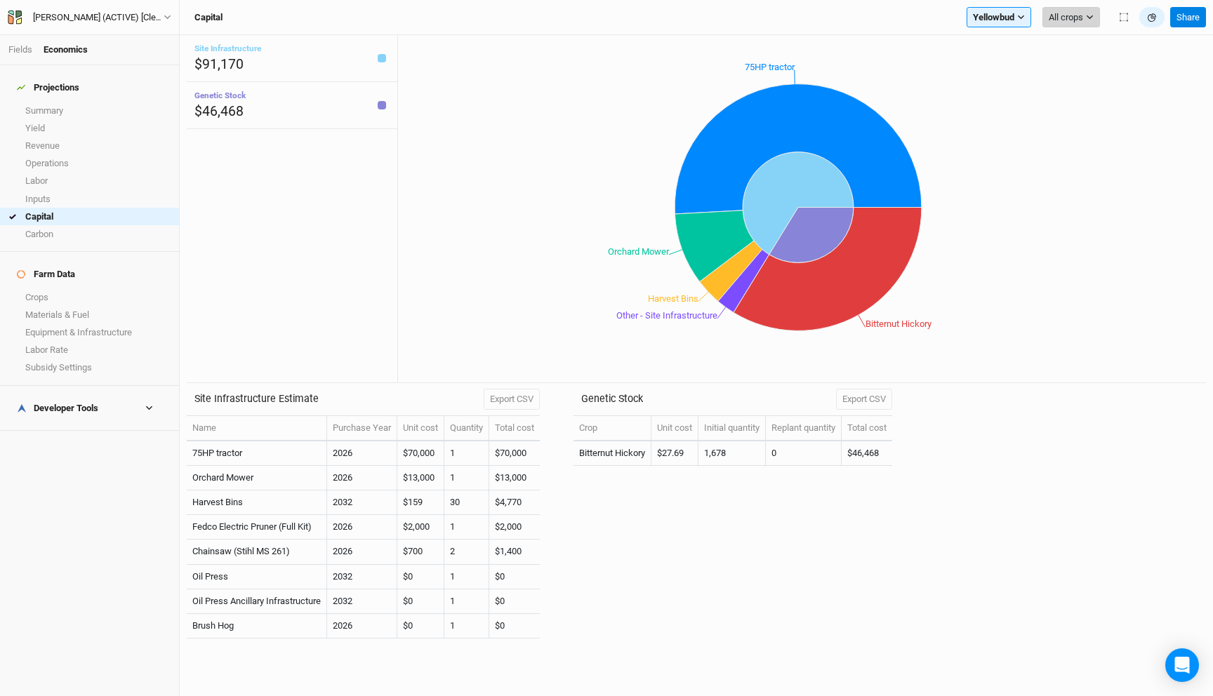
click at [1076, 16] on span "All crops" at bounding box center [1066, 18] width 34 height 14
click at [1080, 69] on span "Bitternut Hickory" at bounding box center [1093, 65] width 66 height 11
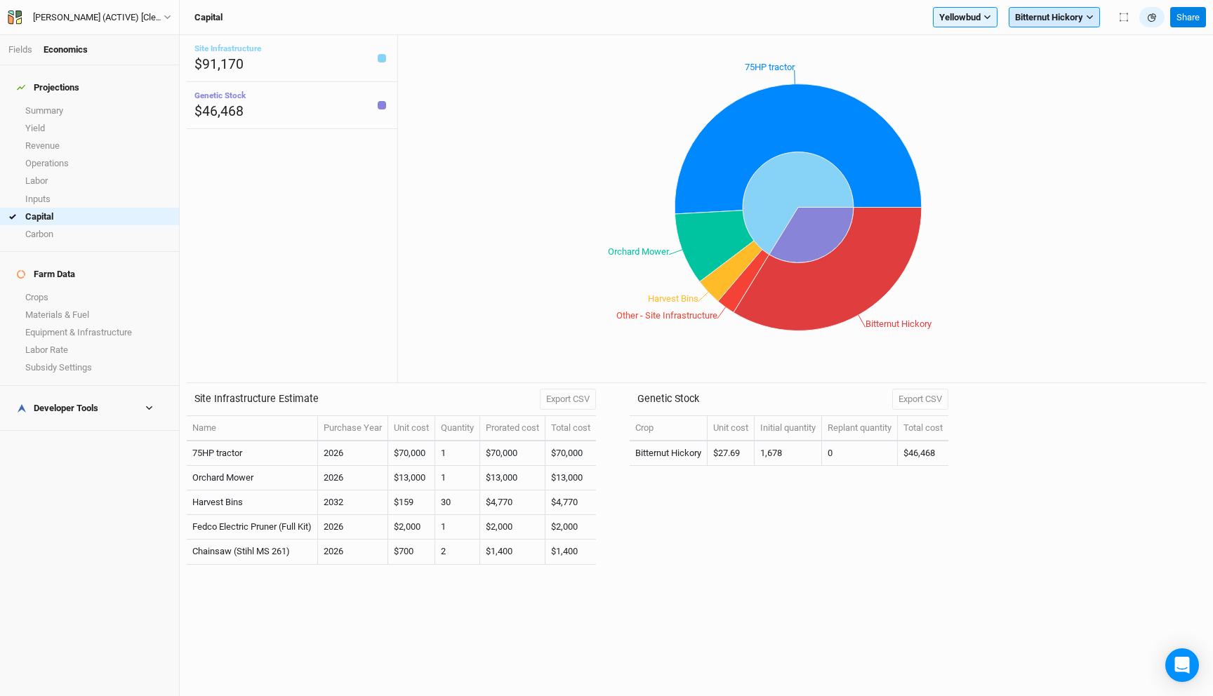
click at [1075, 19] on span "Bitternut Hickory" at bounding box center [1049, 18] width 68 height 14
click at [1064, 102] on button "Show all crops" at bounding box center [1064, 96] width 111 height 18
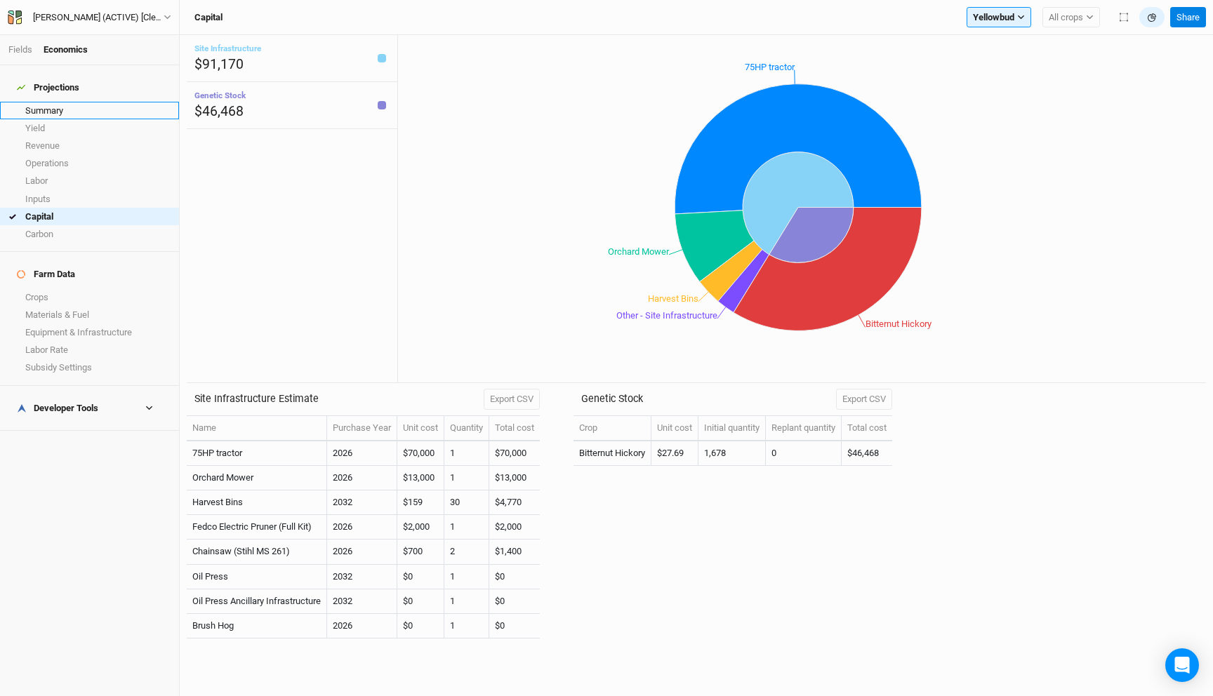
click at [66, 102] on link "Summary" at bounding box center [89, 111] width 179 height 18
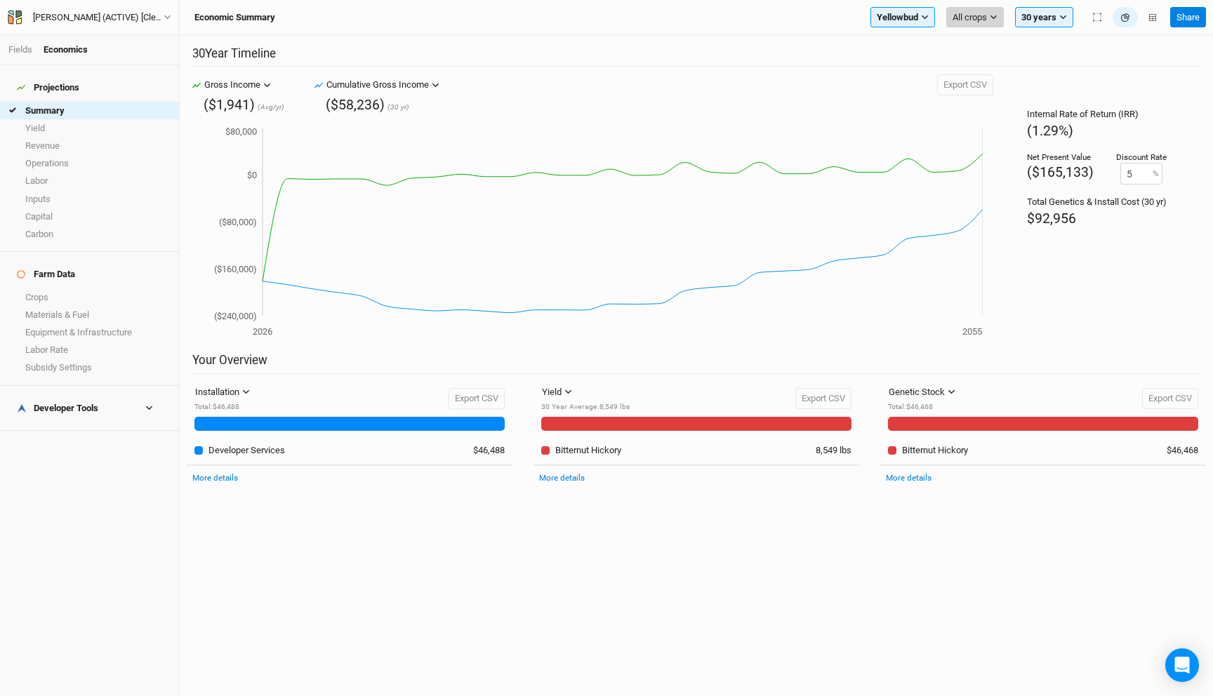
click at [966, 13] on span "All crops" at bounding box center [969, 18] width 34 height 14
click at [987, 51] on h6 "Filter by crop" at bounding box center [1002, 46] width 111 height 21
click at [986, 57] on button "Bitternut Hickory" at bounding box center [1002, 66] width 111 height 18
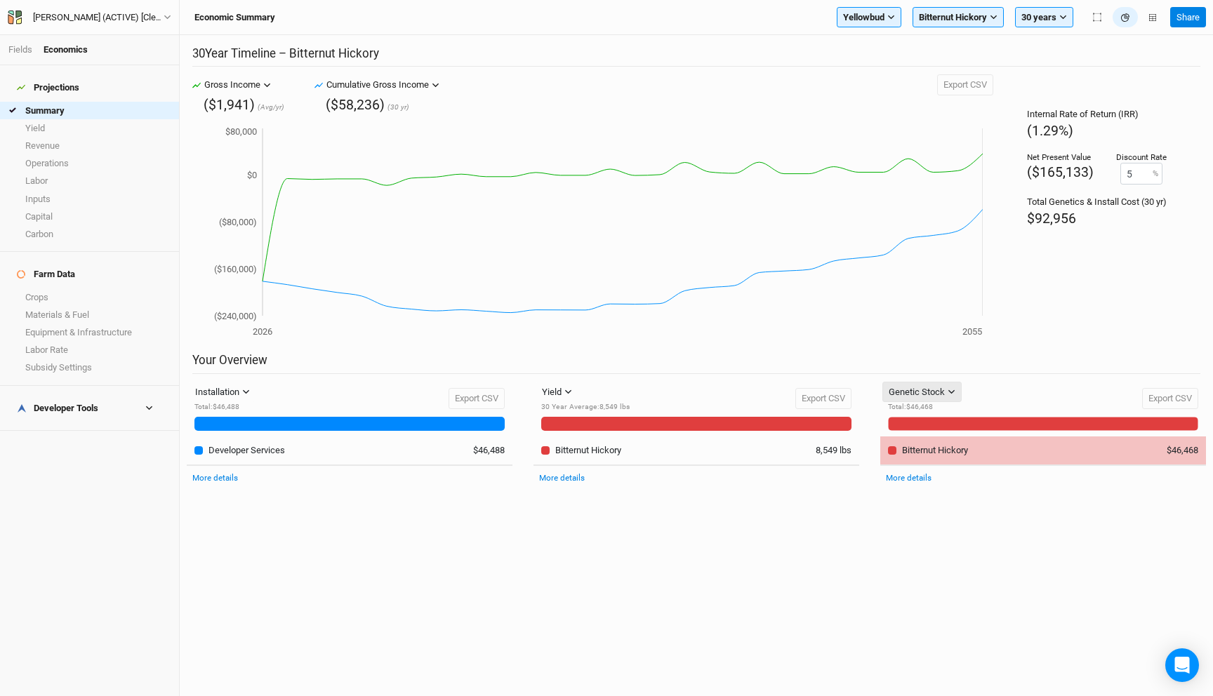
click at [932, 397] on div "Genetic Stock" at bounding box center [917, 392] width 56 height 14
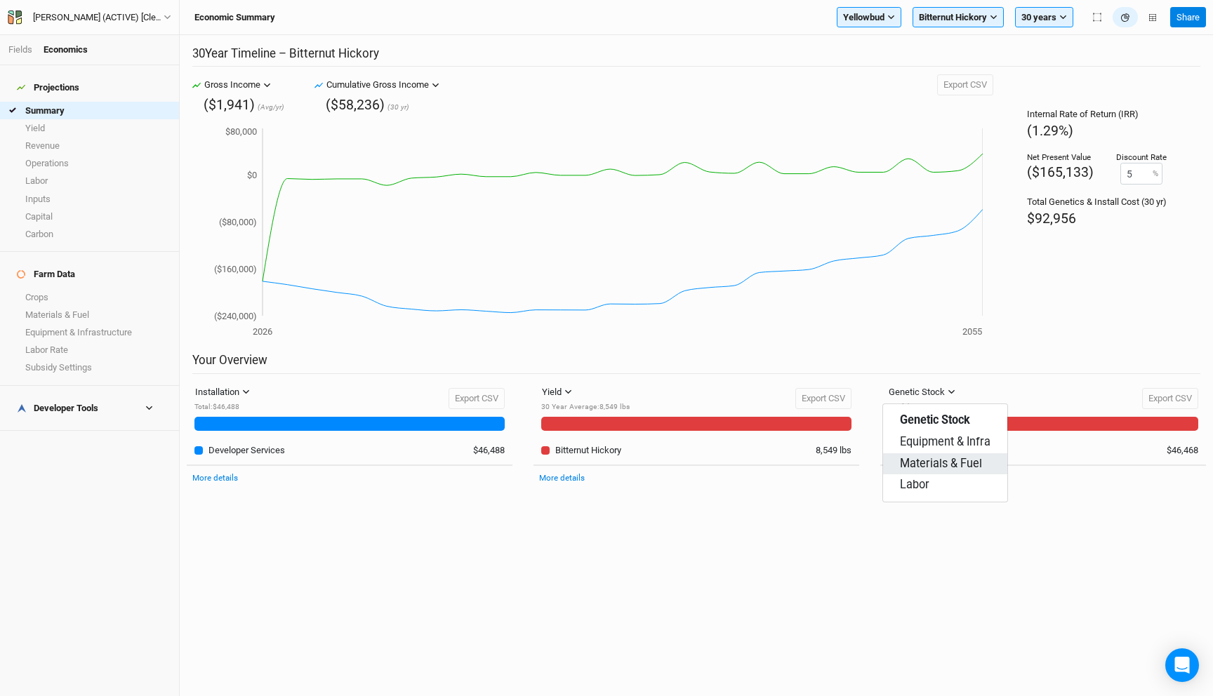
click at [934, 453] on button "Materials & Fuel" at bounding box center [945, 464] width 124 height 22
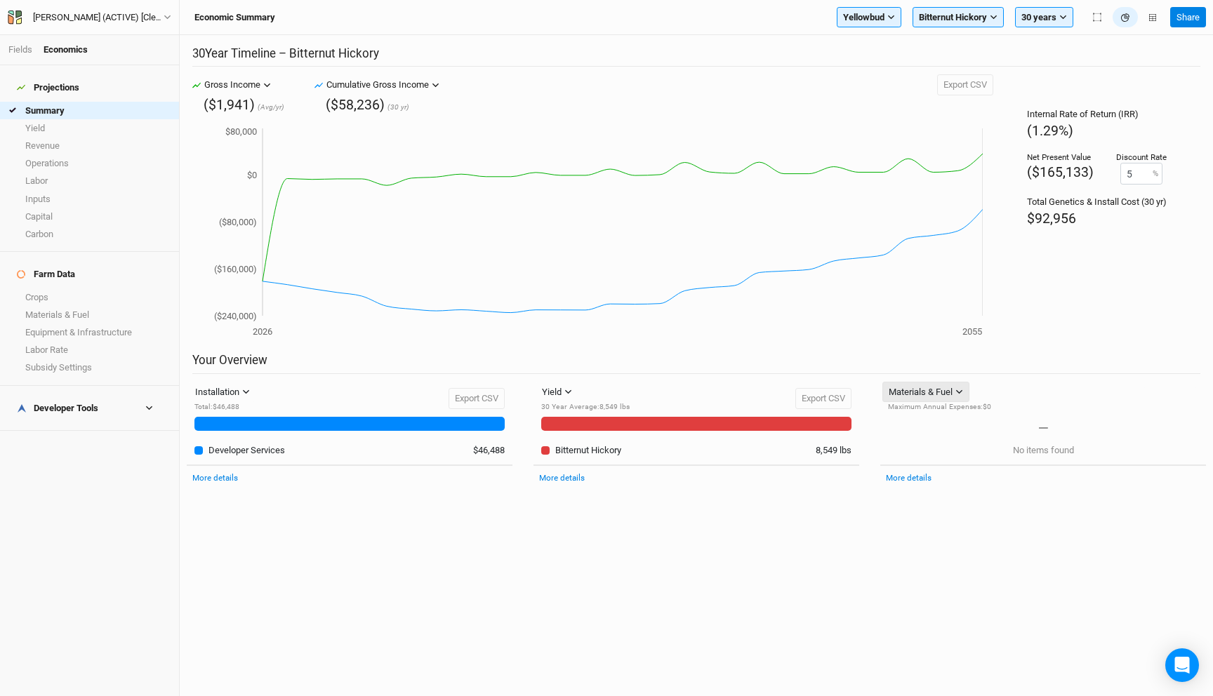
click at [934, 393] on div "Materials & Fuel" at bounding box center [921, 392] width 64 height 14
click at [936, 441] on span "Equipment & Infra" at bounding box center [945, 442] width 91 height 16
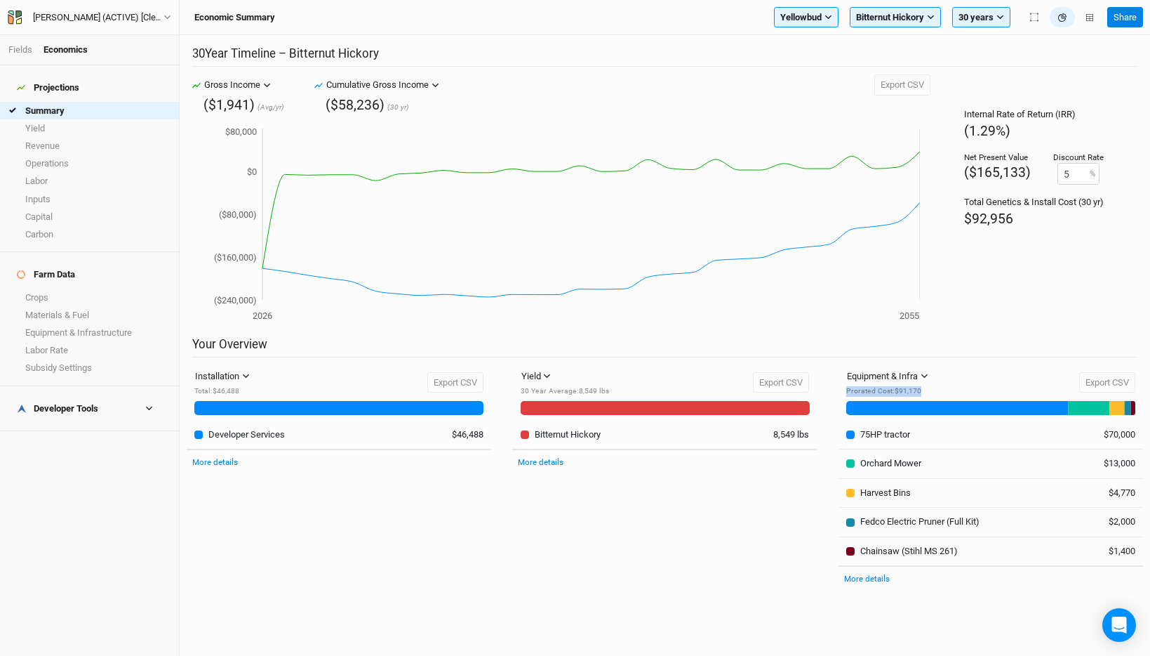
drag, startPoint x: 927, startPoint y: 387, endPoint x: 846, endPoint y: 387, distance: 81.4
click at [846, 387] on div "Prorated Cost : $91,170" at bounding box center [890, 391] width 88 height 11
click at [939, 389] on div "Equipment & Infra Genetic Stock Equipment & Infra Materials & Fuel Labor Prorat…" at bounding box center [990, 383] width 289 height 34
drag, startPoint x: 1032, startPoint y: 173, endPoint x: 952, endPoint y: 150, distance: 82.4
click at [952, 150] on div "Internal Rate of Return (IRR) (1.29%) Net Present Value ($165,133) Discount Rat…" at bounding box center [1034, 205] width 207 height 263
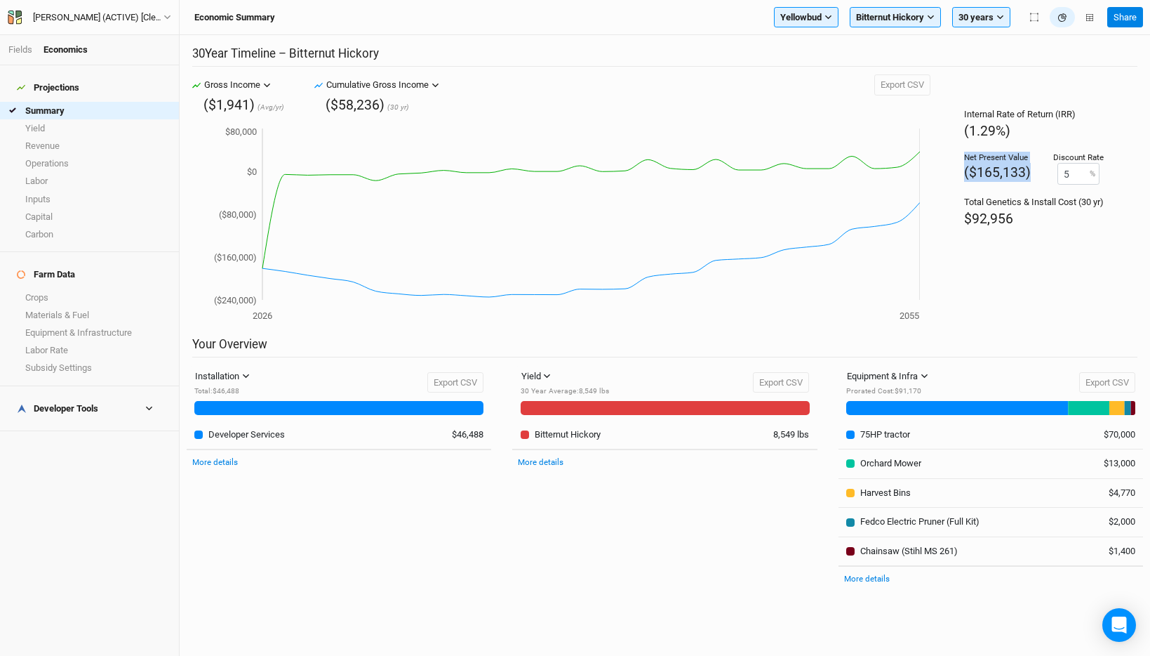
click at [981, 163] on div "Net Present Value ($165,133)" at bounding box center [997, 168] width 67 height 33
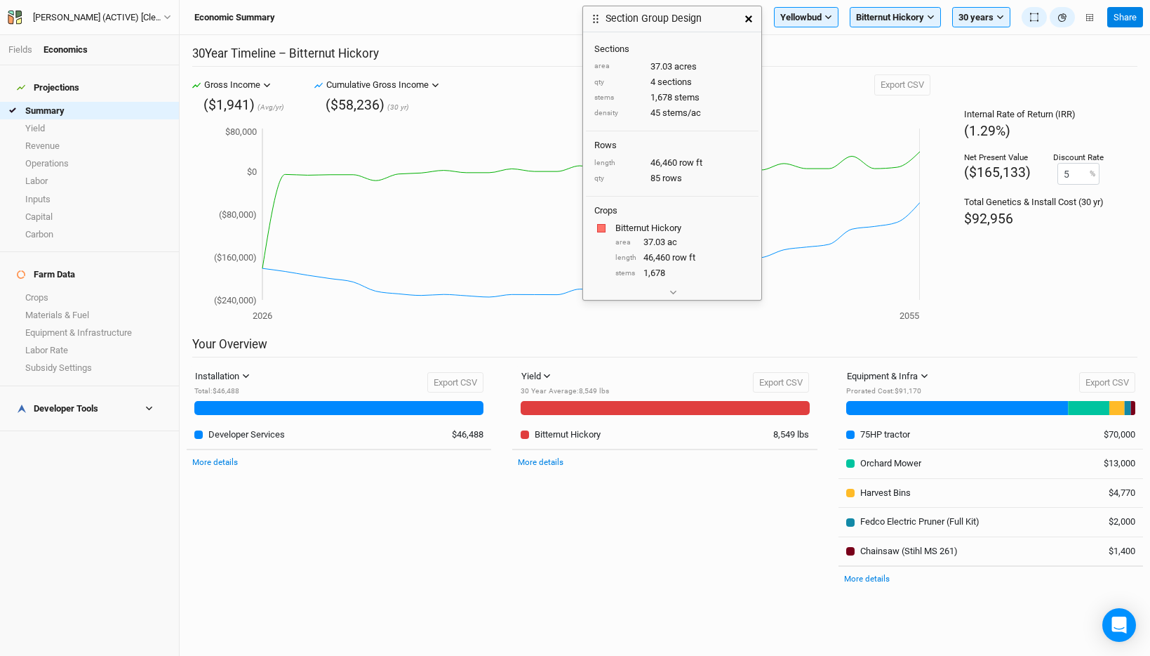
drag, startPoint x: 470, startPoint y: 13, endPoint x: 653, endPoint y: 18, distance: 182.6
click at [653, 18] on h3 "Section Group Design" at bounding box center [654, 19] width 96 height 12
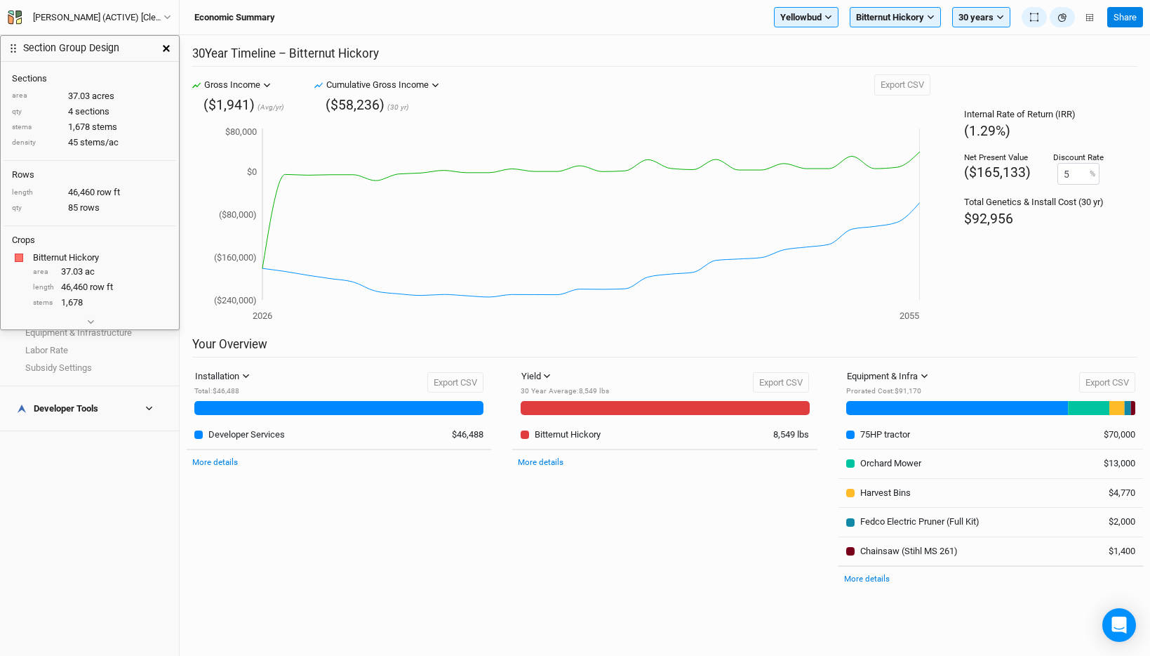
drag, startPoint x: 715, startPoint y: 13, endPoint x: 127, endPoint y: 44, distance: 588.3
click at [127, 44] on div "Section Group Design" at bounding box center [77, 48] width 153 height 25
click at [90, 319] on icon "button" at bounding box center [91, 323] width 8 height 8
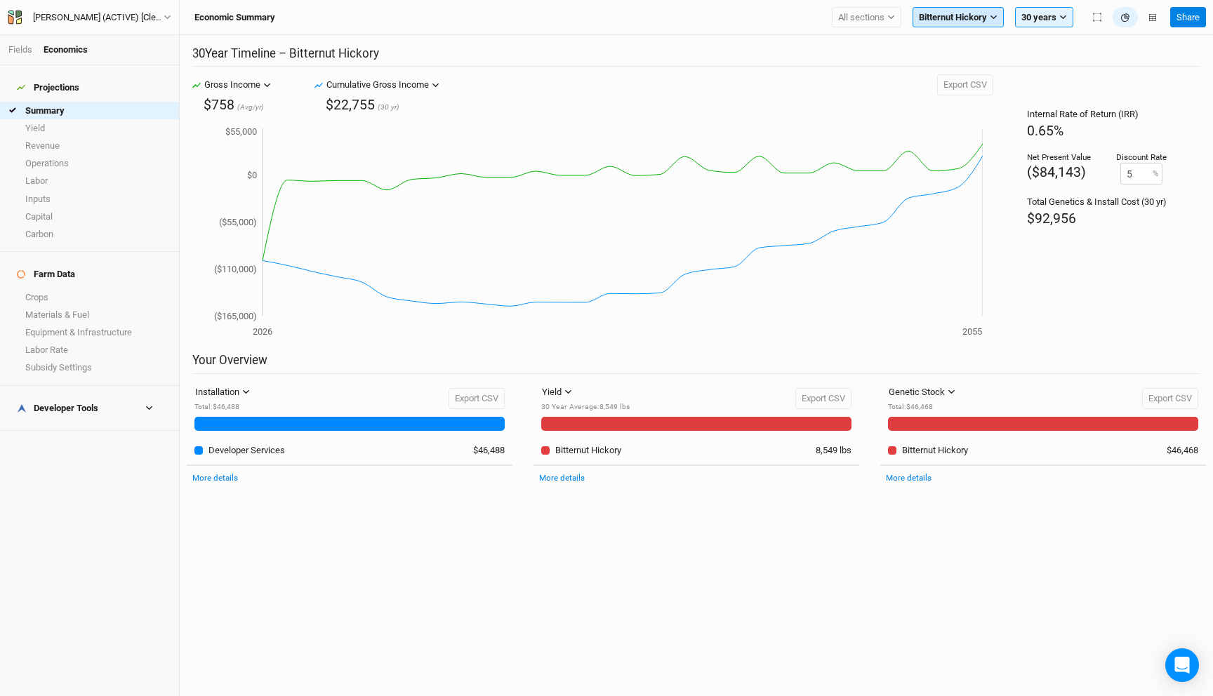
click at [948, 13] on span "Bitternut Hickory" at bounding box center [953, 18] width 68 height 14
click at [863, 25] on button "All sections" at bounding box center [866, 17] width 69 height 21
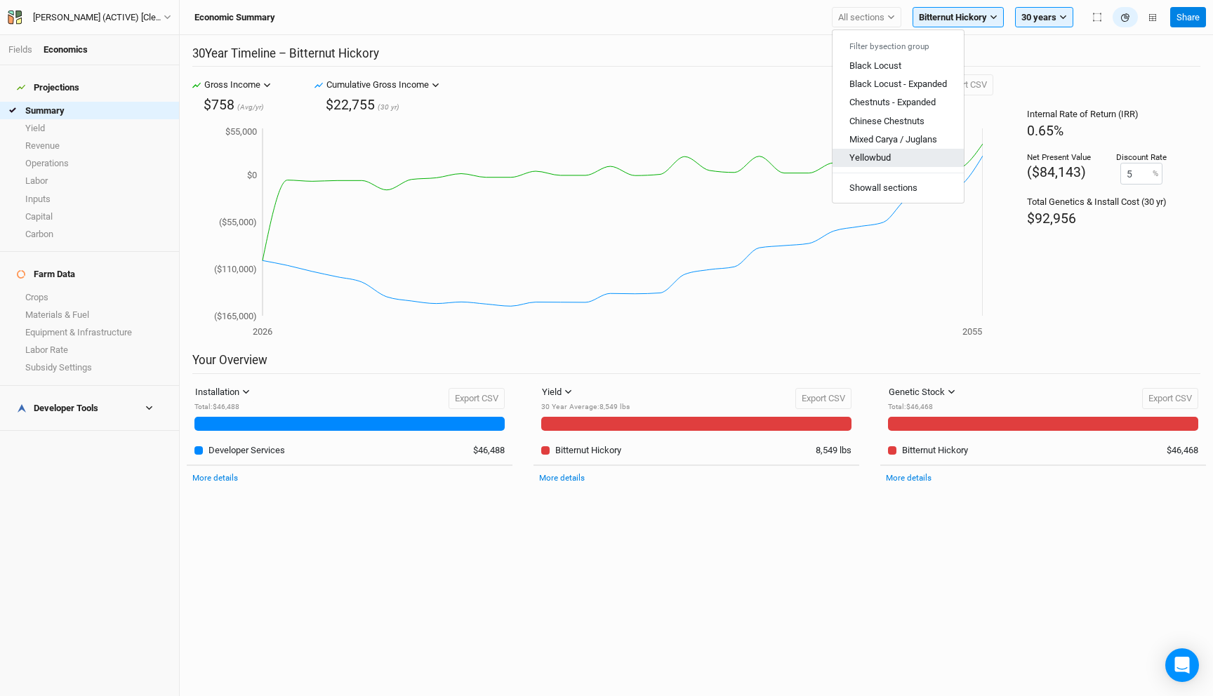
click at [881, 162] on span "Yellowbud" at bounding box center [869, 157] width 41 height 11
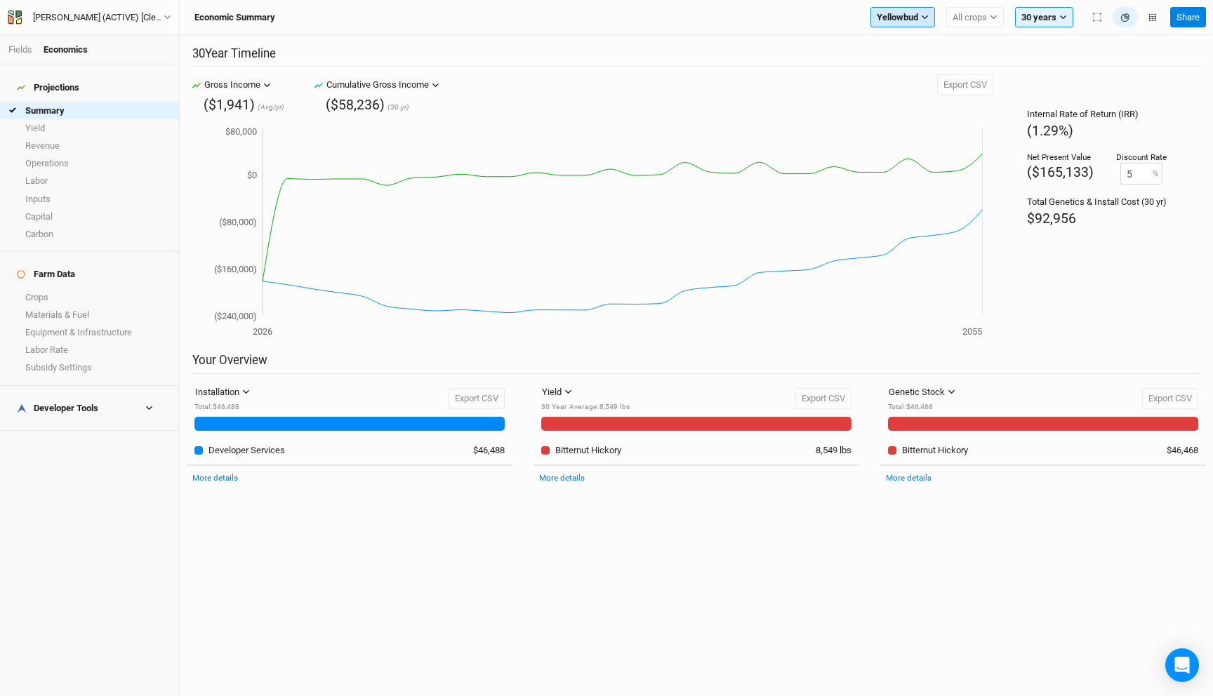
click at [884, 20] on span "Yellowbud" at bounding box center [897, 18] width 41 height 14
click at [302, 353] on h2 "Your Overview" at bounding box center [696, 363] width 1008 height 20
click at [242, 387] on button "Installation" at bounding box center [222, 392] width 67 height 21
click at [250, 439] on span "Management" at bounding box center [239, 442] width 67 height 16
click at [241, 394] on div "Management" at bounding box center [221, 392] width 53 height 14
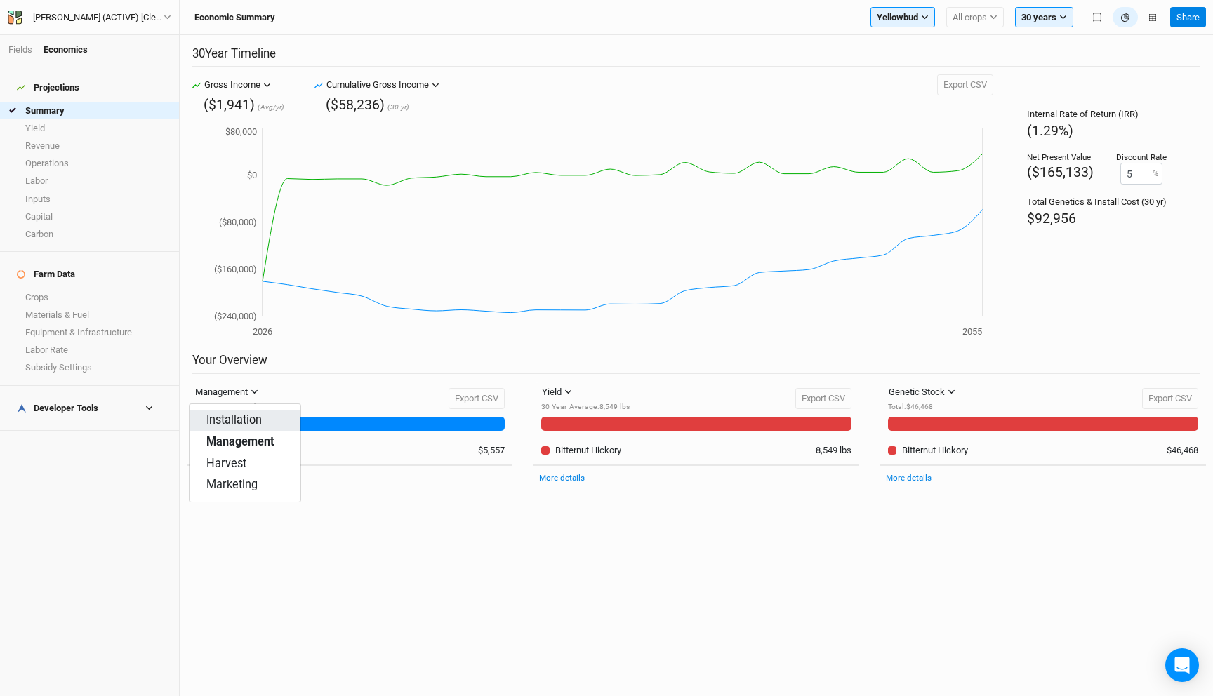
click at [241, 423] on span "Installation" at bounding box center [233, 421] width 55 height 16
click at [237, 389] on div "Installation" at bounding box center [217, 392] width 44 height 14
click at [237, 432] on button "Management" at bounding box center [245, 443] width 111 height 22
click at [951, 9] on button "All crops" at bounding box center [975, 17] width 58 height 21
click at [978, 61] on span "Bitternut Hickory" at bounding box center [997, 65] width 66 height 11
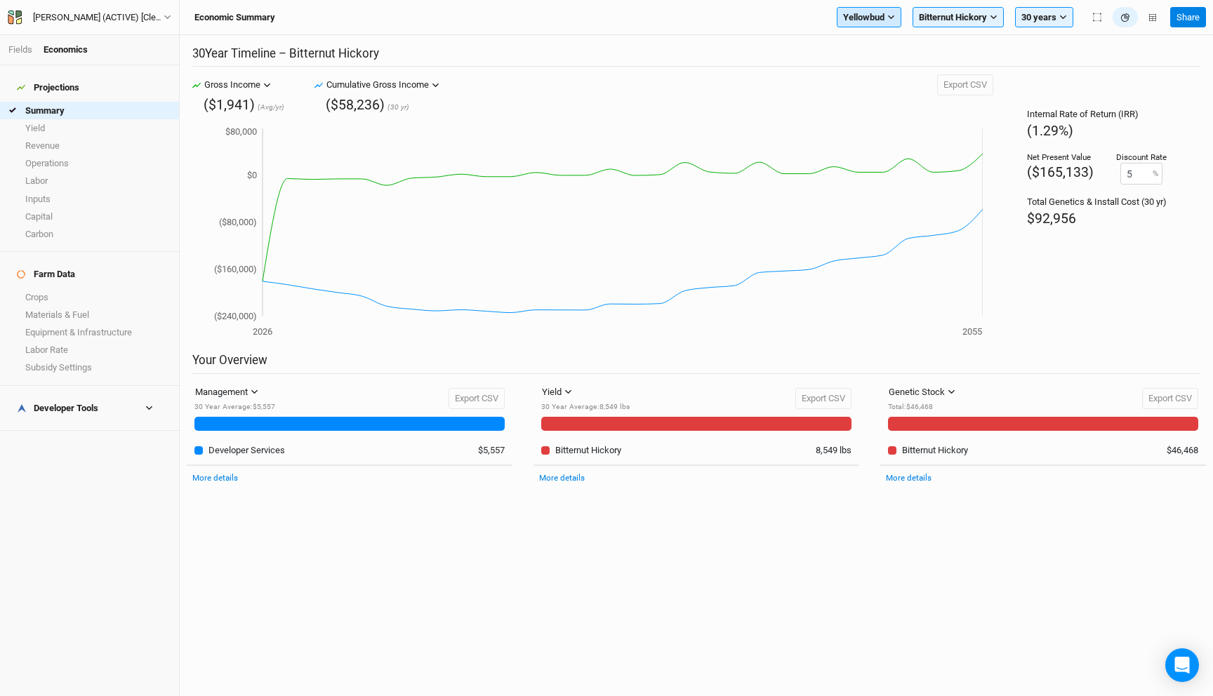
click at [889, 21] on button "Yellowbud" at bounding box center [869, 17] width 65 height 21
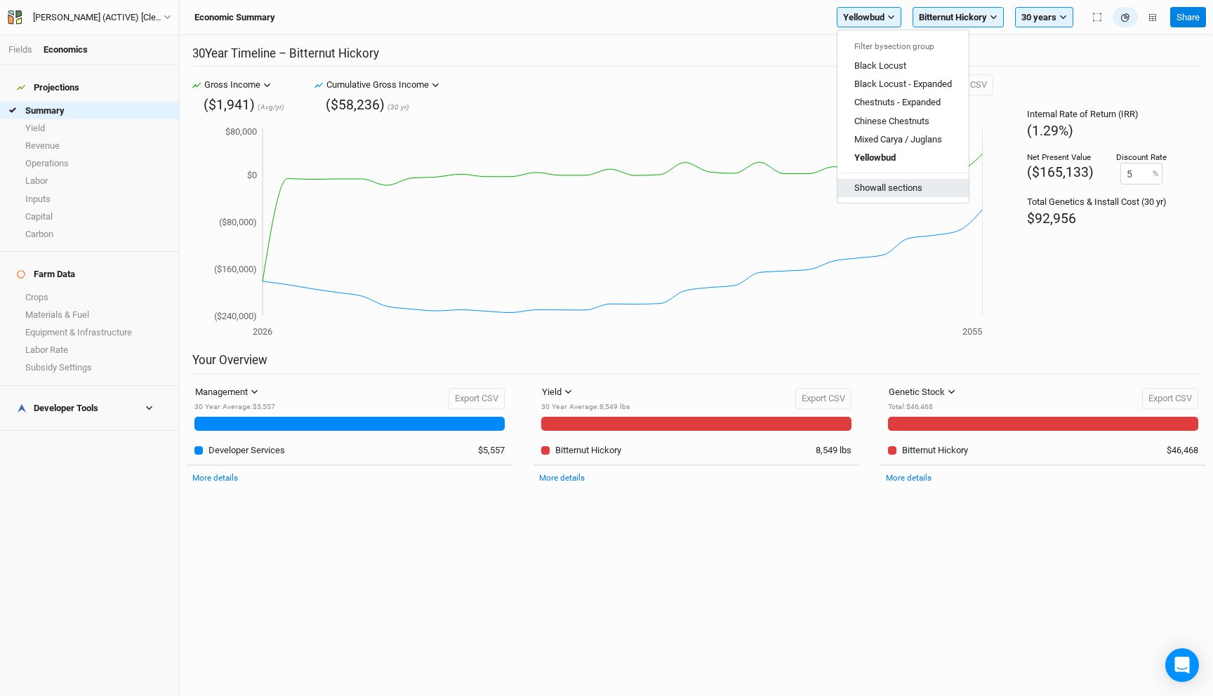
click at [877, 187] on button "Show all sections" at bounding box center [902, 188] width 131 height 18
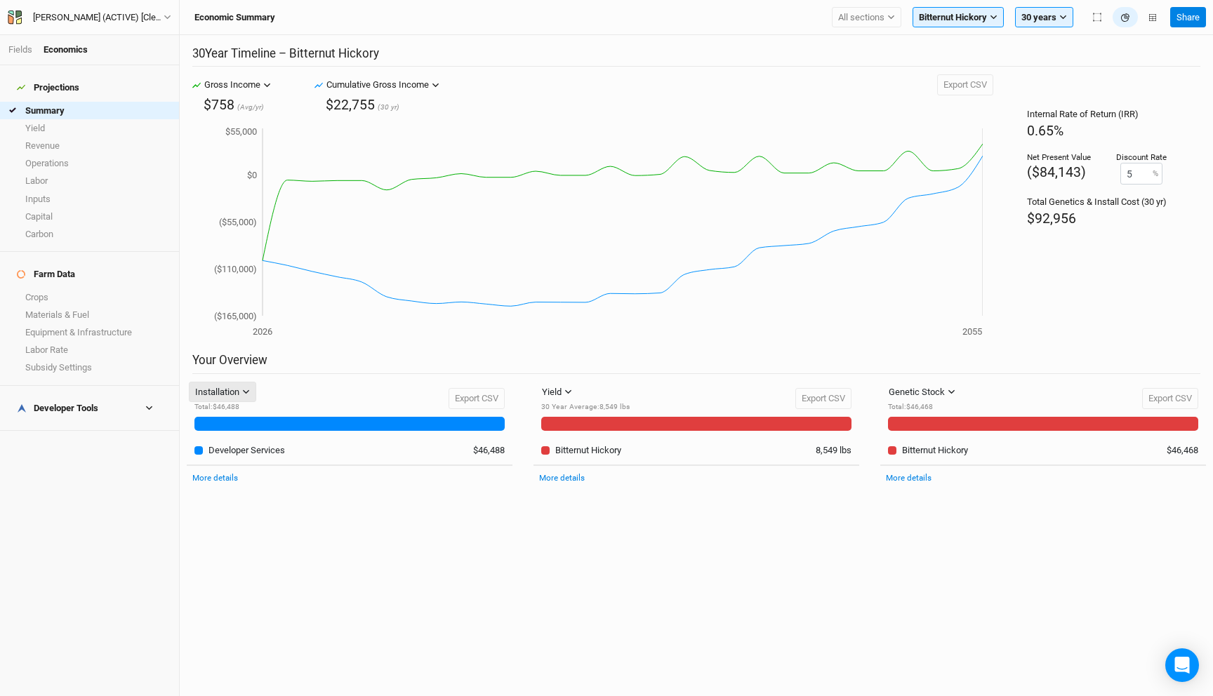
click at [242, 391] on button "Installation" at bounding box center [222, 392] width 67 height 21
click at [246, 450] on span "Management" at bounding box center [239, 442] width 67 height 16
click at [239, 386] on div "Management" at bounding box center [221, 392] width 53 height 14
click at [239, 425] on span "Installation" at bounding box center [233, 421] width 55 height 16
click at [244, 383] on button "Installation" at bounding box center [222, 392] width 67 height 21
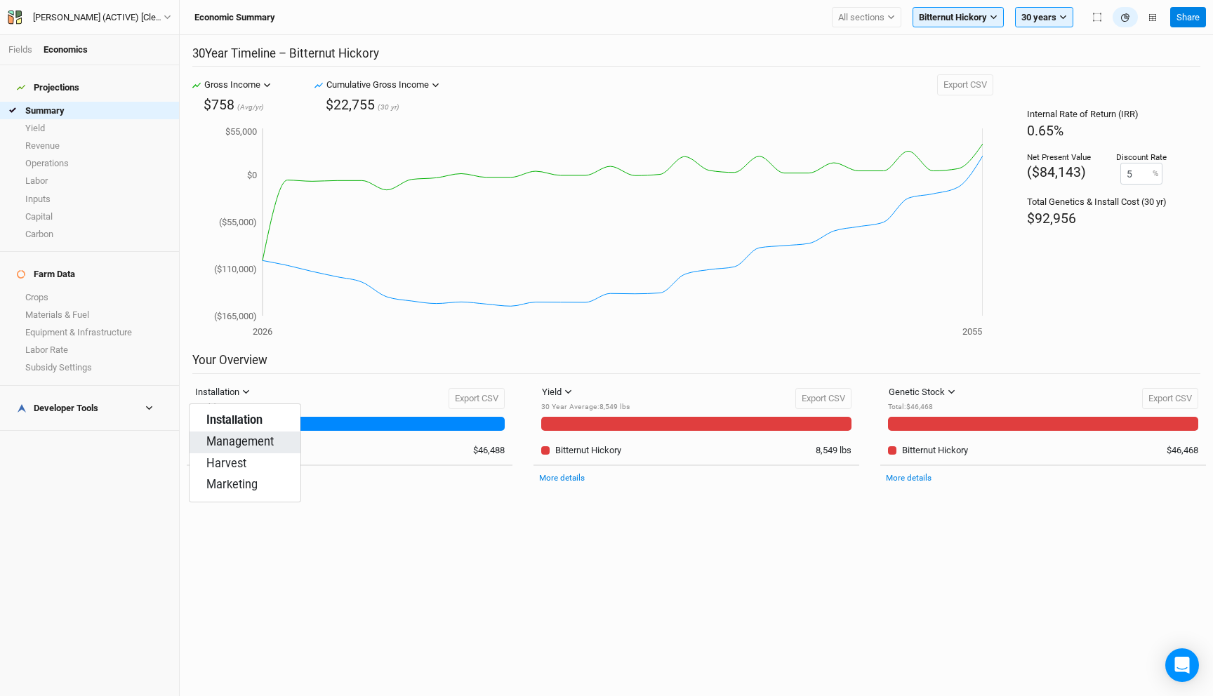
click at [246, 438] on span "Management" at bounding box center [239, 442] width 67 height 16
click at [39, 324] on link "Equipment & Infrastructure" at bounding box center [89, 333] width 179 height 18
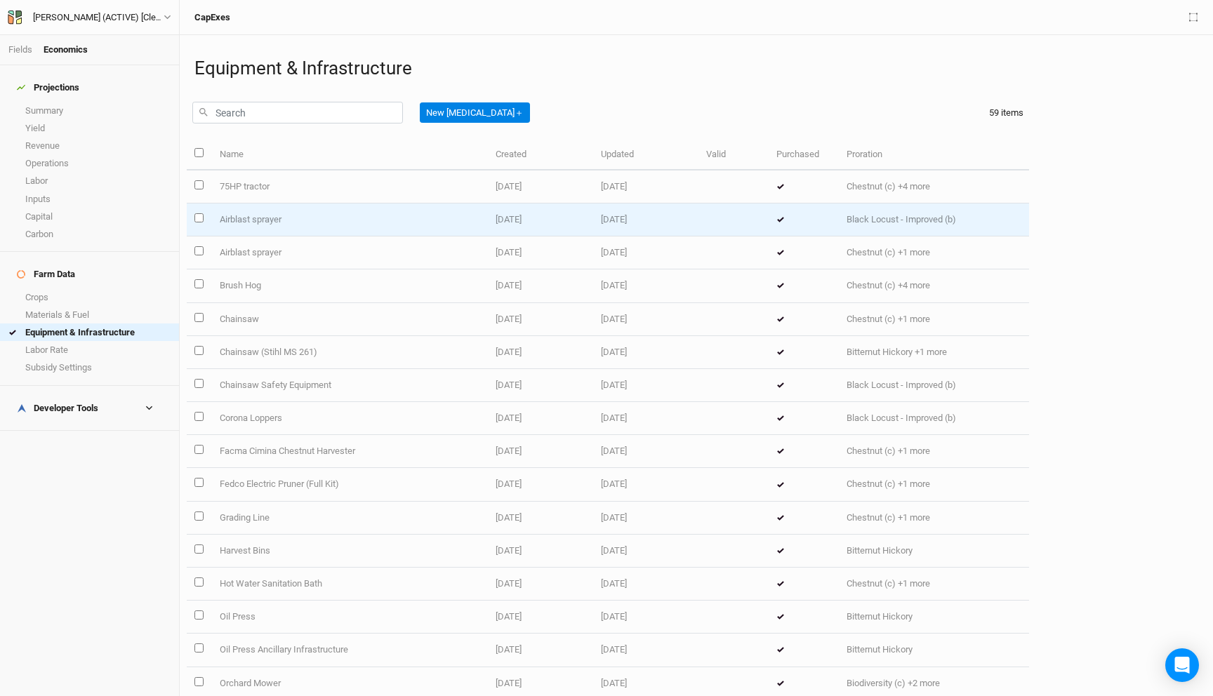
click at [413, 226] on td "Airblast sprayer" at bounding box center [349, 220] width 276 height 33
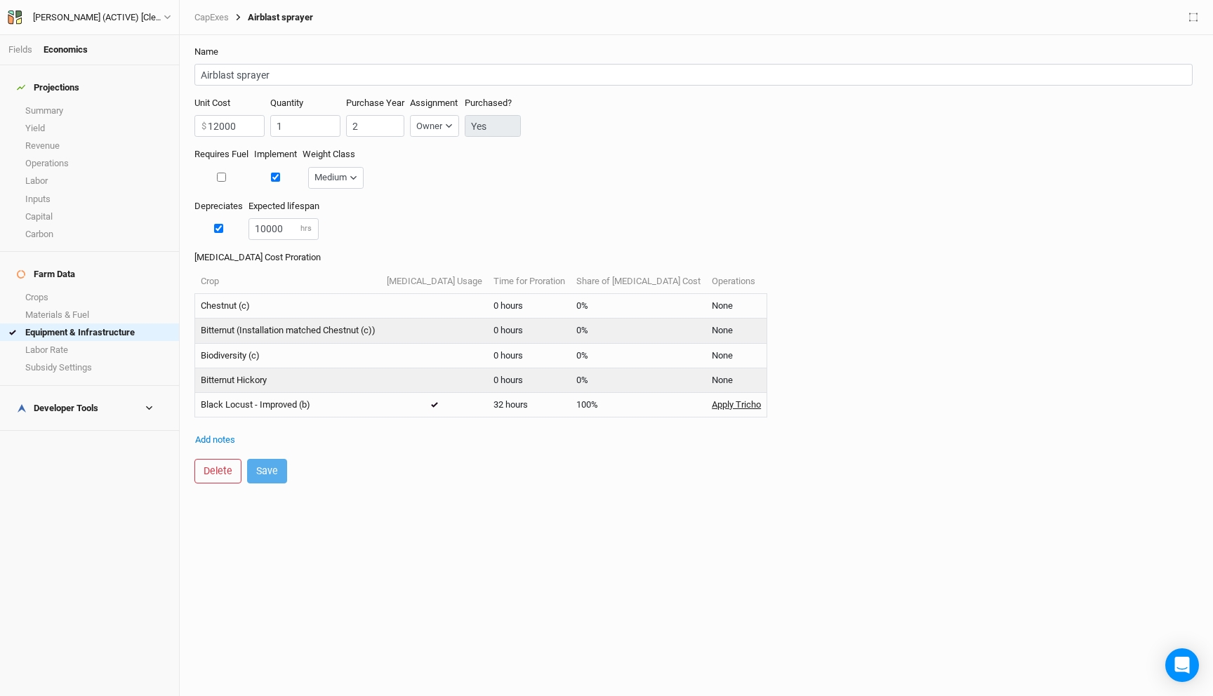
click at [712, 405] on link "Apply Tricho" at bounding box center [736, 405] width 49 height 13
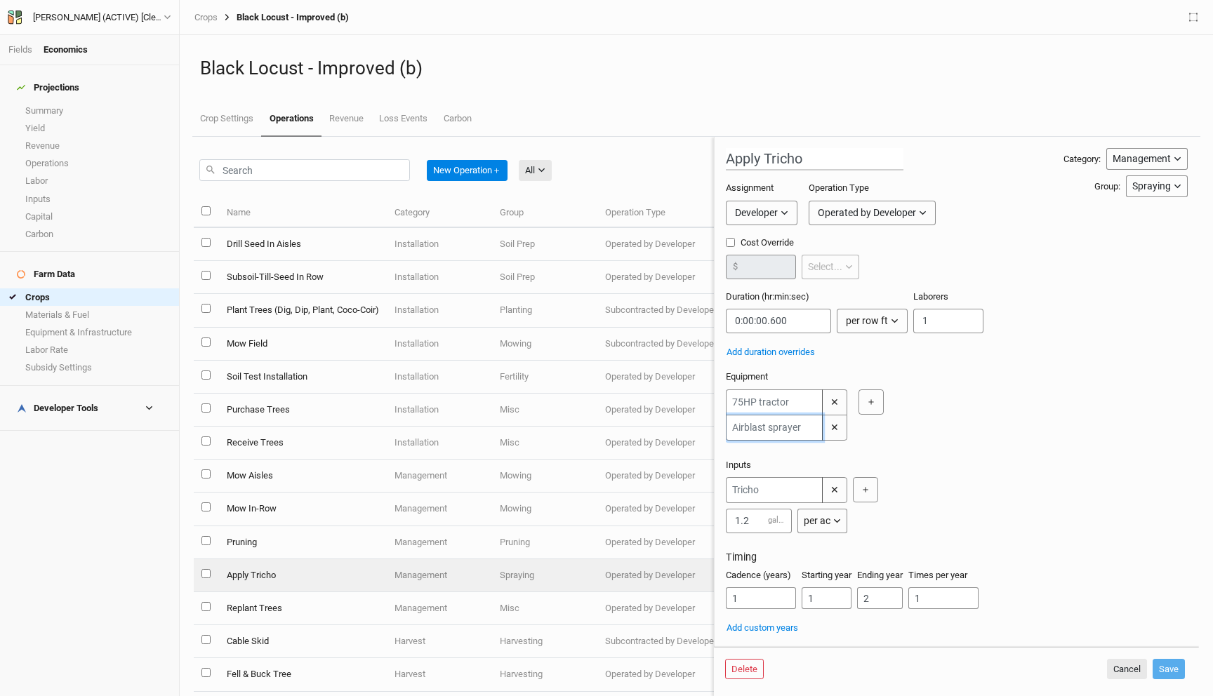
click at [780, 425] on input "text" at bounding box center [774, 428] width 97 height 26
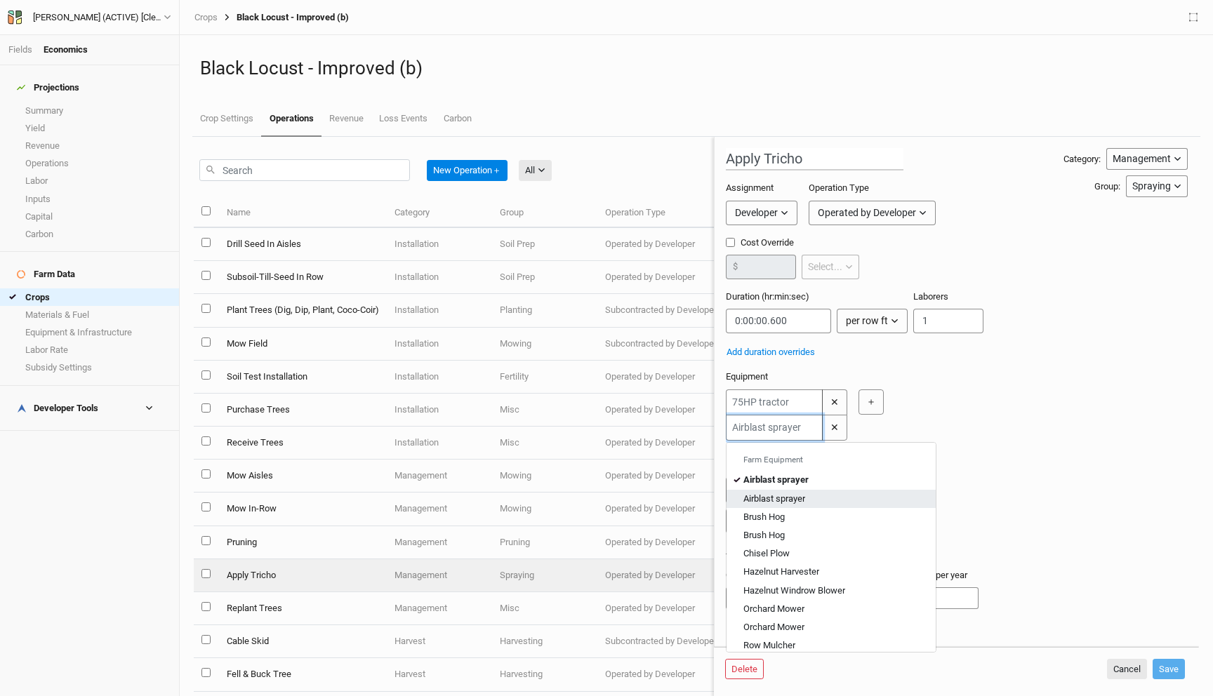
click at [782, 498] on div "Airblast sprayer" at bounding box center [774, 499] width 62 height 13
type input "Airblast sprayer"
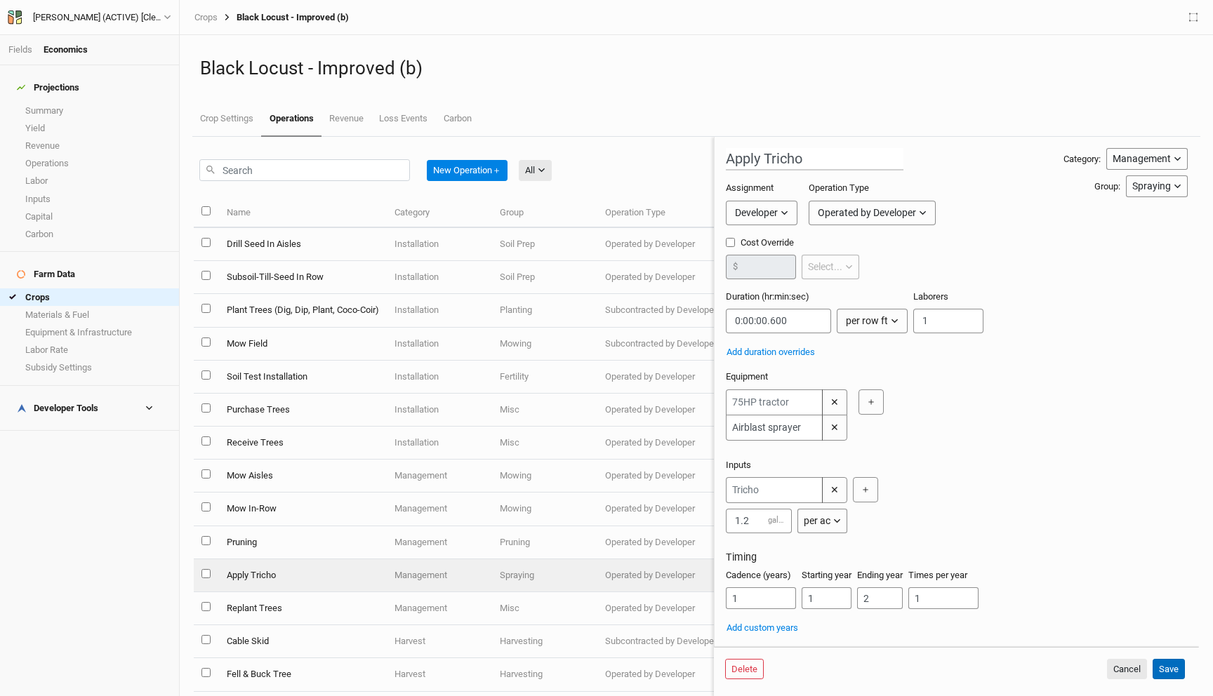
click at [1174, 669] on button "Save" at bounding box center [1168, 669] width 32 height 21
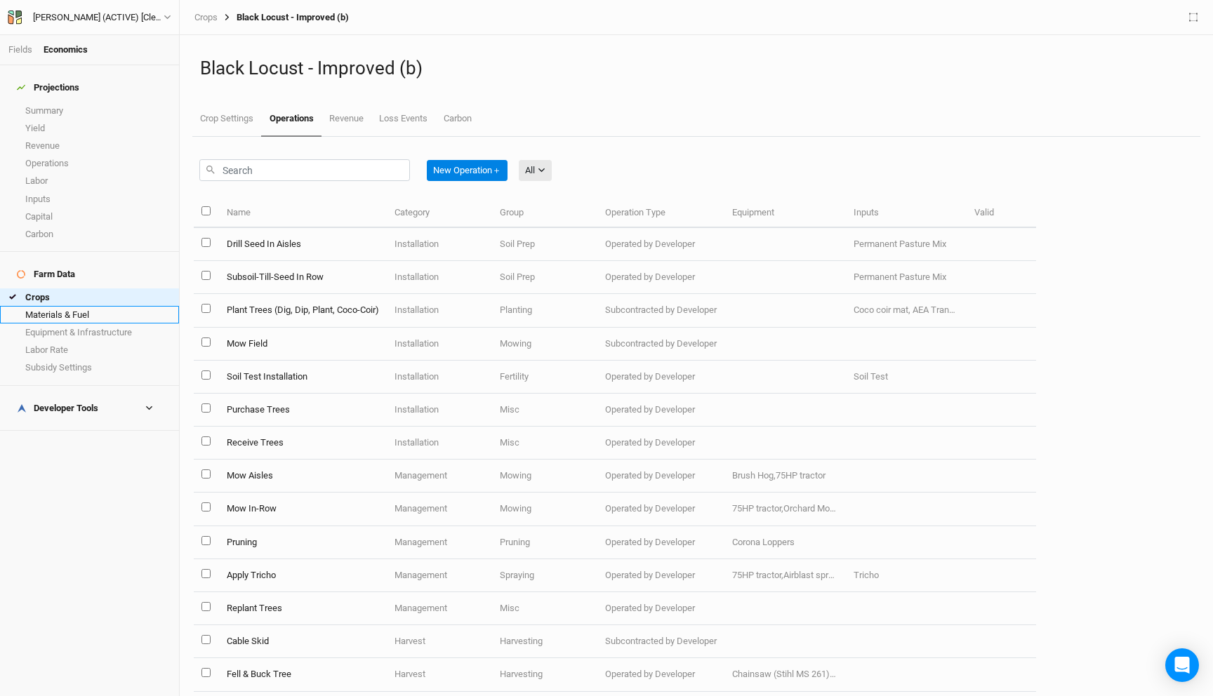
click at [62, 306] on link "Materials & Fuel" at bounding box center [89, 315] width 179 height 18
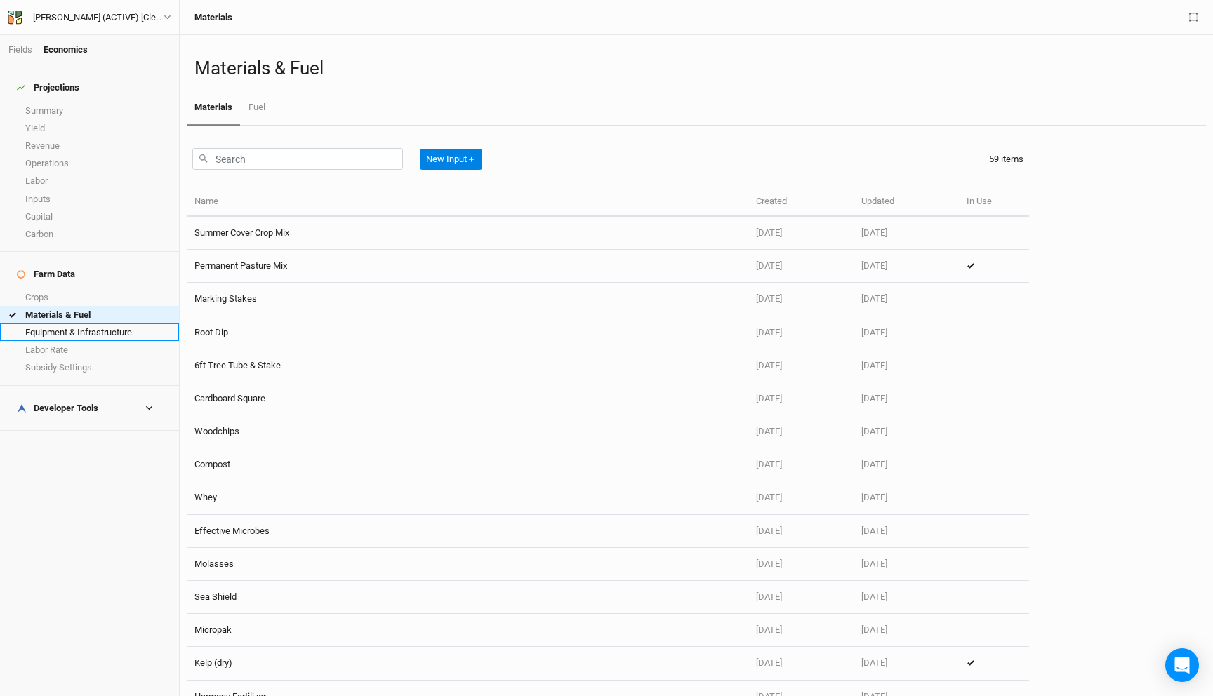
click at [93, 324] on link "Equipment & Infrastructure" at bounding box center [89, 333] width 179 height 18
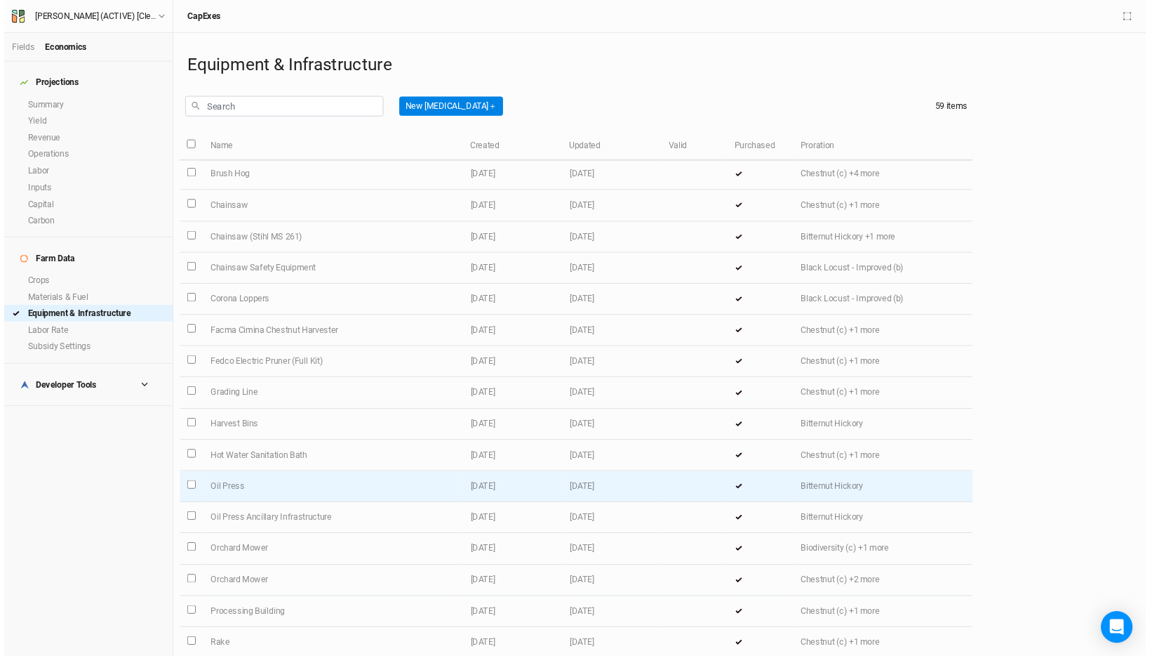
scroll to position [111, 0]
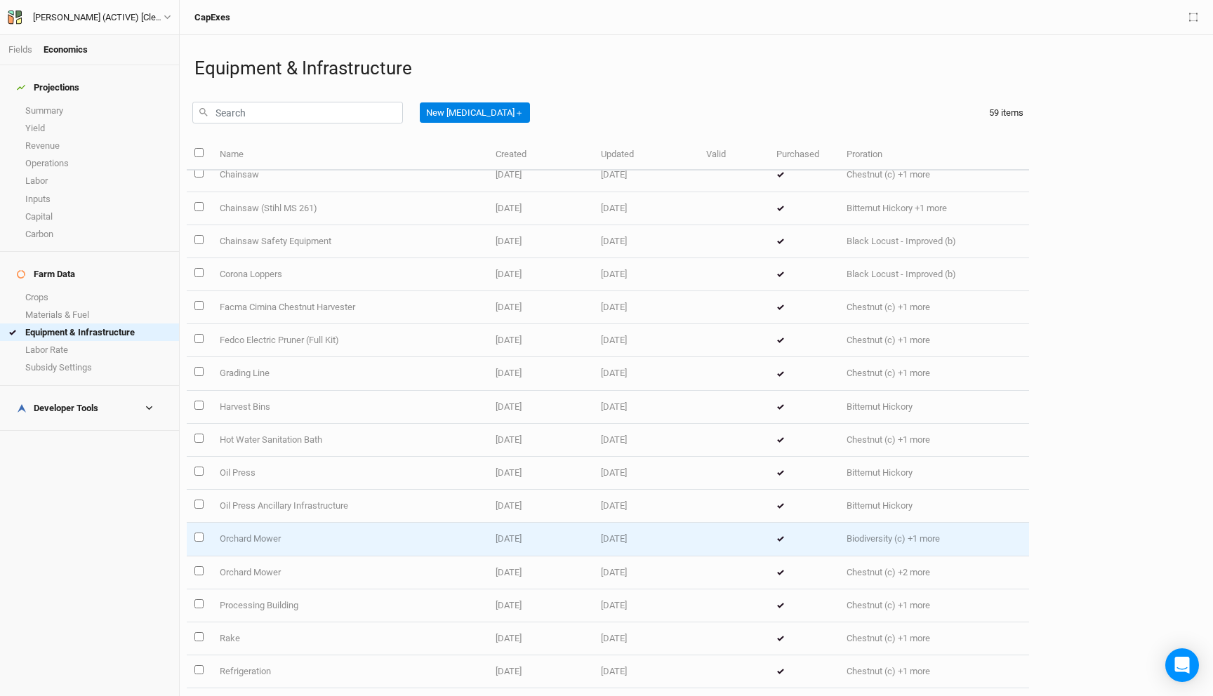
click at [326, 538] on td "Orchard Mower" at bounding box center [349, 539] width 276 height 33
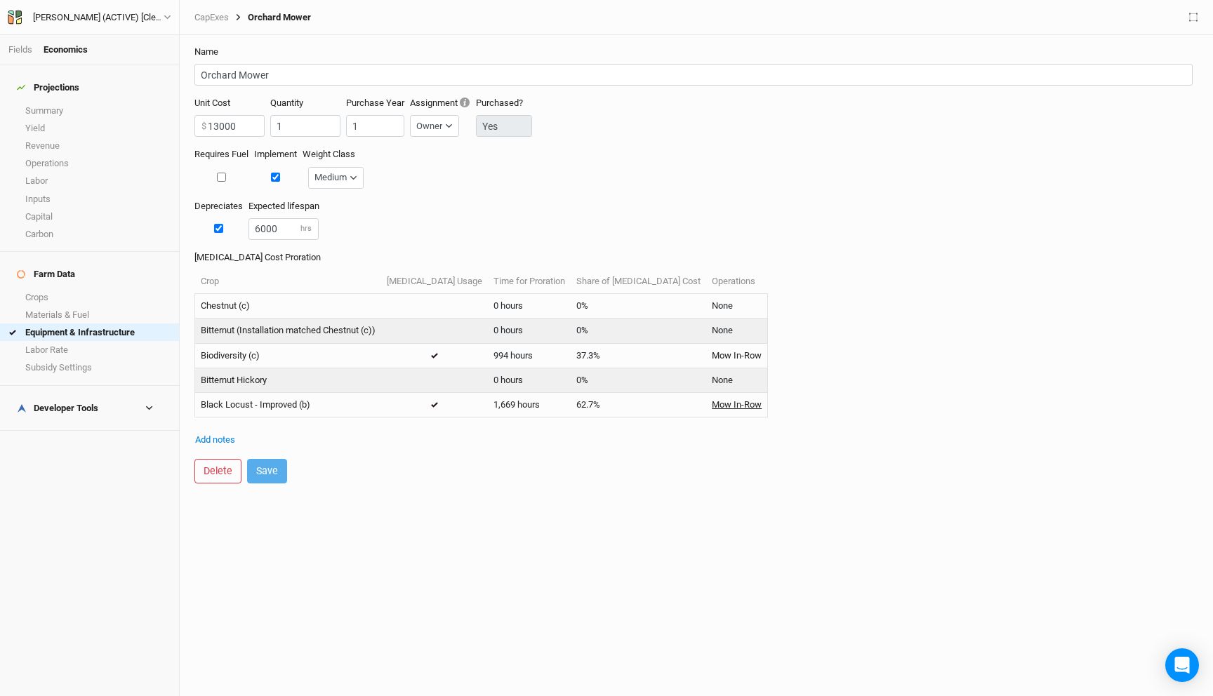
click at [712, 400] on link "Mow In-Row" at bounding box center [737, 405] width 50 height 13
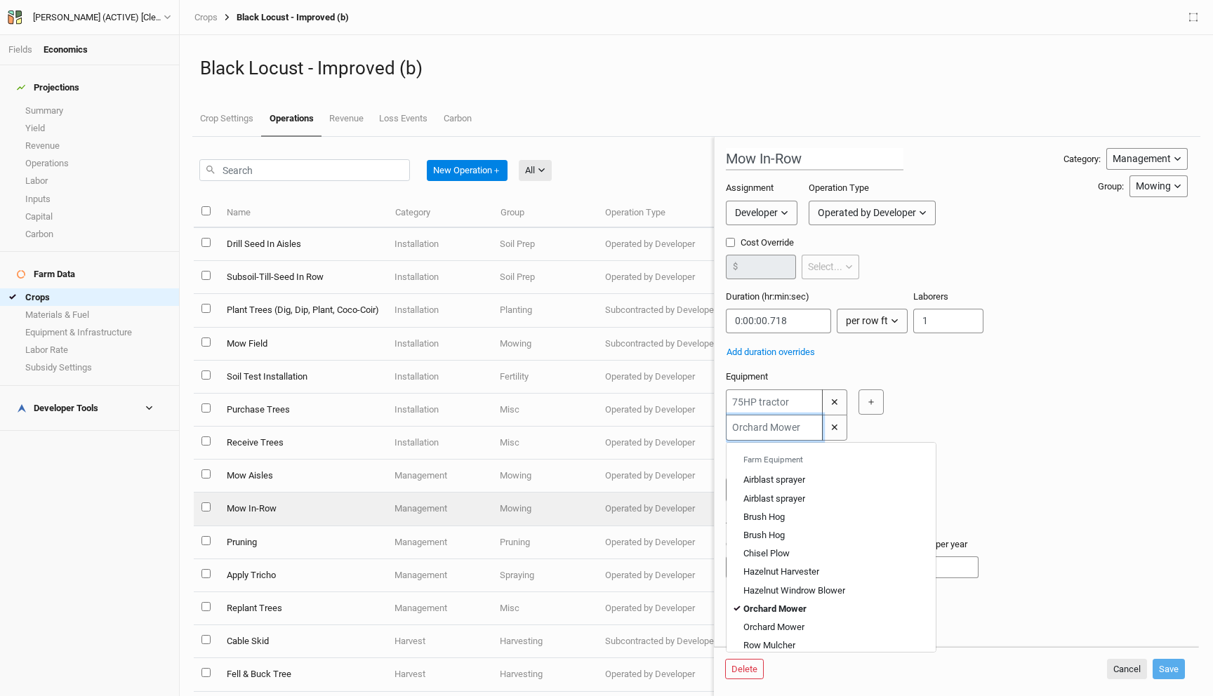
click at [785, 433] on input "text" at bounding box center [774, 428] width 97 height 26
click at [786, 622] on div "Orchard Mower" at bounding box center [773, 627] width 61 height 13
type input "Orchard Mower"
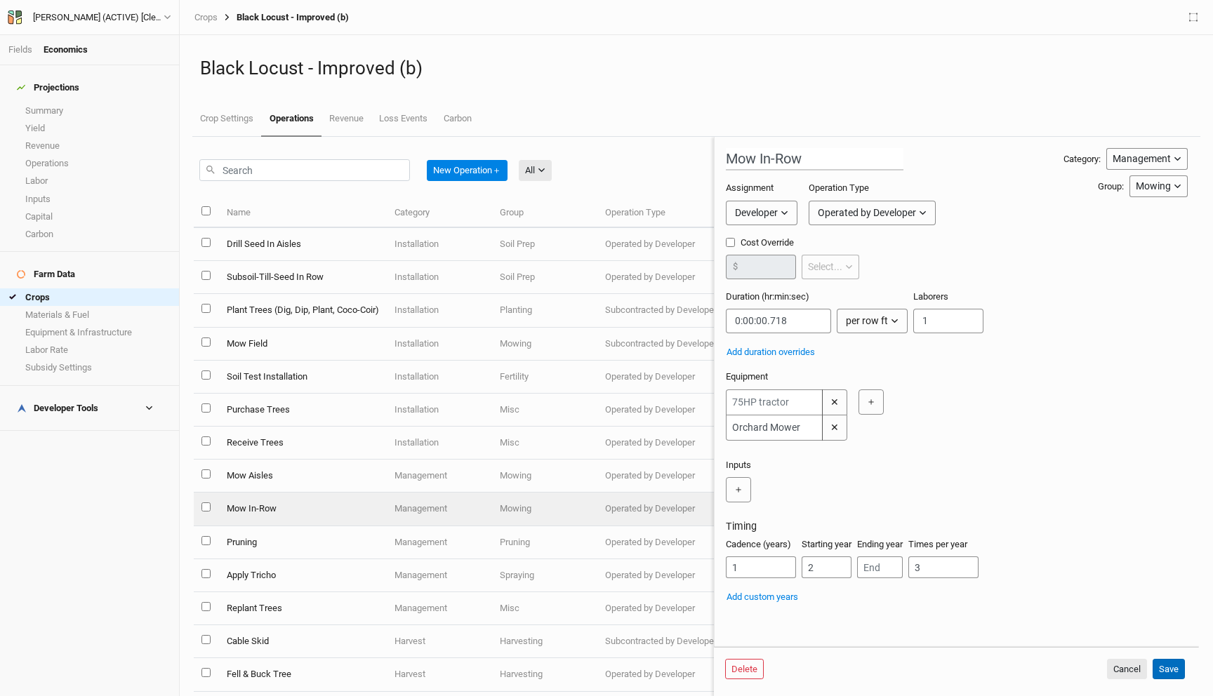
click at [1172, 662] on button "Save" at bounding box center [1168, 669] width 32 height 21
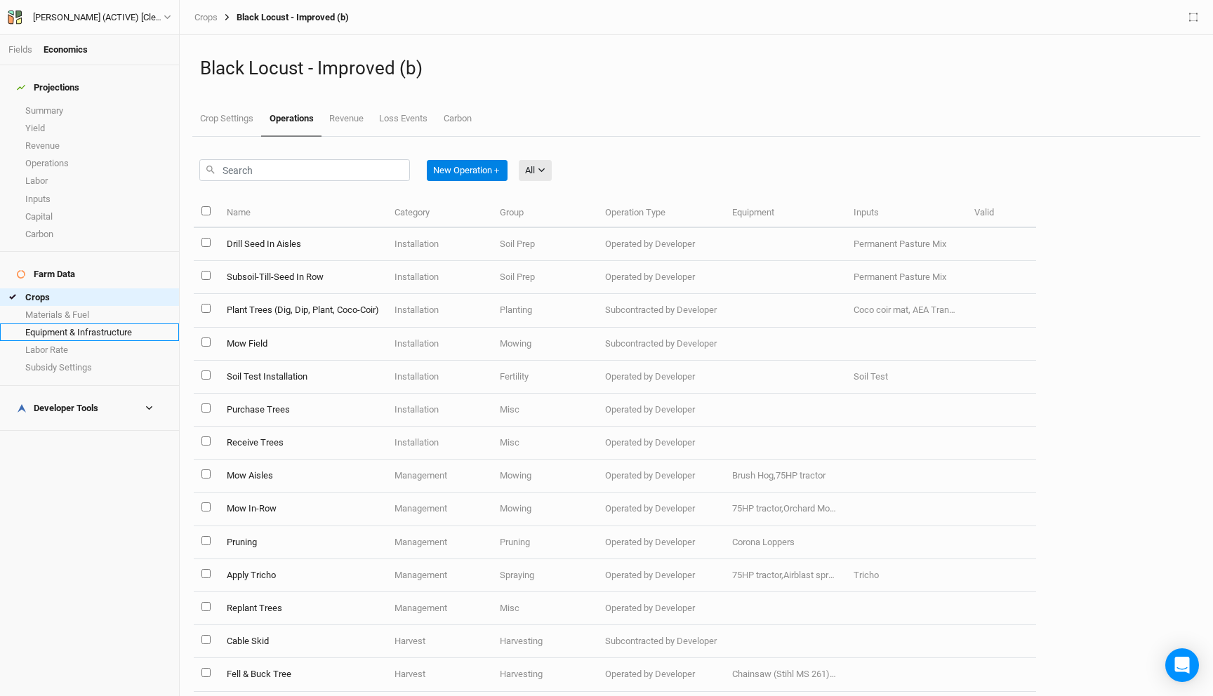
click at [99, 324] on link "Equipment & Infrastructure" at bounding box center [89, 333] width 179 height 18
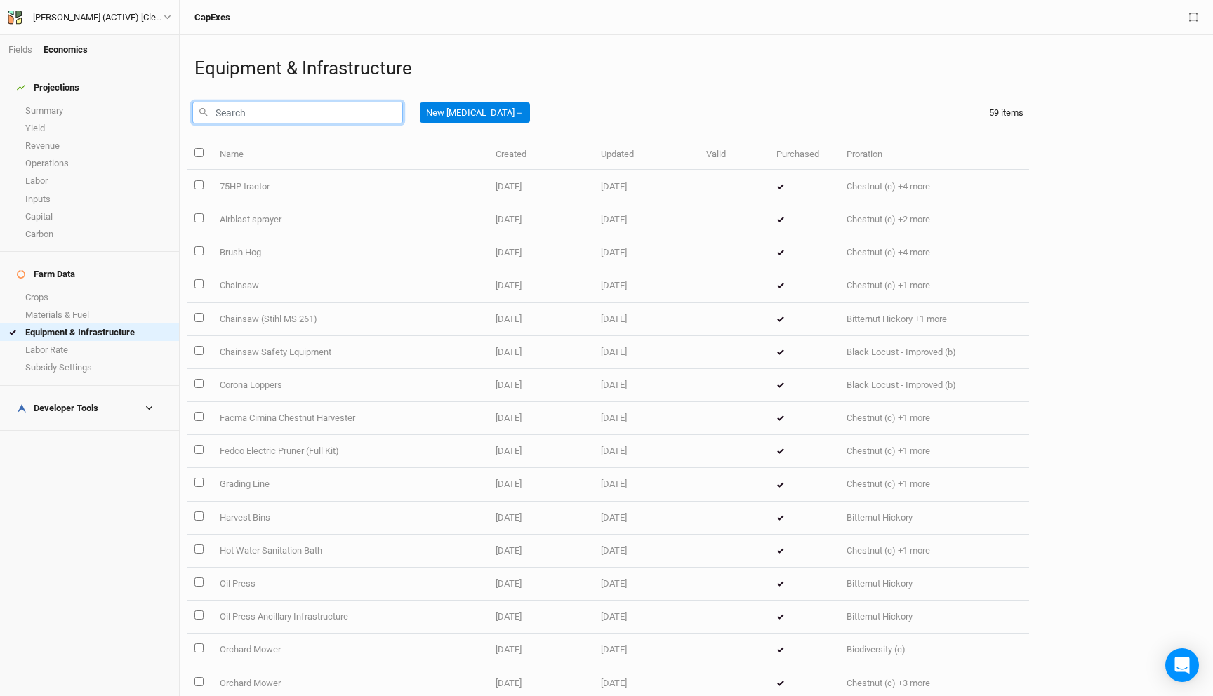
click at [293, 109] on input "text" at bounding box center [297, 113] width 211 height 22
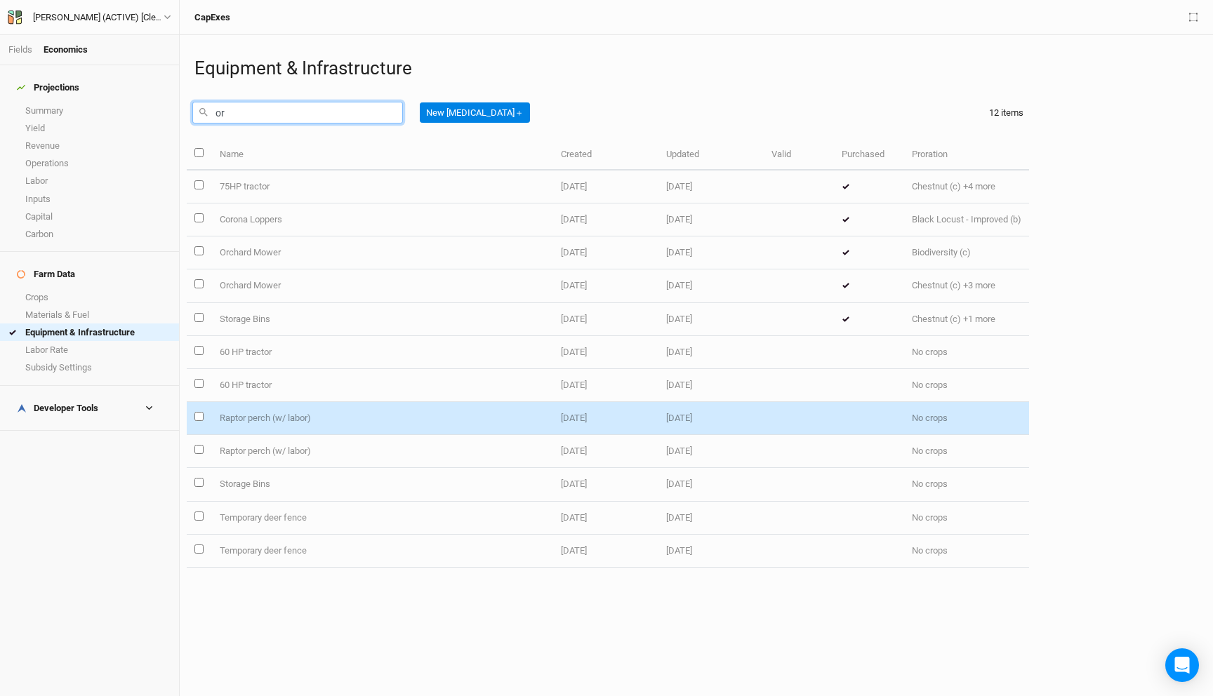
type input "orc"
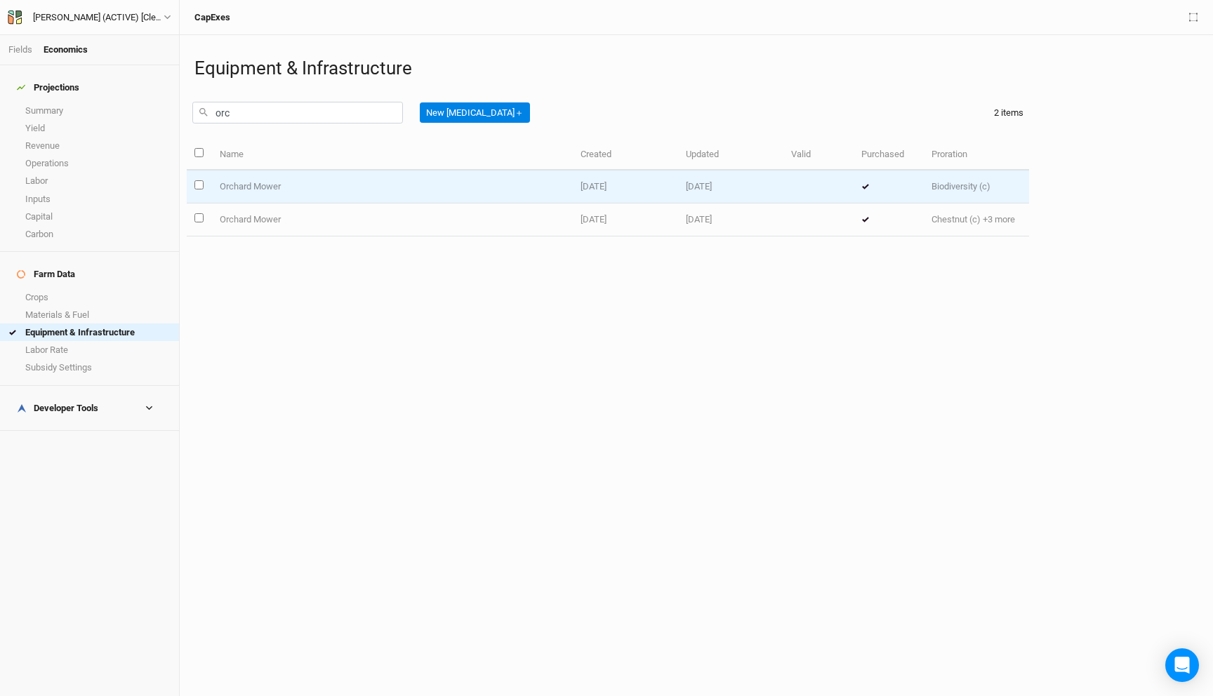
click at [692, 180] on td "[DATE]" at bounding box center [730, 187] width 105 height 33
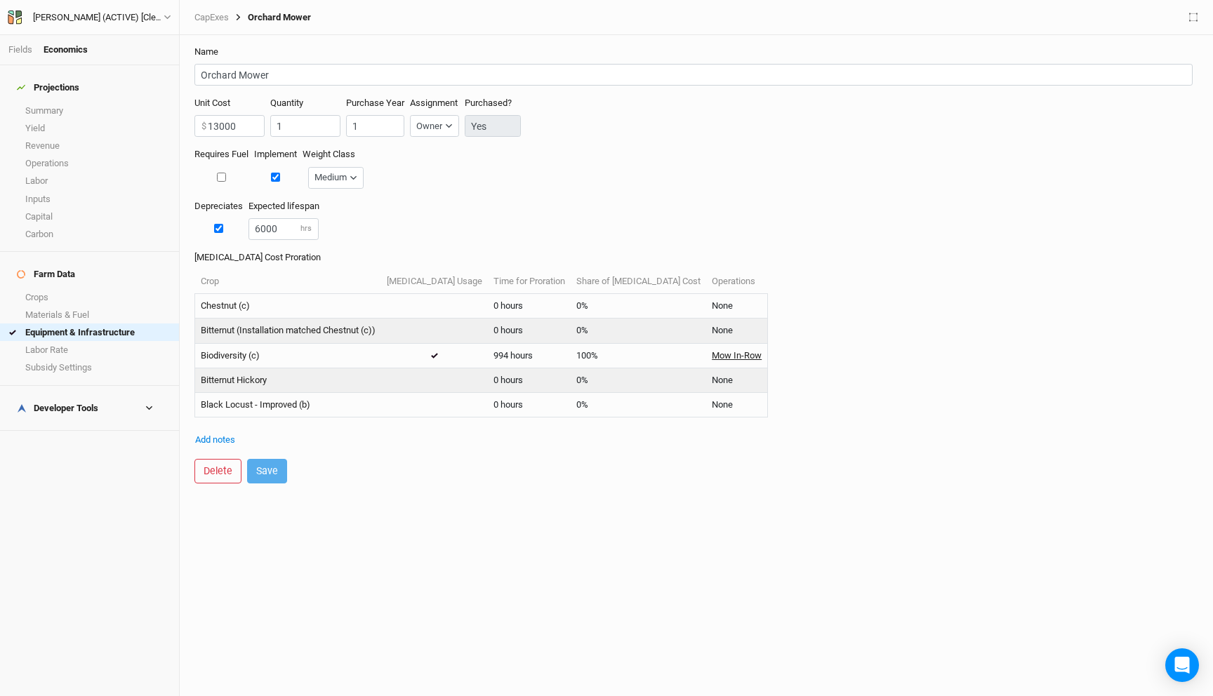
click at [712, 358] on link "Mow In-Row" at bounding box center [737, 356] width 50 height 13
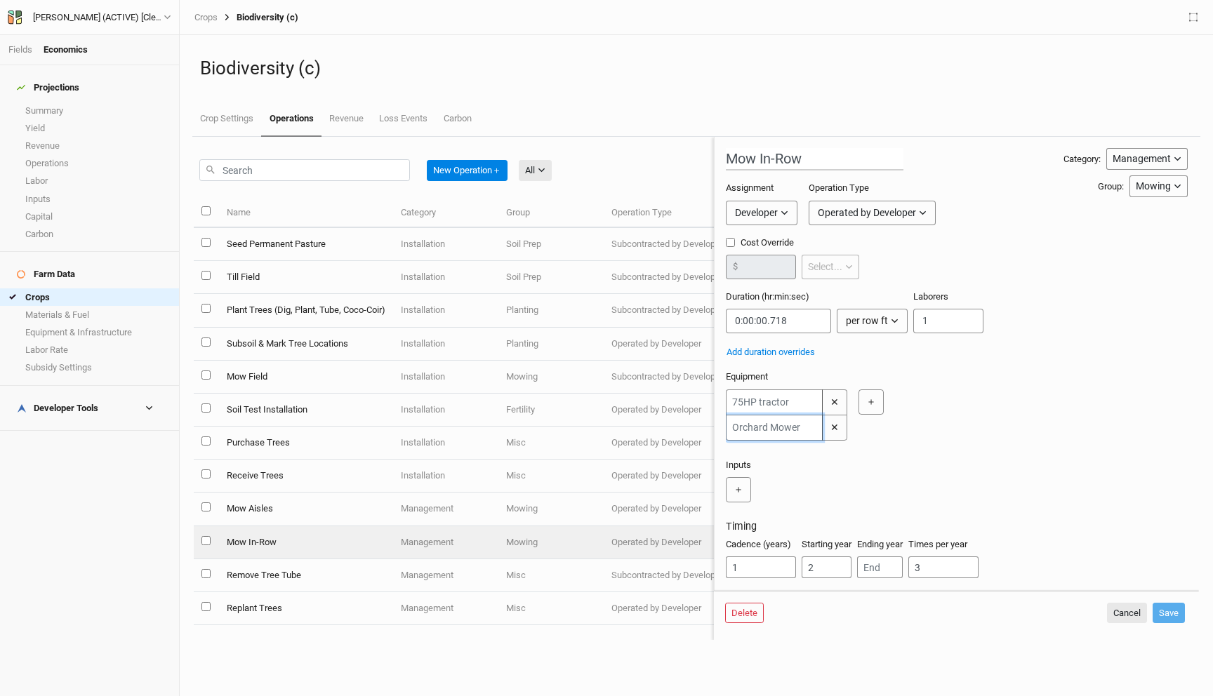
click at [770, 430] on input "text" at bounding box center [774, 428] width 97 height 26
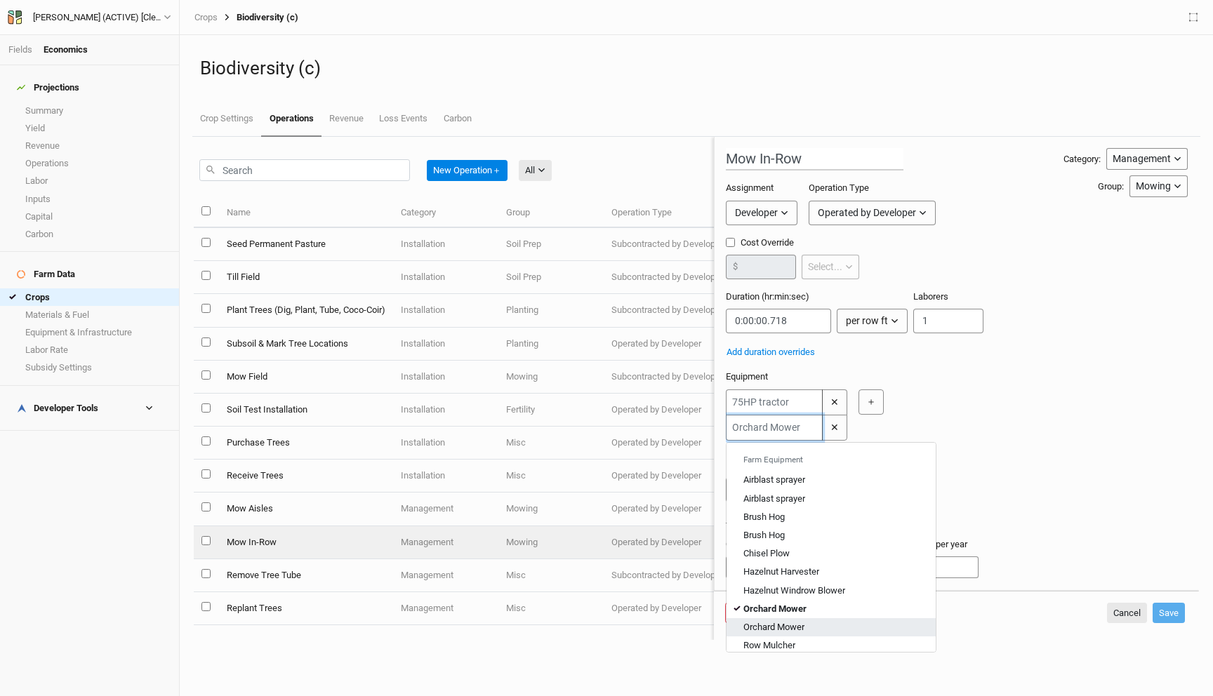
click at [790, 620] on link "Orchard Mower" at bounding box center [830, 627] width 209 height 18
type input "Orchard Mower"
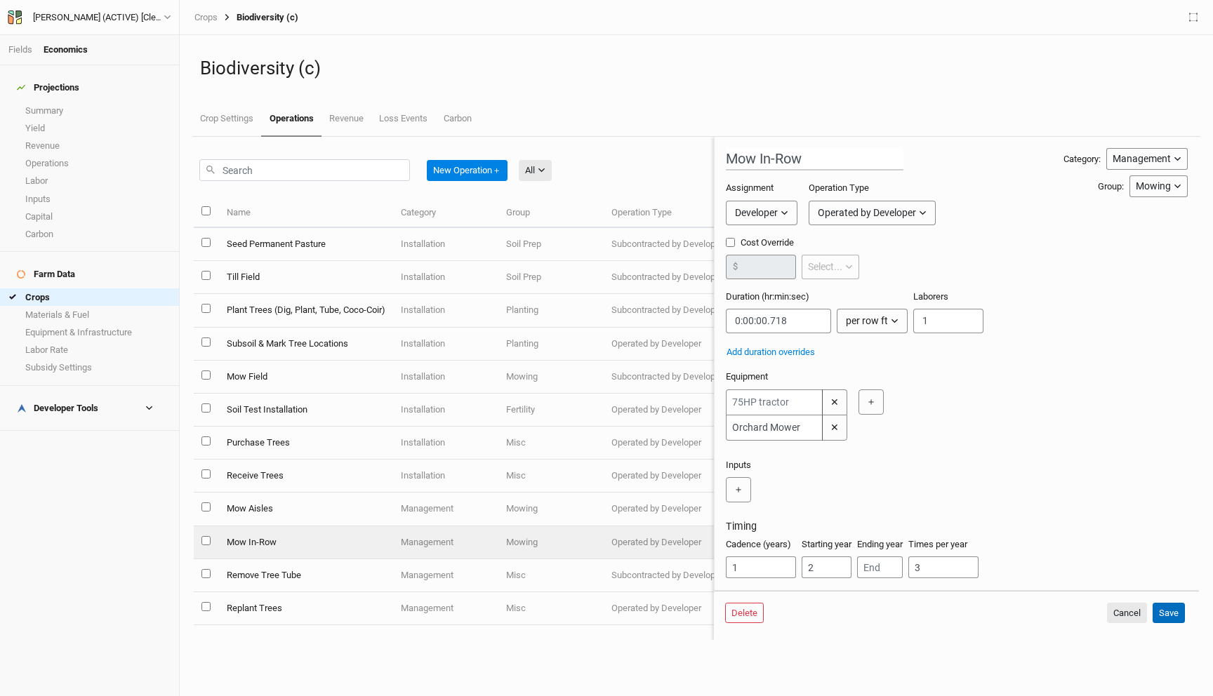
click at [1155, 613] on button "Save" at bounding box center [1168, 613] width 32 height 21
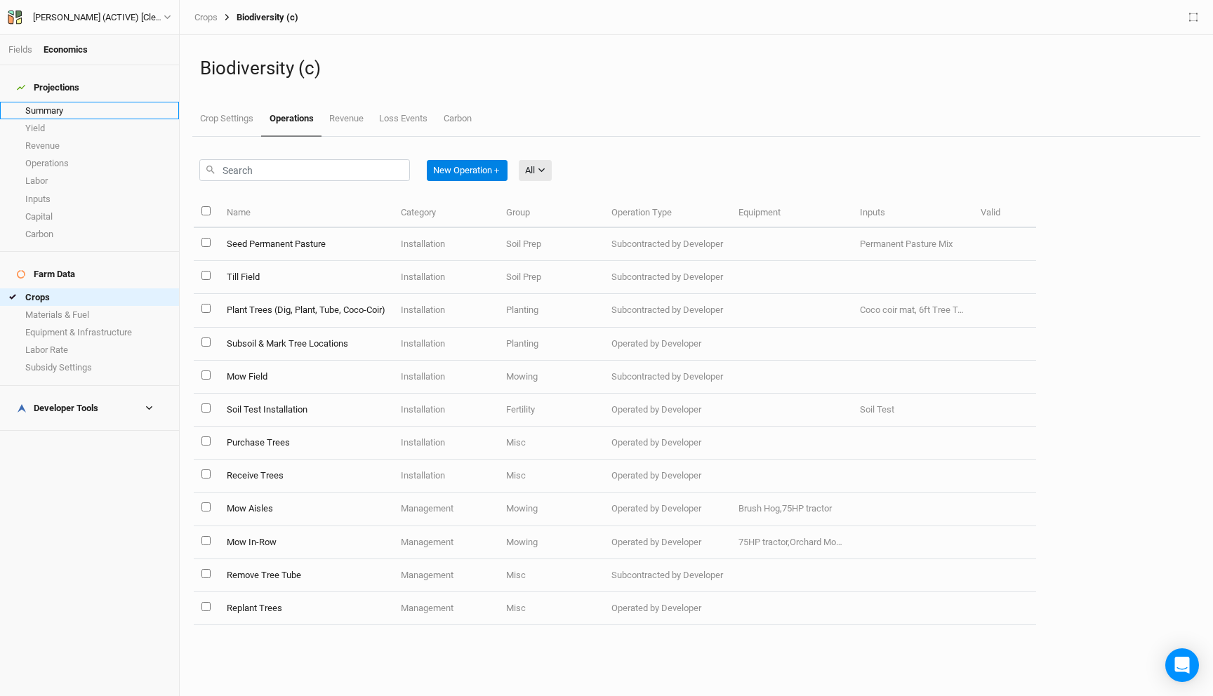
click at [51, 102] on link "Summary" at bounding box center [89, 111] width 179 height 18
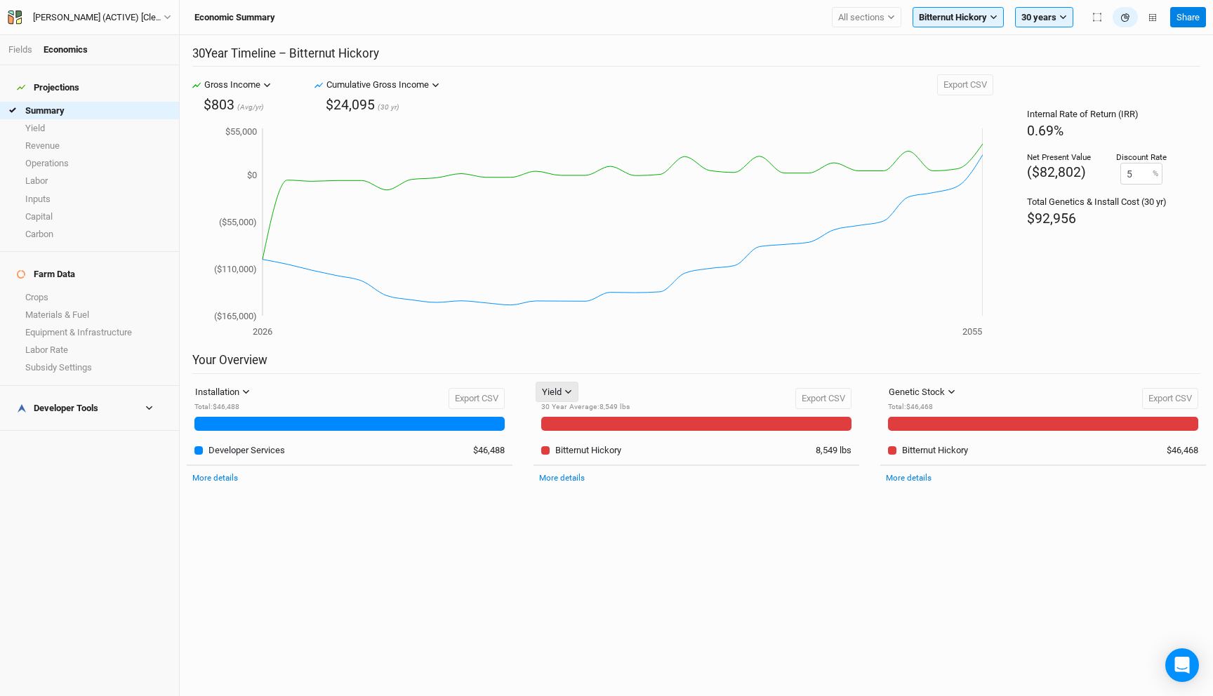
click at [557, 392] on div "Yield" at bounding box center [552, 392] width 20 height 14
click at [240, 399] on button "Installation" at bounding box center [222, 392] width 67 height 21
click at [240, 448] on span "Management" at bounding box center [239, 442] width 67 height 16
click at [256, 397] on button "Management" at bounding box center [227, 392] width 76 height 21
click at [251, 468] on button "Harvest" at bounding box center [245, 464] width 111 height 22
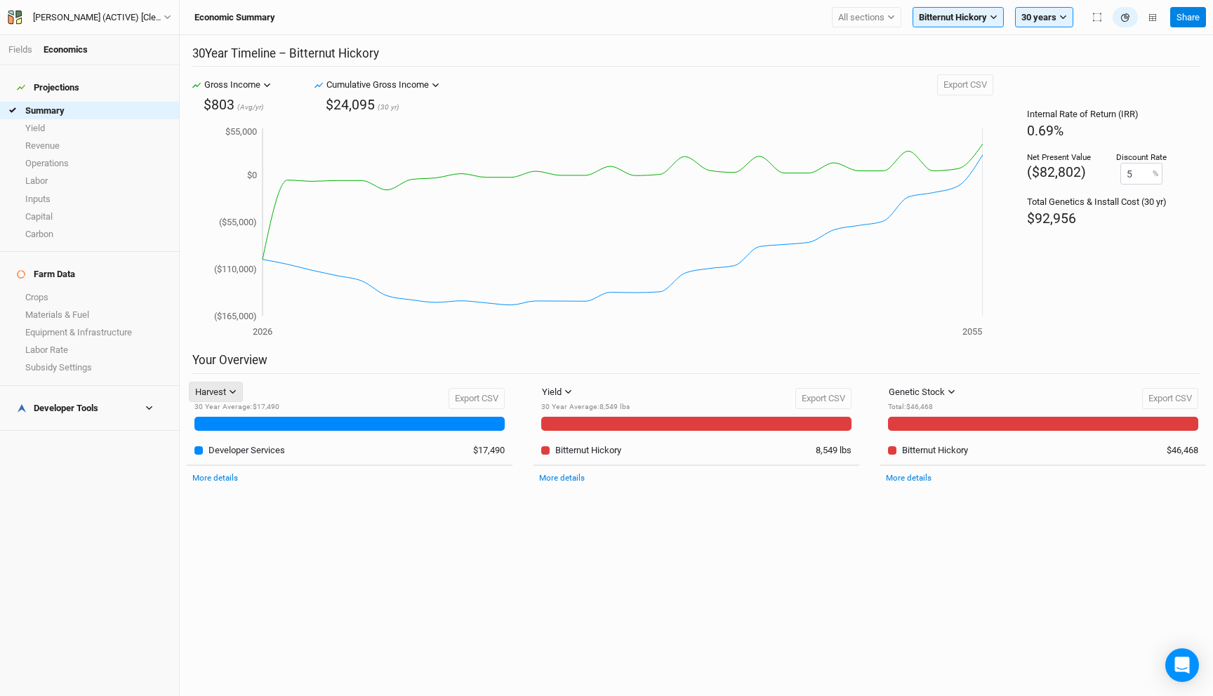
click at [234, 393] on icon "button" at bounding box center [233, 392] width 8 height 8
click at [234, 422] on span "Installation" at bounding box center [233, 421] width 55 height 16
click at [237, 398] on div "Installation" at bounding box center [217, 392] width 44 height 14
click at [242, 482] on span "Marketing" at bounding box center [231, 485] width 51 height 16
click at [936, 395] on div "Genetic Stock" at bounding box center [917, 392] width 56 height 14
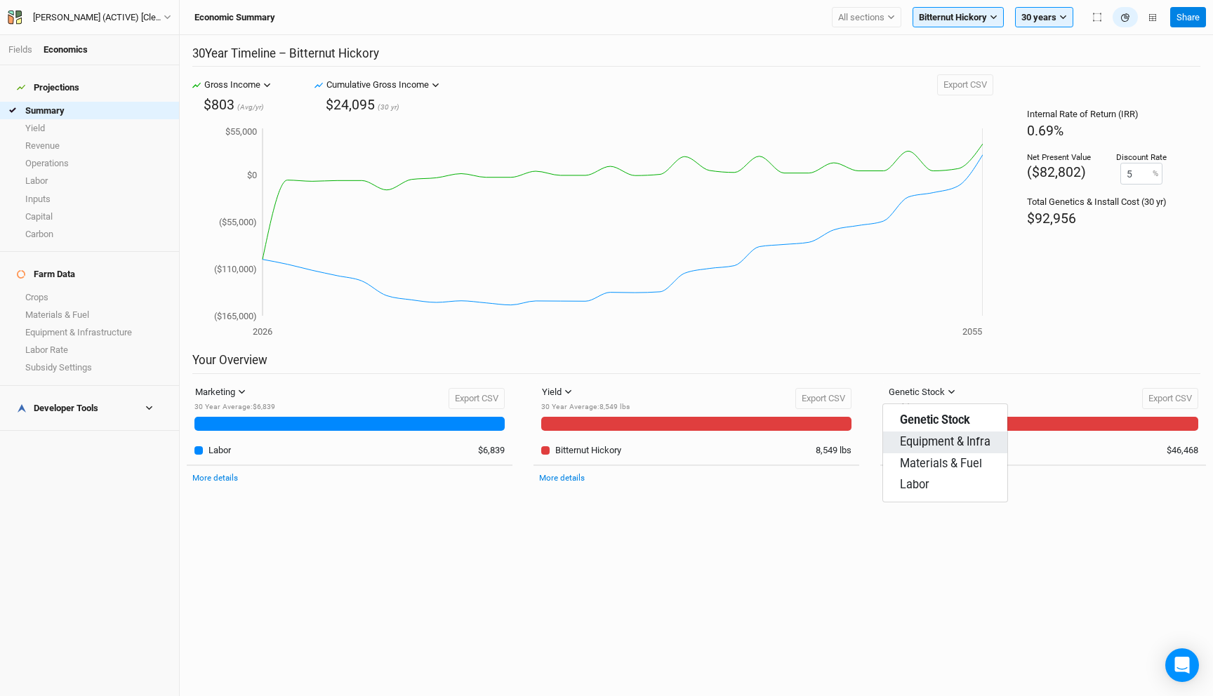
click at [936, 441] on span "Equipment & Infra" at bounding box center [945, 442] width 91 height 16
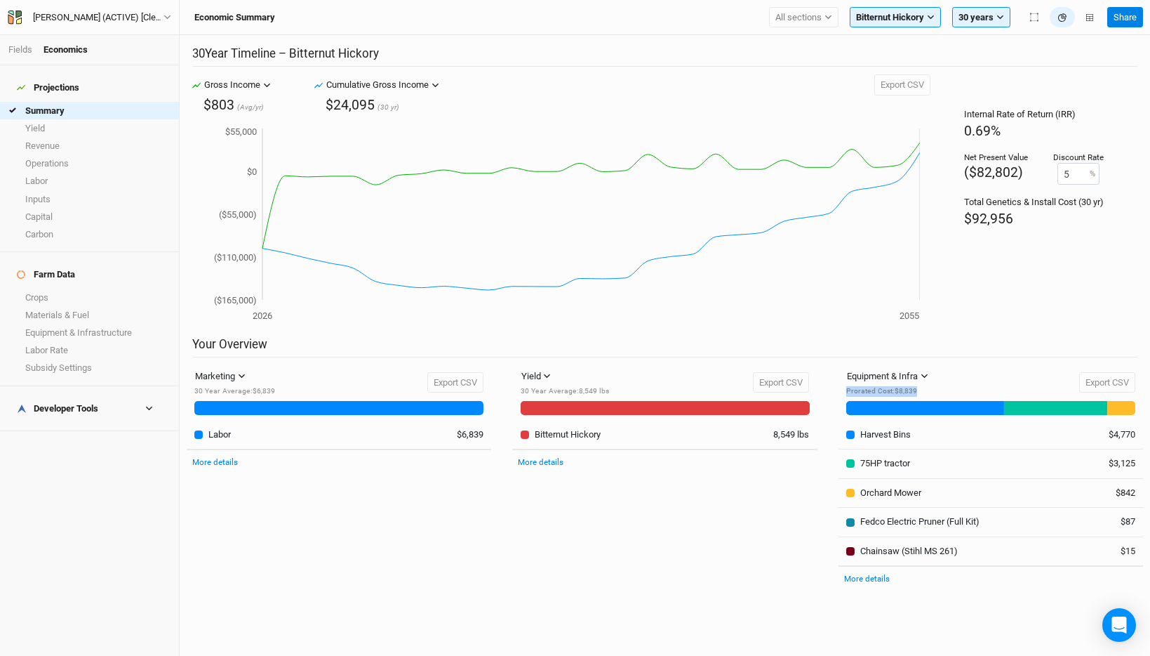
drag, startPoint x: 927, startPoint y: 397, endPoint x: 839, endPoint y: 391, distance: 88.6
click at [839, 391] on div "Equipment & Infra Genetic Stock Equipment & Infra Materials & Fuel Labor Prorat…" at bounding box center [991, 393] width 305 height 55
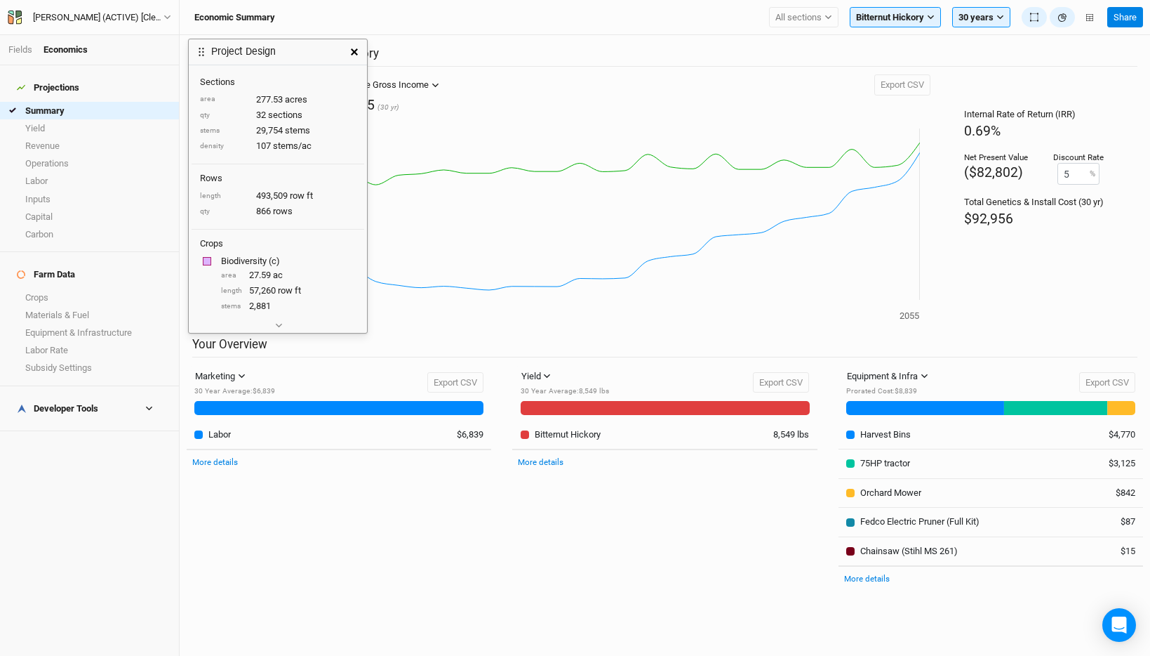
drag, startPoint x: 1015, startPoint y: 119, endPoint x: 304, endPoint y: 54, distance: 714.0
click at [303, 53] on div "Project Design" at bounding box center [265, 51] width 153 height 25
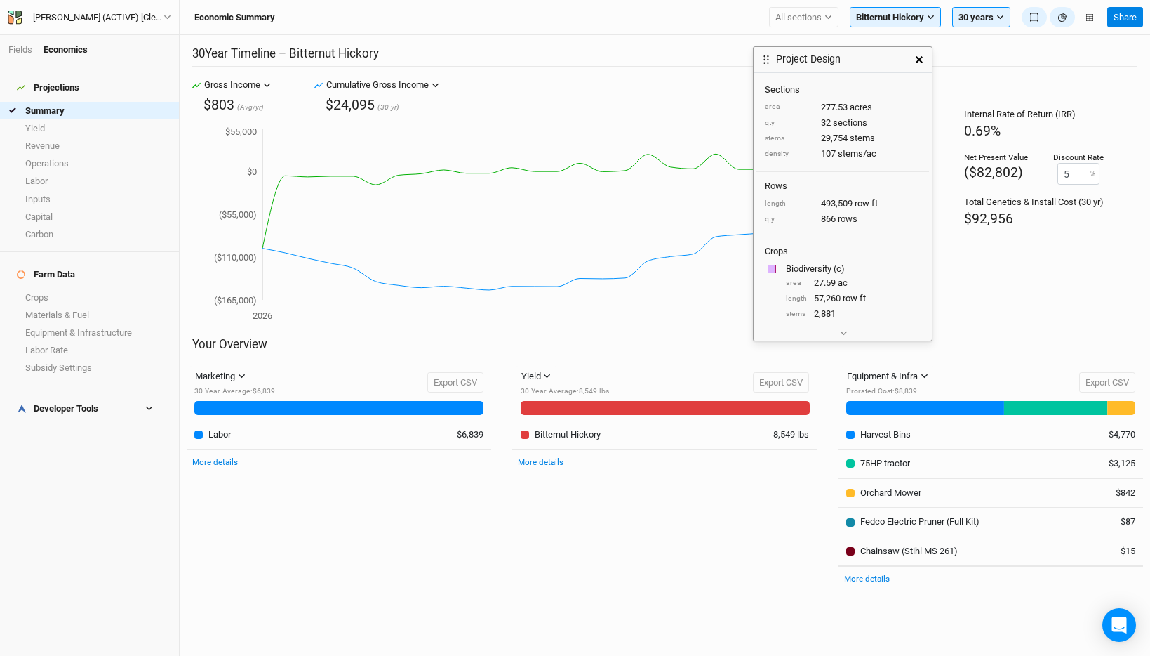
drag, startPoint x: 302, startPoint y: 54, endPoint x: 868, endPoint y: 62, distance: 565.8
click at [868, 62] on div "Project Design" at bounding box center [830, 59] width 153 height 25
click at [915, 59] on button "button" at bounding box center [920, 59] width 25 height 25
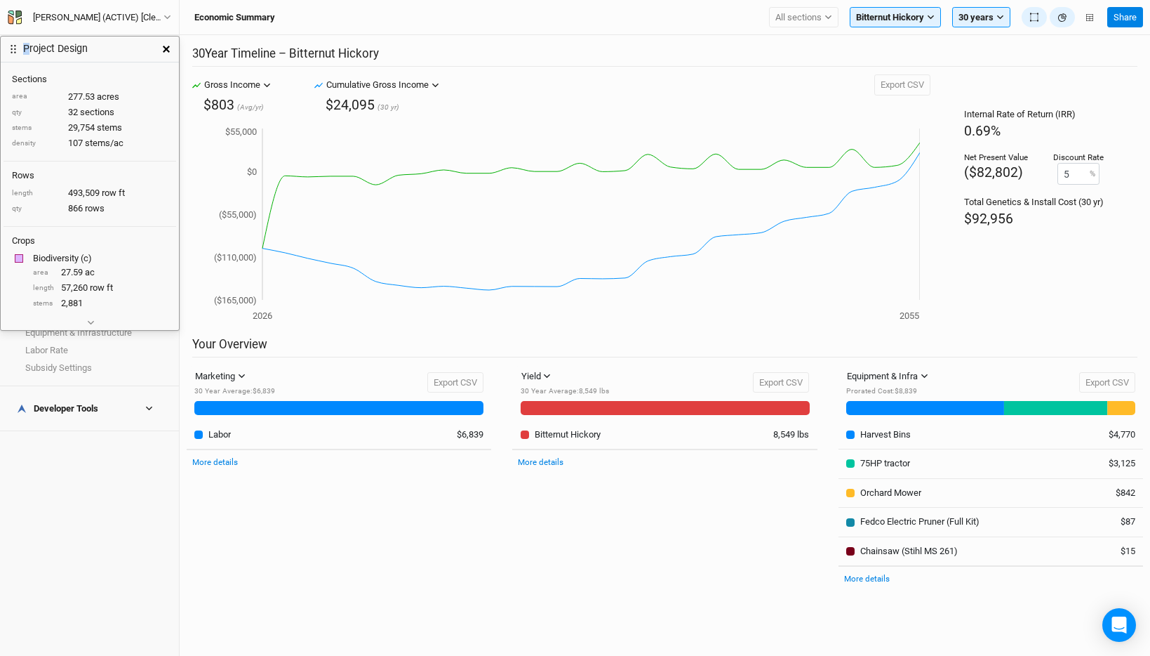
drag, startPoint x: 781, startPoint y: 55, endPoint x: 17, endPoint y: 46, distance: 764.4
click at [17, 46] on div "Project Design" at bounding box center [77, 48] width 153 height 25
click at [164, 52] on icon "button" at bounding box center [166, 50] width 7 height 7
click at [89, 325] on icon "button" at bounding box center [91, 324] width 8 height 8
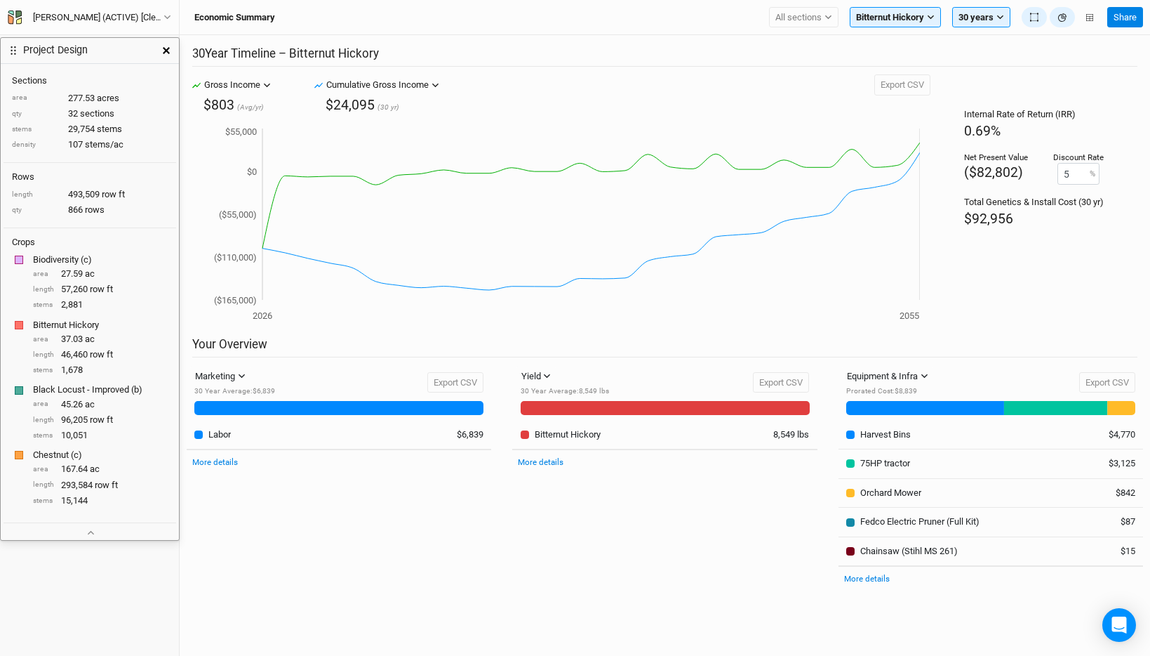
click at [168, 52] on icon "button" at bounding box center [166, 50] width 7 height 7
